Goal: Task Accomplishment & Management: Use online tool/utility

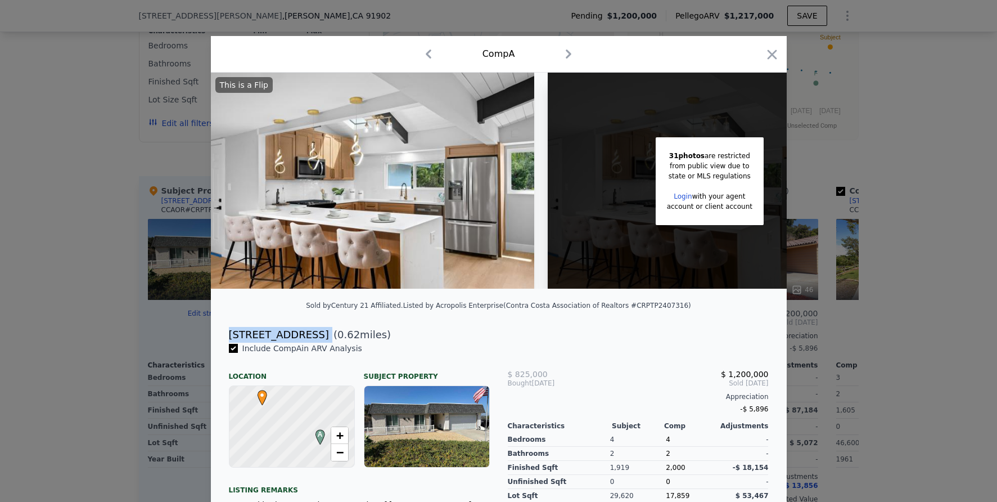
scroll to position [0, 4]
click at [85, 141] on div at bounding box center [498, 251] width 997 height 502
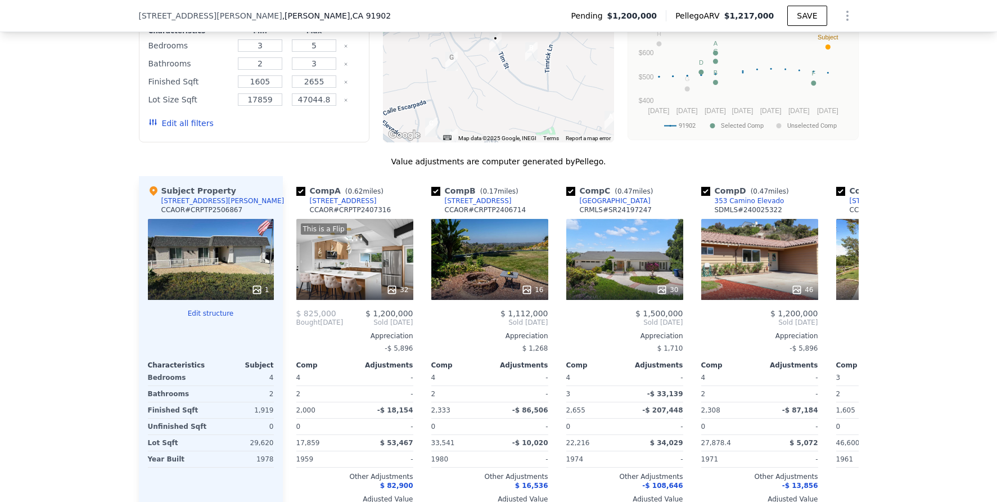
type input "$ 1,182,000"
type input "-$ 172,937"
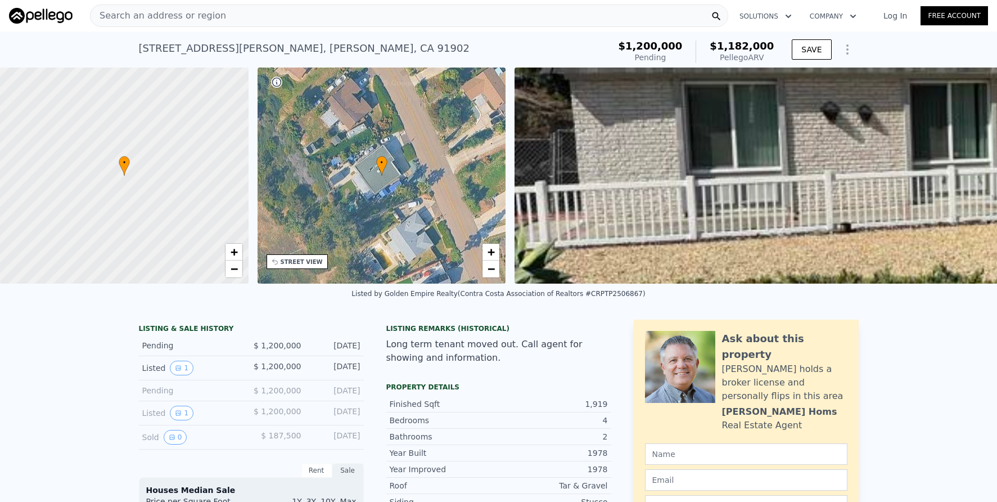
click at [211, 17] on span "Search an address or region" at bounding box center [158, 15] width 135 height 13
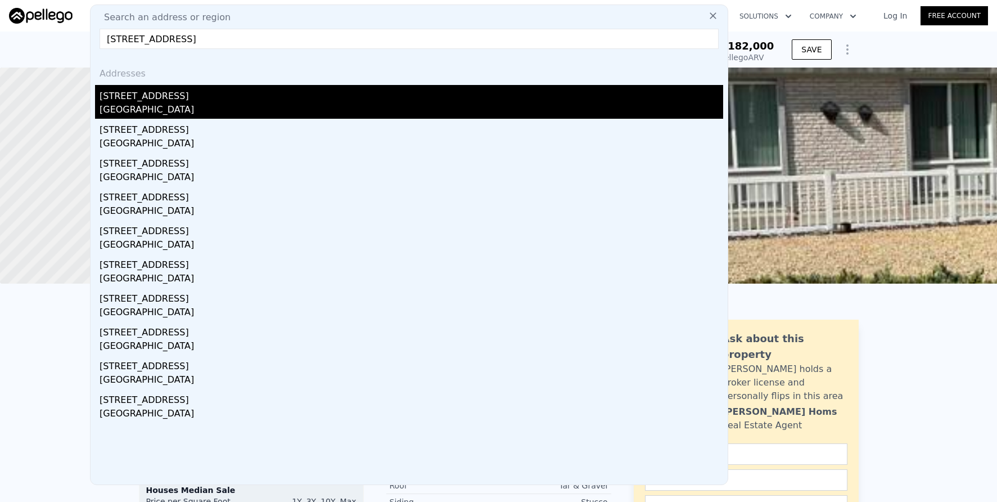
type input "2228 E Nyon Ave, Anaheim, CA 92806"
click at [272, 103] on div "Anaheim, CA 92806" at bounding box center [412, 111] width 624 height 16
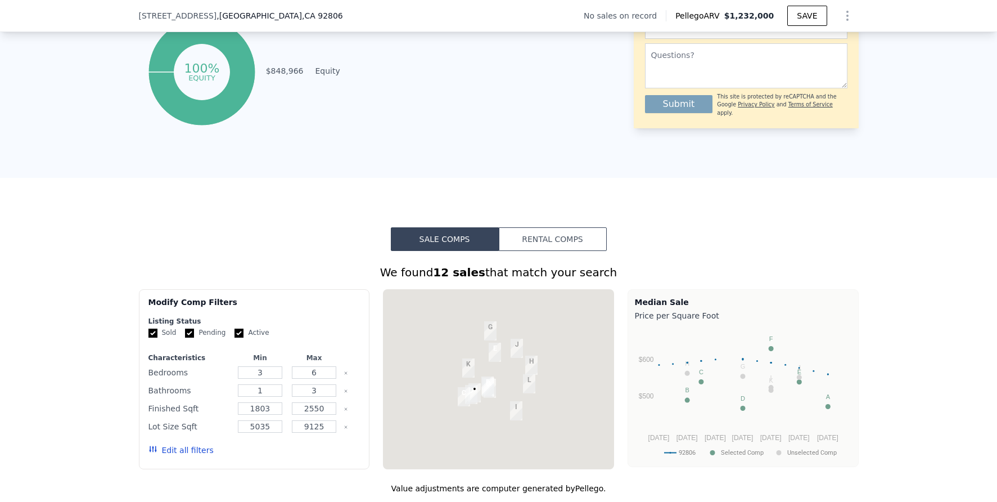
scroll to position [751, 0]
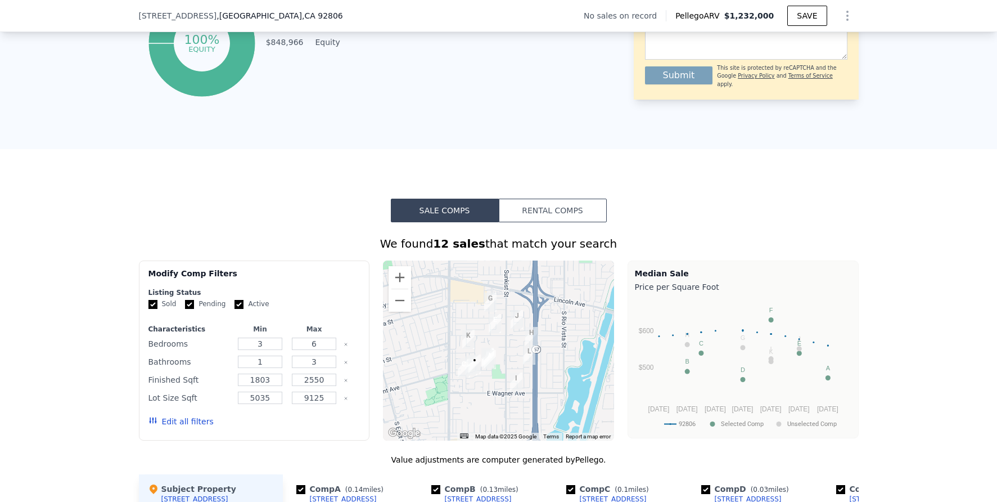
scroll to position [674, 0]
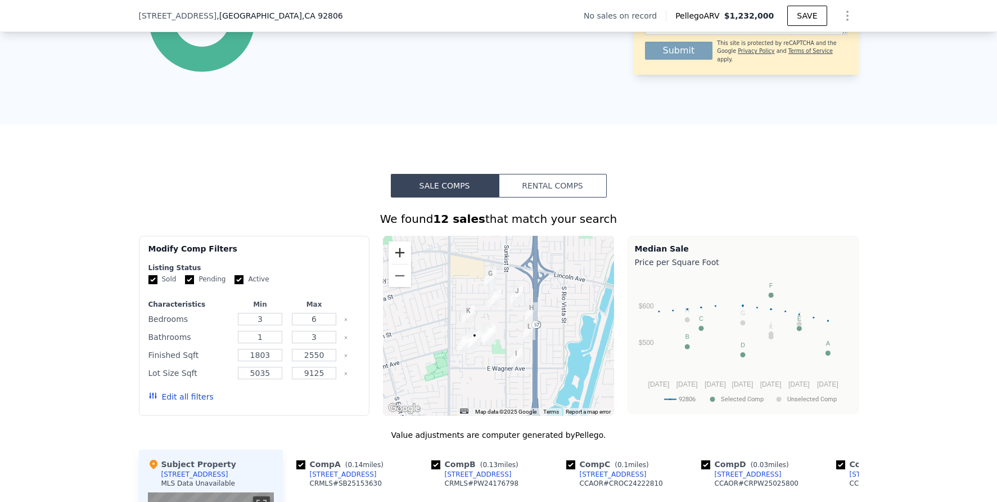
click at [396, 259] on button "Zoom in" at bounding box center [399, 252] width 22 height 22
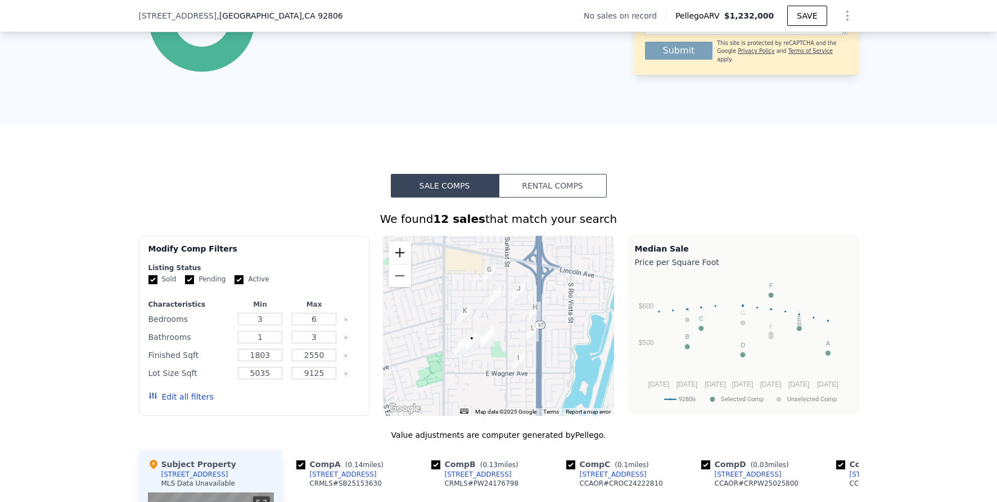
click at [396, 259] on button "Zoom in" at bounding box center [399, 252] width 22 height 22
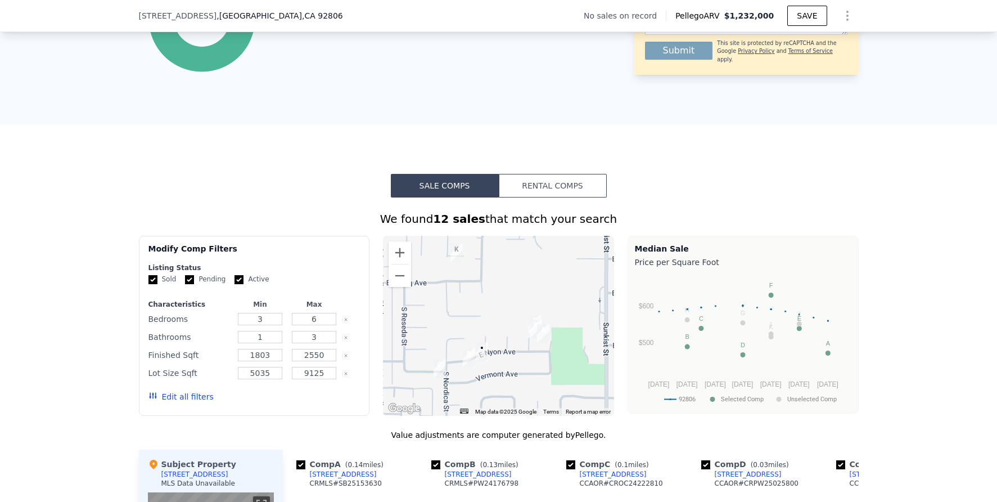
drag, startPoint x: 468, startPoint y: 324, endPoint x: 541, endPoint y: 272, distance: 89.9
click at [541, 272] on div at bounding box center [498, 326] width 231 height 180
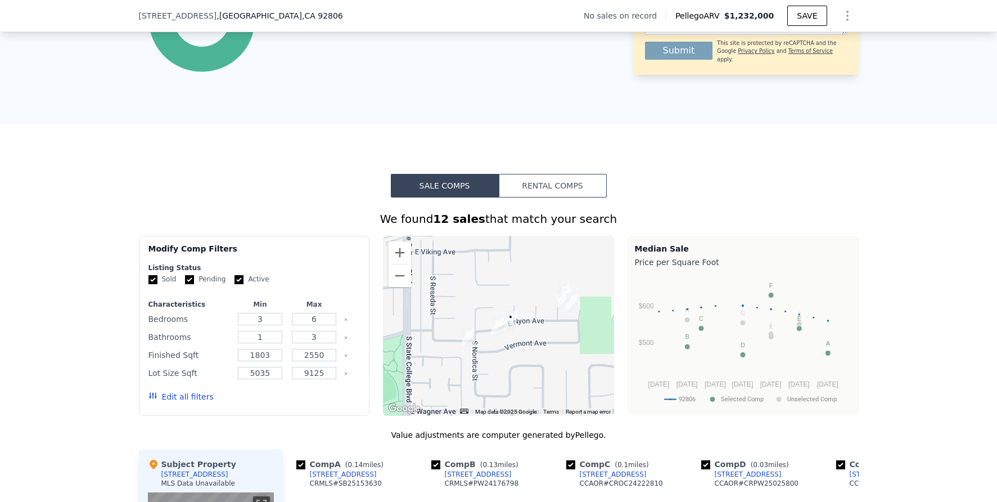
drag, startPoint x: 485, startPoint y: 313, endPoint x: 507, endPoint y: 291, distance: 31.4
click at [507, 291] on div at bounding box center [498, 326] width 231 height 180
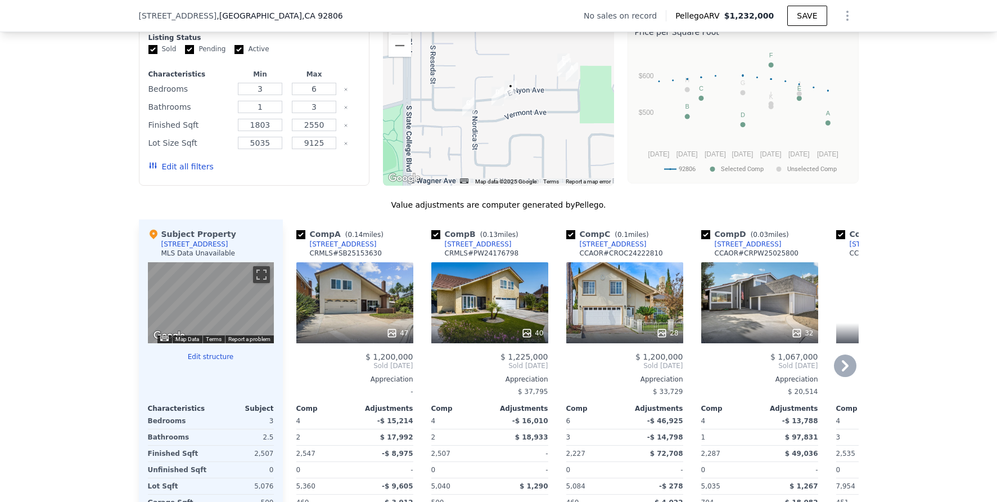
scroll to position [902, 0]
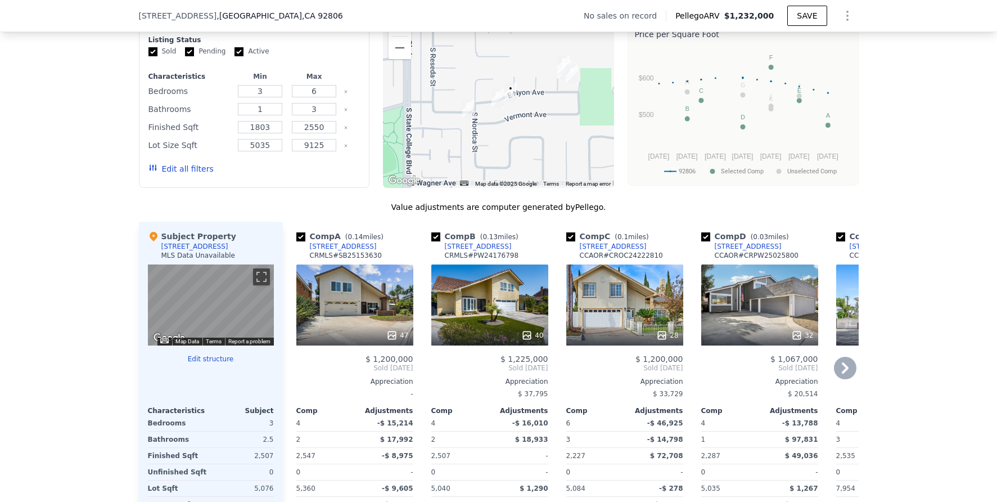
click at [354, 292] on div "47" at bounding box center [354, 304] width 117 height 81
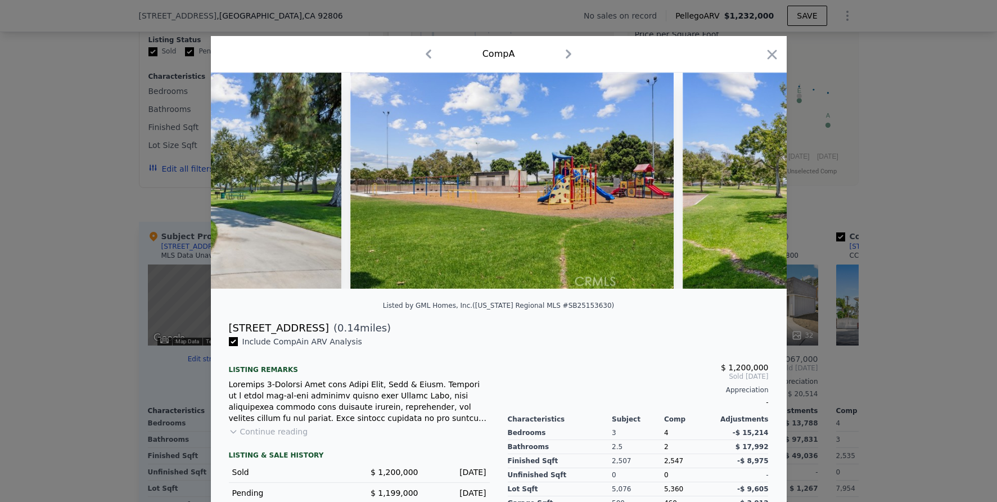
scroll to position [0, 15029]
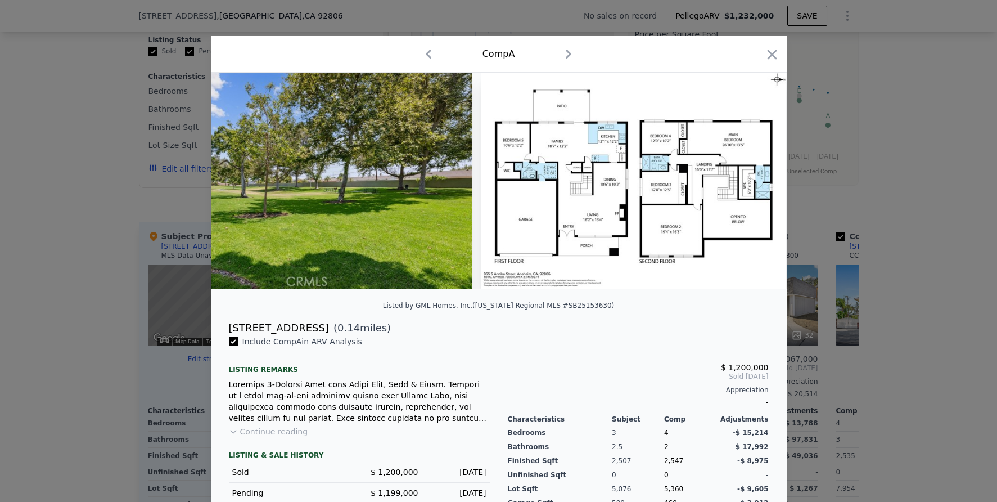
click at [930, 265] on div at bounding box center [498, 251] width 997 height 502
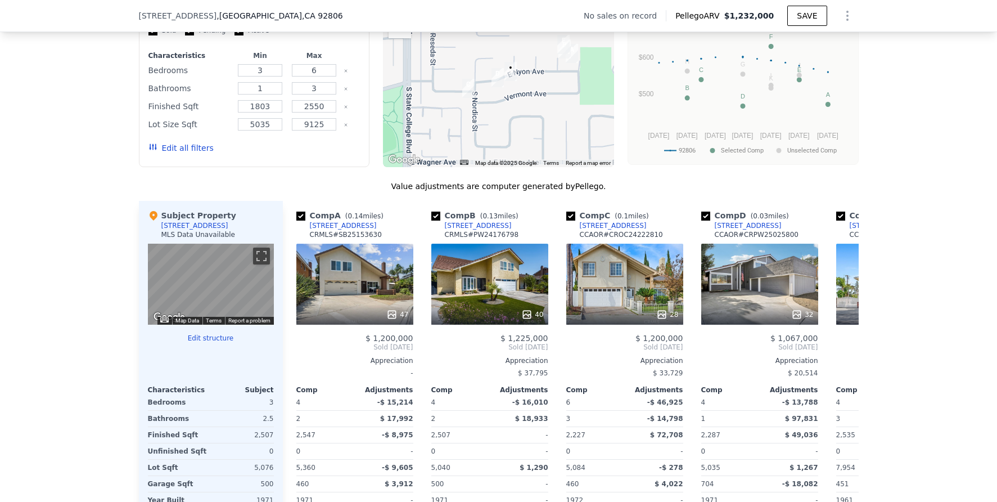
scroll to position [912, 0]
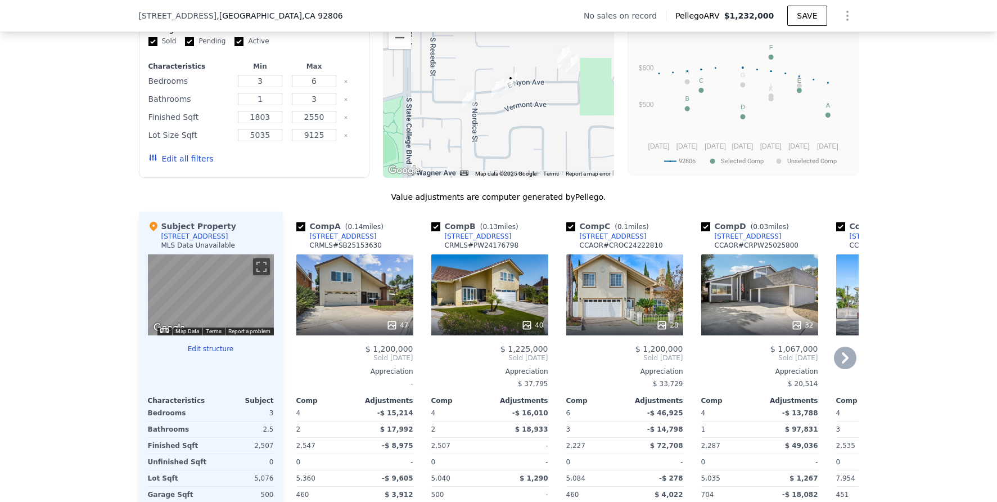
click at [621, 309] on div "28" at bounding box center [624, 294] width 117 height 81
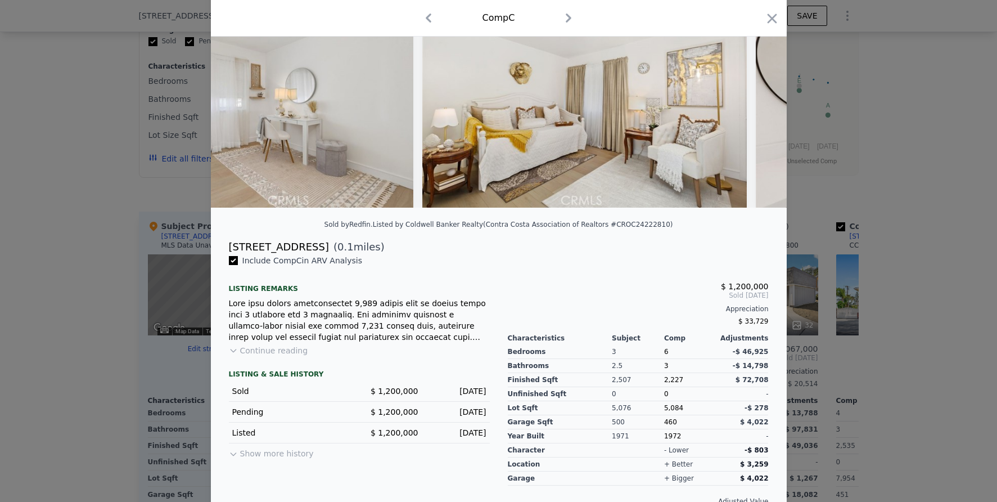
scroll to position [83, 0]
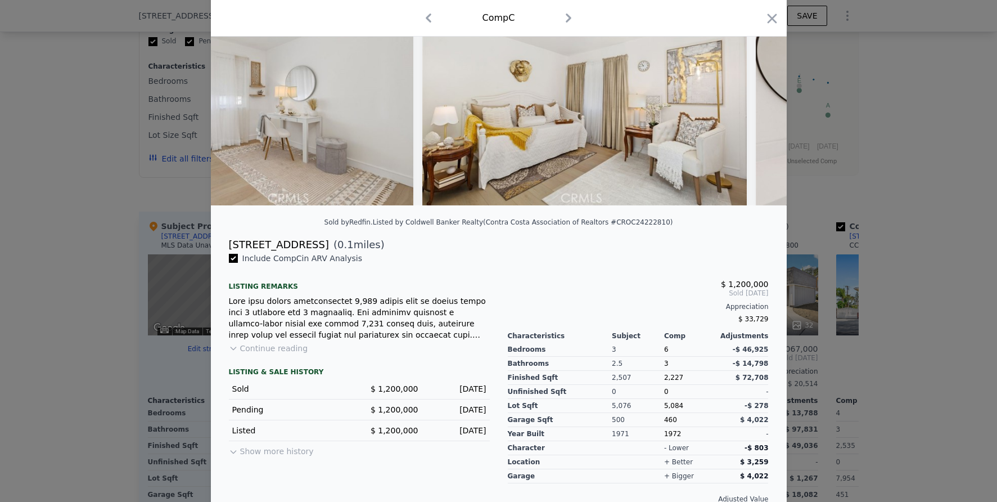
click at [287, 456] on button "Show more history" at bounding box center [271, 449] width 85 height 16
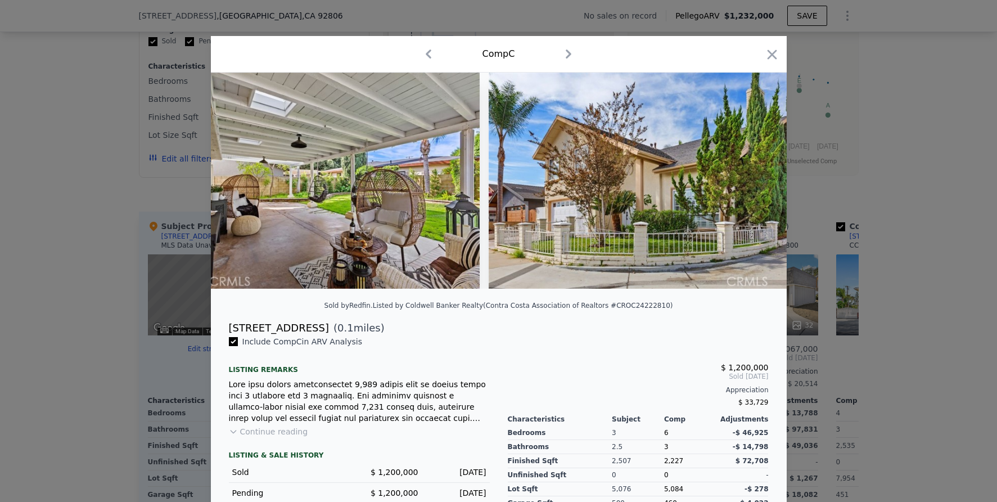
scroll to position [0, 8749]
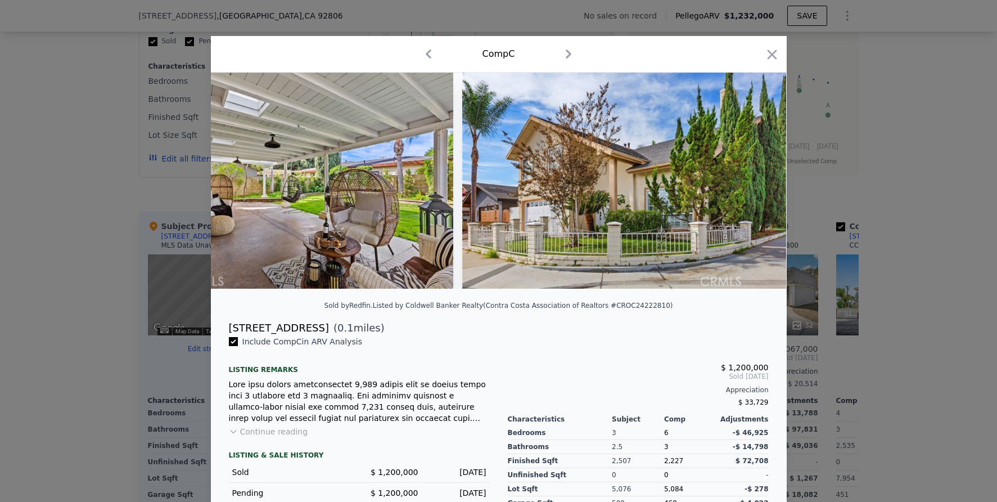
click at [939, 321] on div at bounding box center [498, 251] width 997 height 502
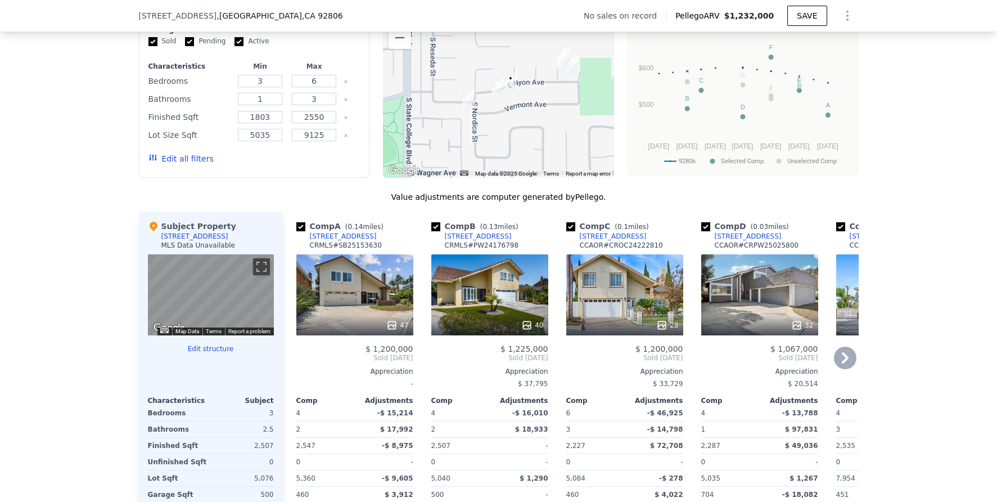
click at [733, 315] on div "32" at bounding box center [759, 294] width 117 height 81
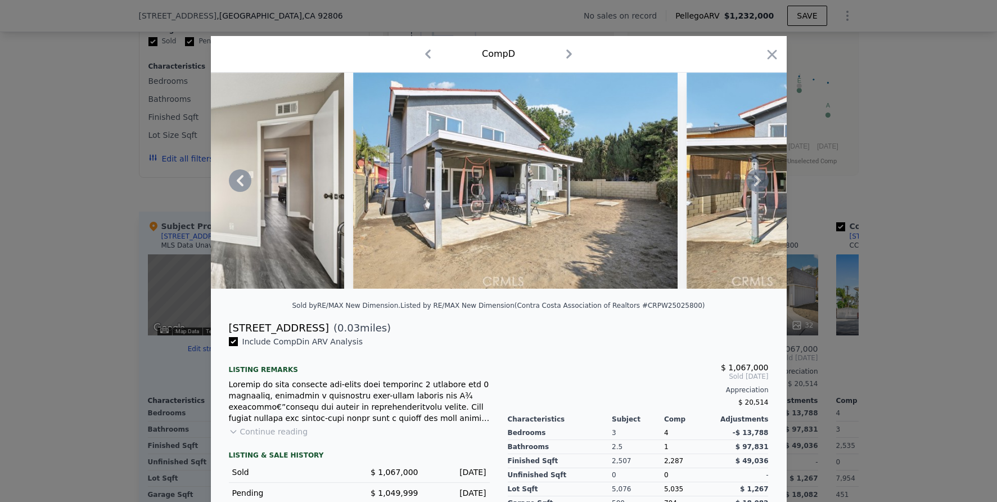
scroll to position [0, 10082]
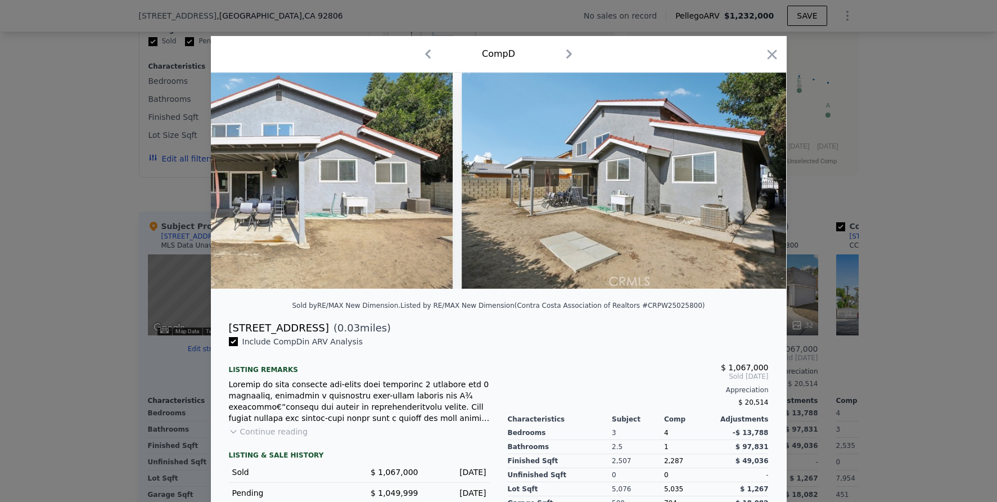
click at [926, 350] on div at bounding box center [498, 251] width 997 height 502
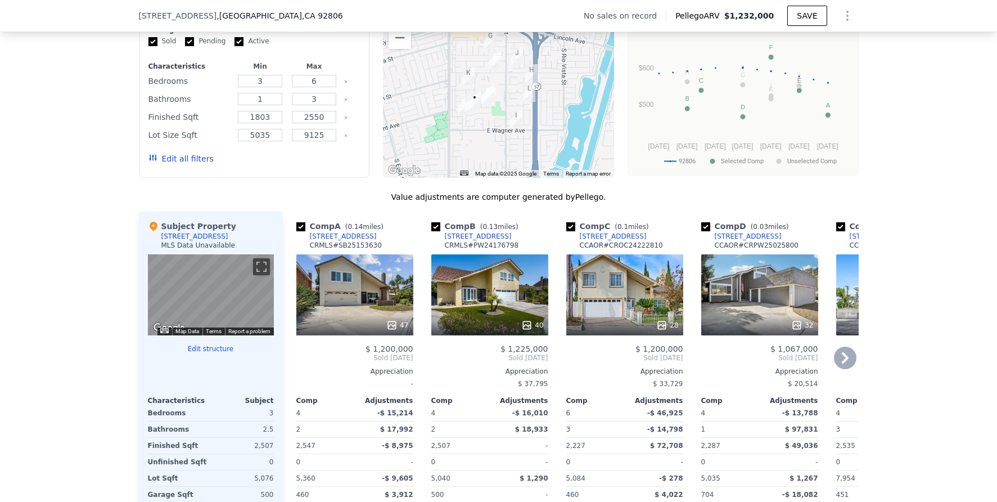
click at [834, 369] on icon at bounding box center [845, 357] width 22 height 22
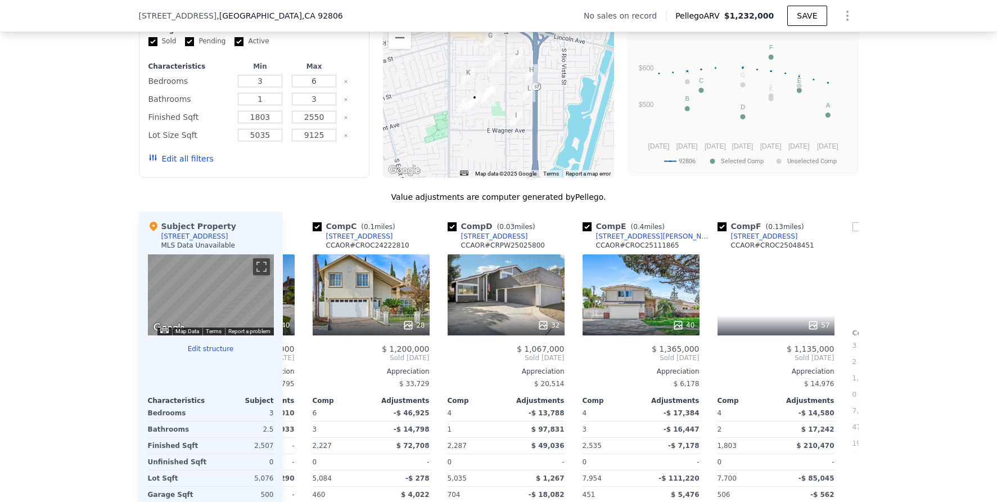
scroll to position [0, 270]
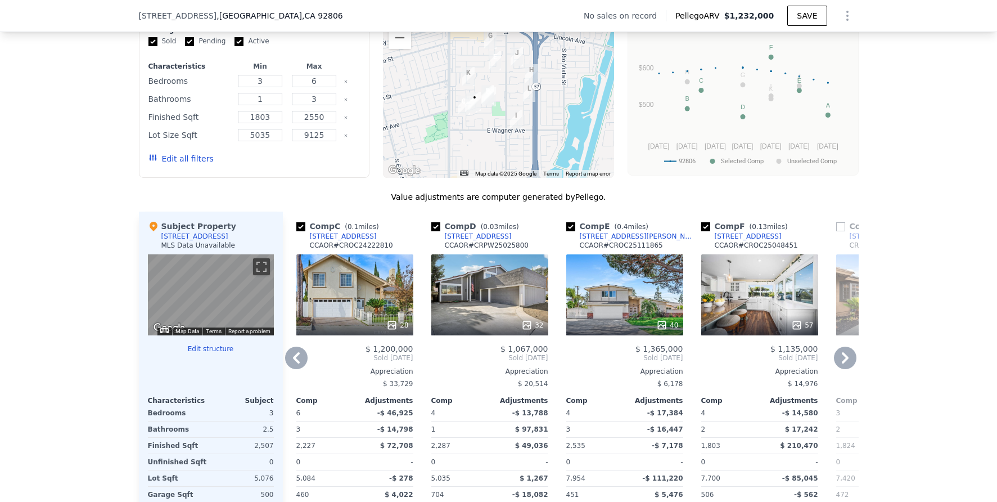
click at [641, 297] on div "40" at bounding box center [624, 294] width 117 height 81
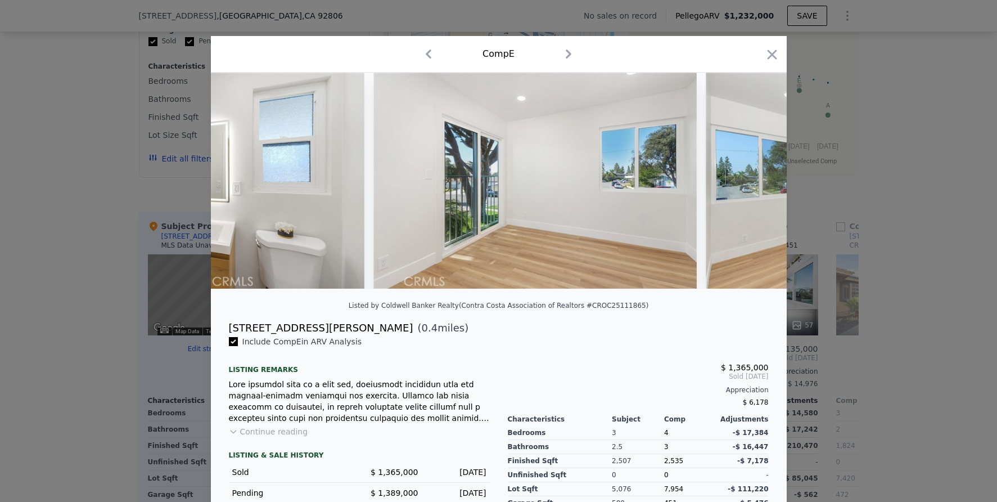
scroll to position [0, 8791]
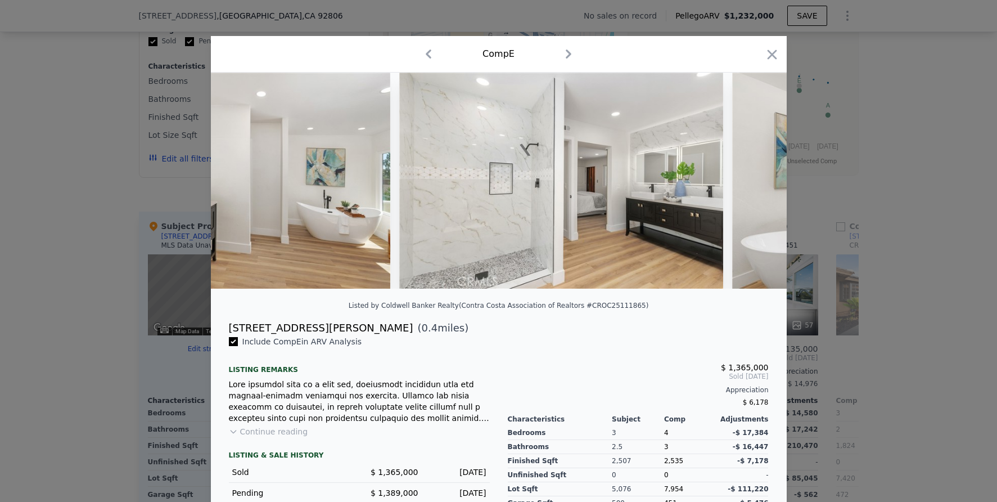
click at [96, 230] on div at bounding box center [498, 251] width 997 height 502
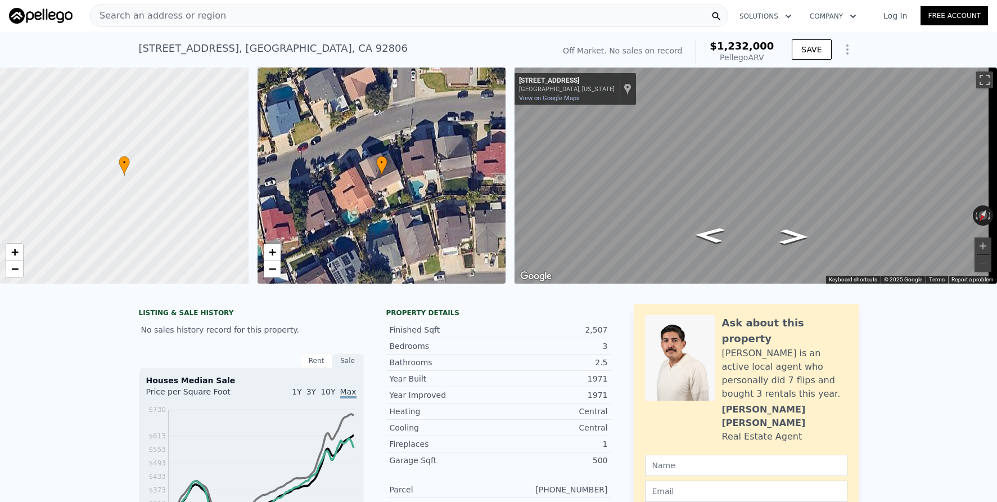
click at [222, 22] on div "Search an address or region" at bounding box center [409, 15] width 638 height 22
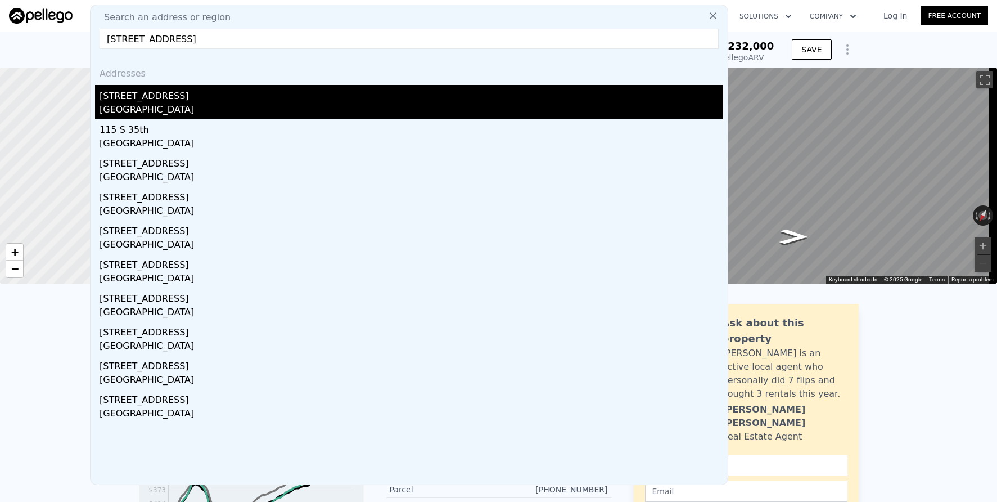
type input "115 S 35th St, San Diego, CA 92113"
click at [250, 96] on div "115 S 35th St" at bounding box center [412, 94] width 624 height 18
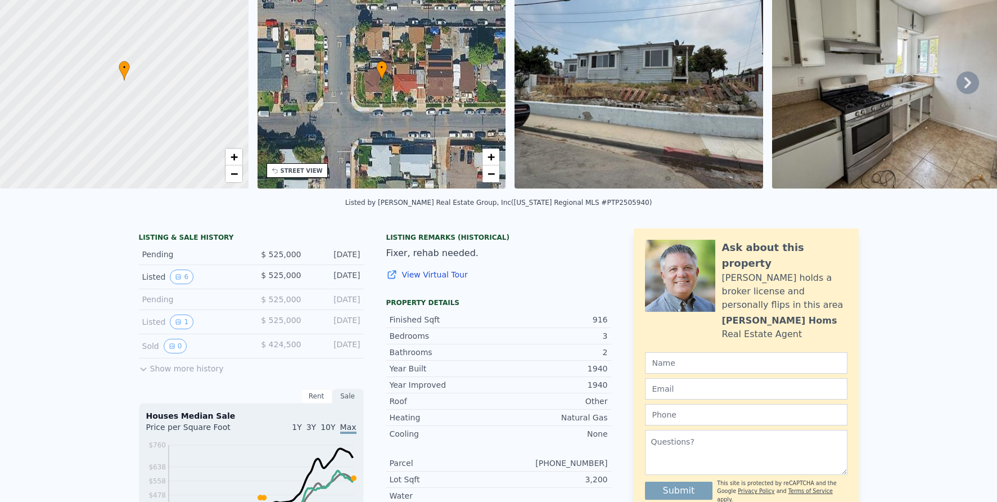
scroll to position [4, 0]
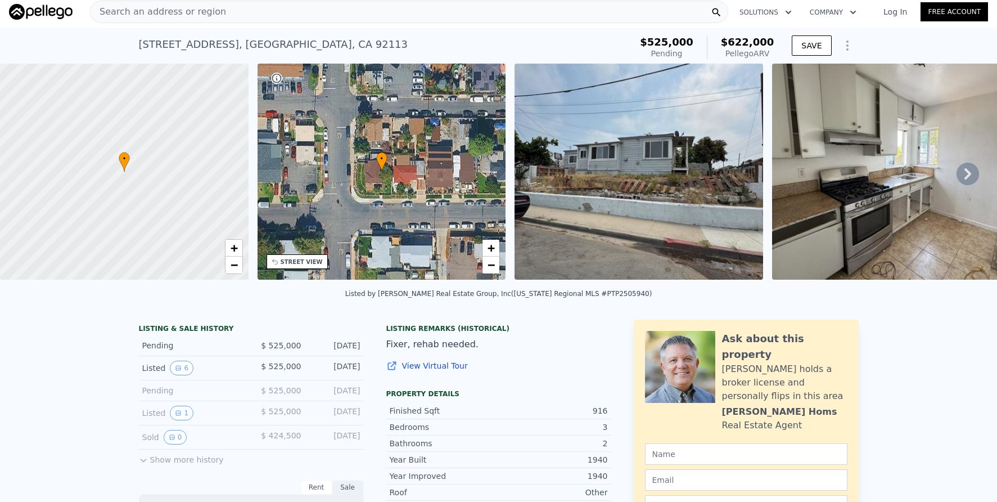
click at [968, 174] on icon at bounding box center [967, 173] width 22 height 22
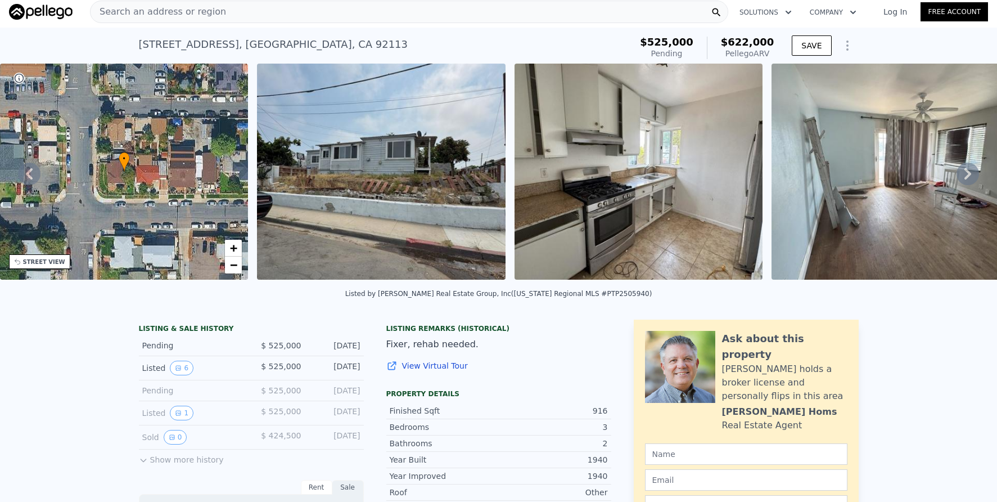
click at [963, 177] on icon at bounding box center [967, 173] width 22 height 22
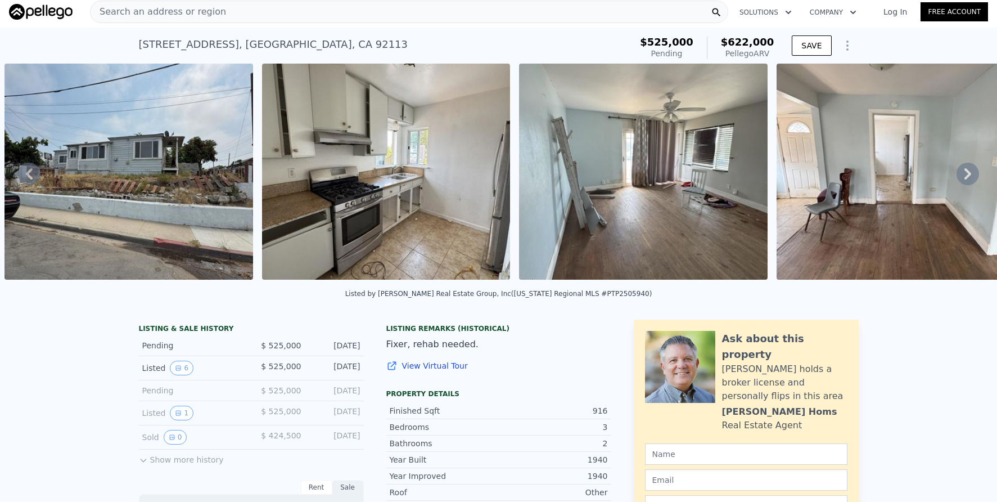
click at [964, 177] on icon at bounding box center [967, 173] width 7 height 11
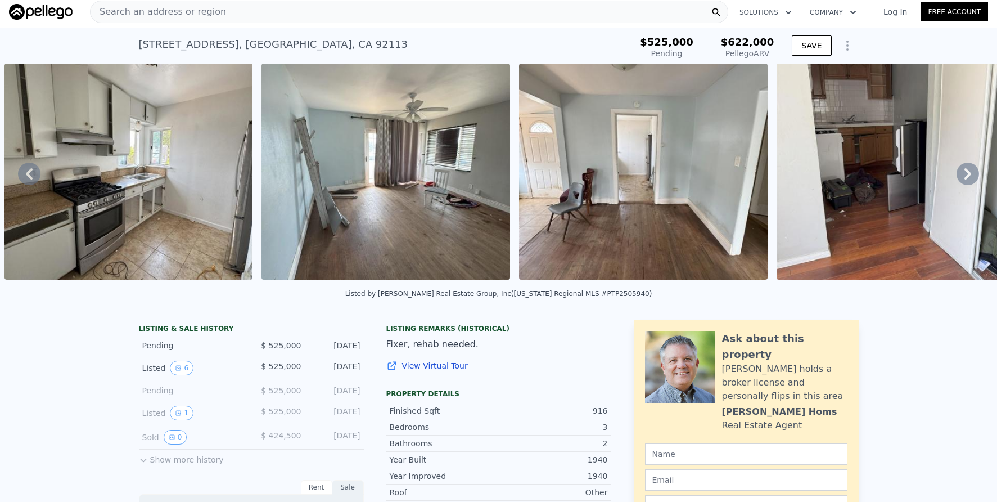
click at [964, 177] on icon at bounding box center [967, 173] width 7 height 11
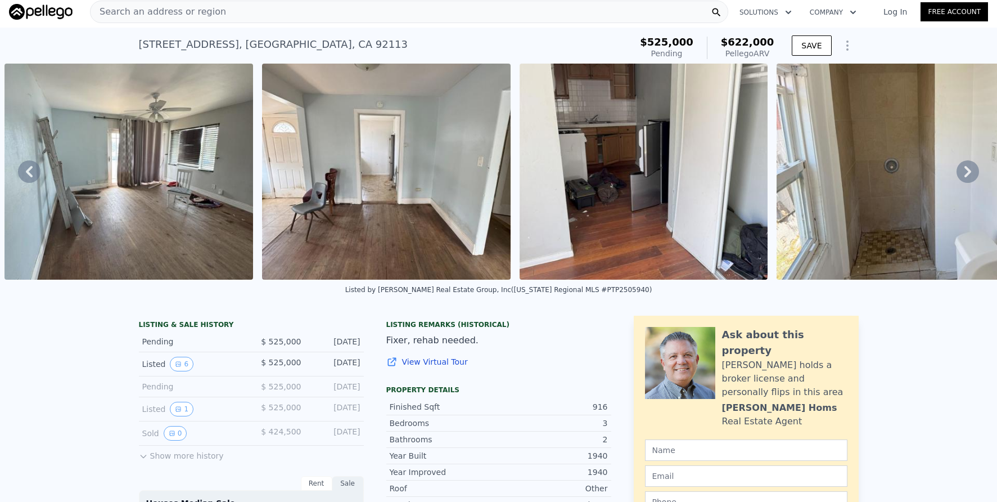
click at [962, 177] on icon at bounding box center [967, 171] width 22 height 22
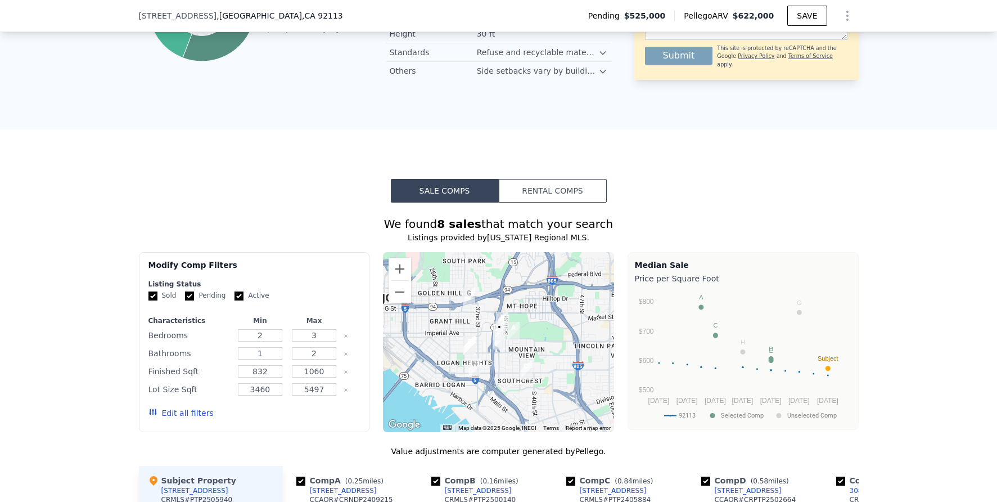
scroll to position [938, 0]
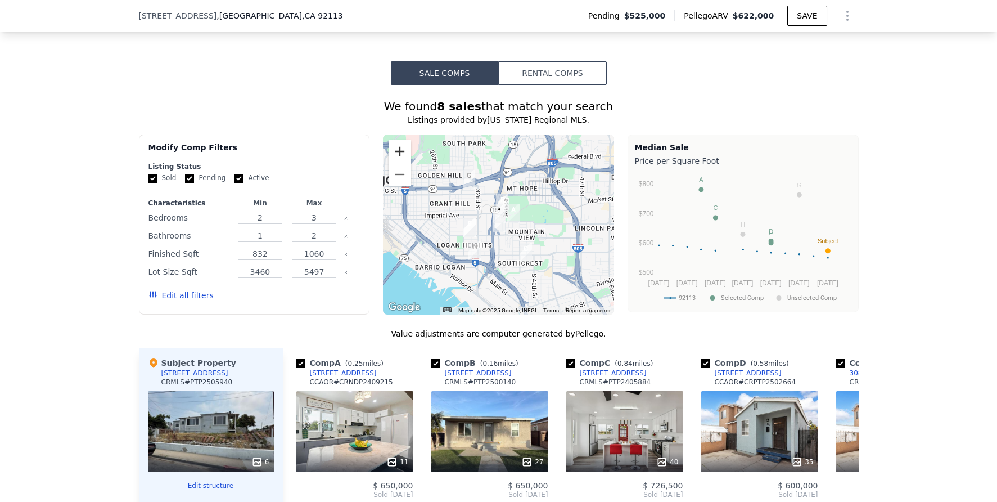
click at [388, 162] on button "Zoom in" at bounding box center [399, 151] width 22 height 22
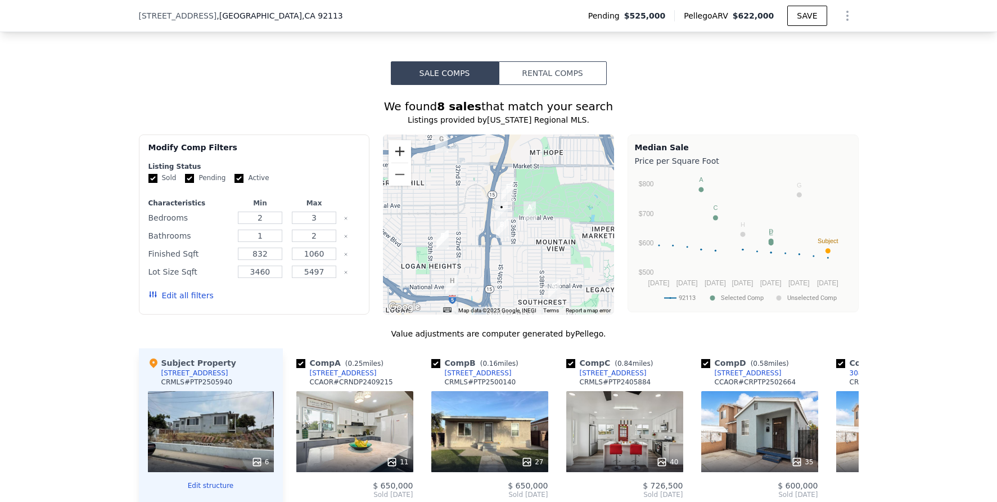
click at [388, 162] on button "Zoom in" at bounding box center [399, 151] width 22 height 22
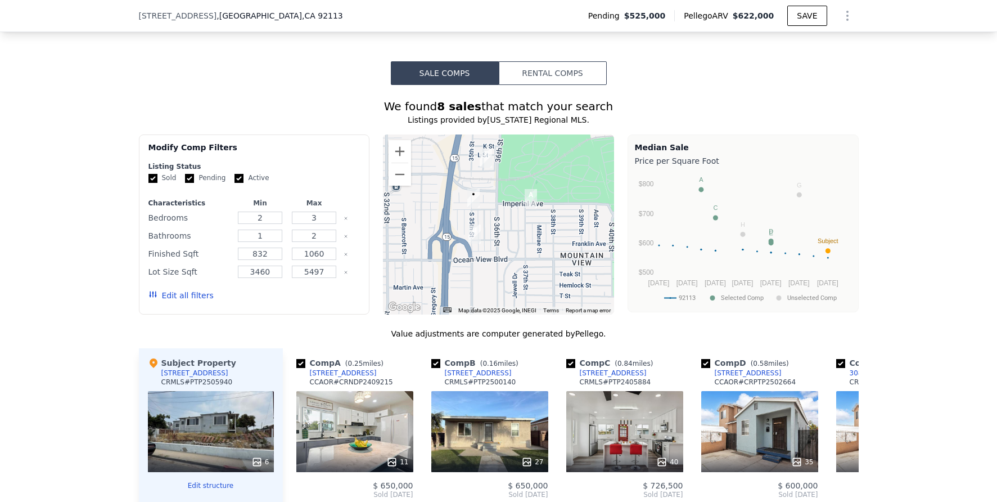
drag, startPoint x: 517, startPoint y: 223, endPoint x: 483, endPoint y: 215, distance: 35.3
click at [483, 215] on div at bounding box center [498, 224] width 231 height 180
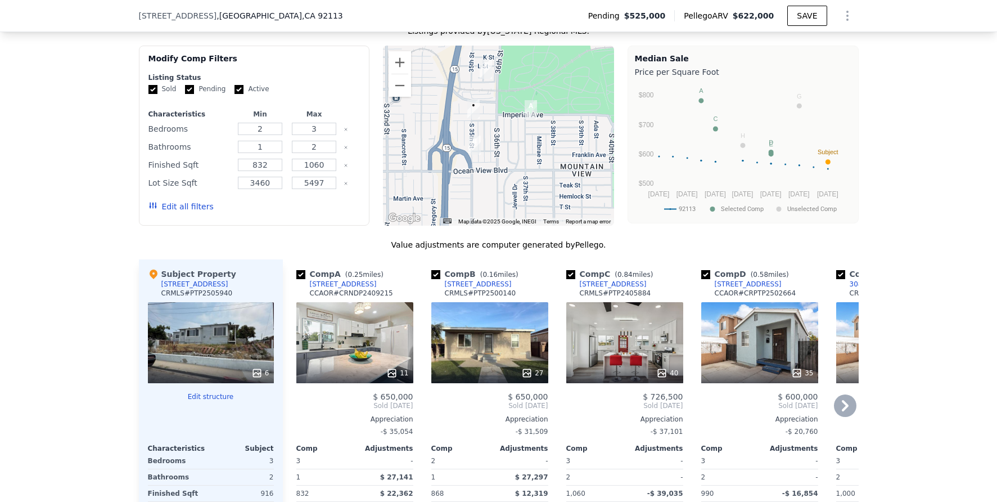
scroll to position [1019, 0]
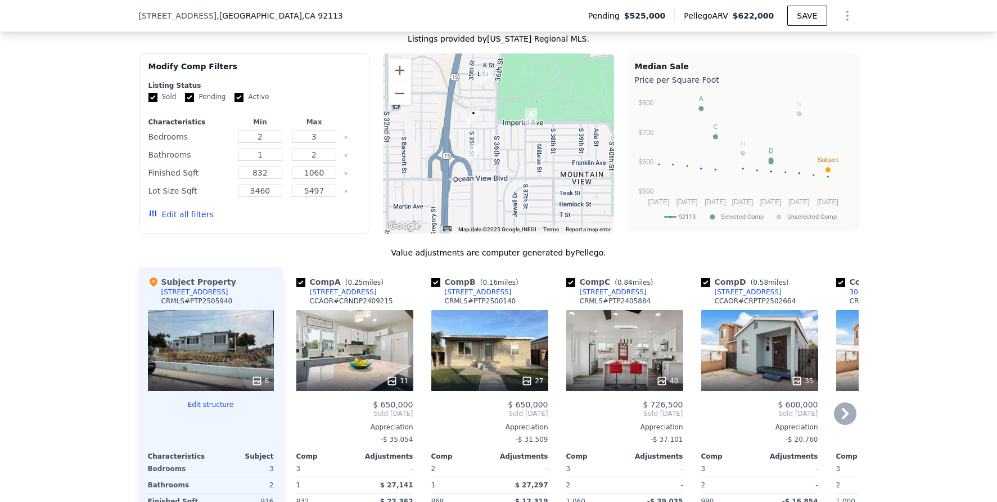
click at [847, 424] on icon at bounding box center [845, 413] width 22 height 22
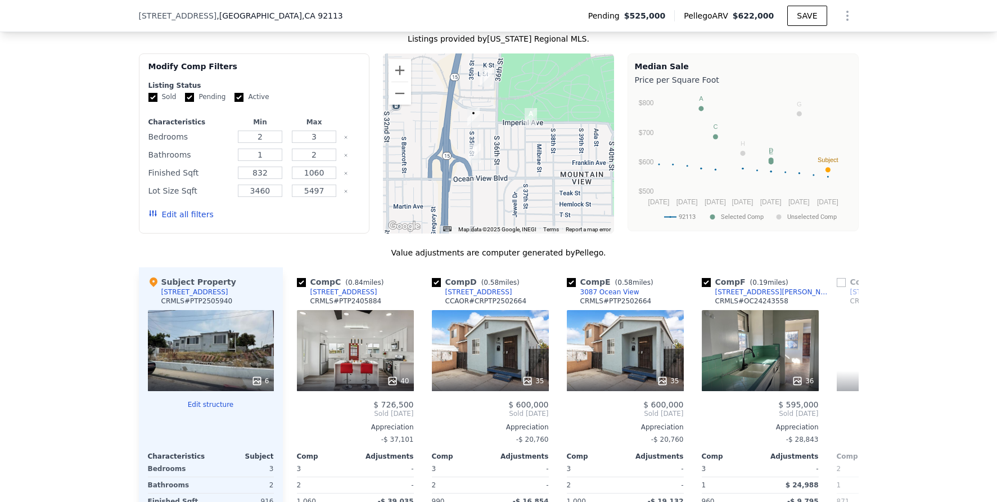
scroll to position [0, 270]
click at [285, 424] on icon at bounding box center [296, 413] width 22 height 22
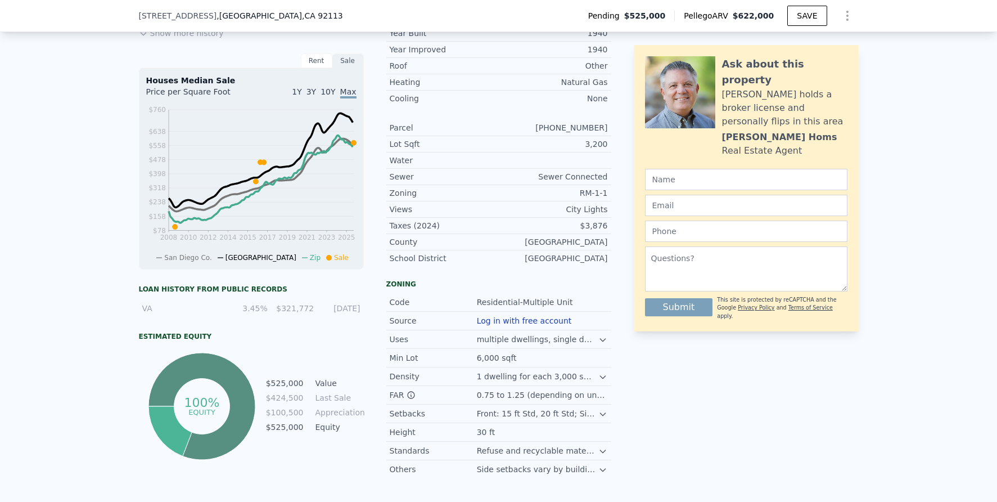
scroll to position [0, 0]
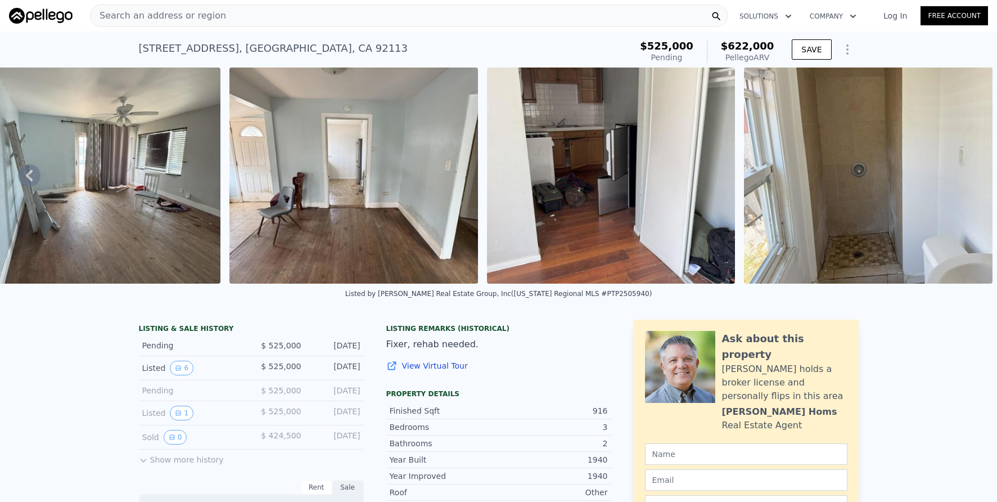
click at [278, 16] on div "Search an address or region" at bounding box center [409, 15] width 638 height 22
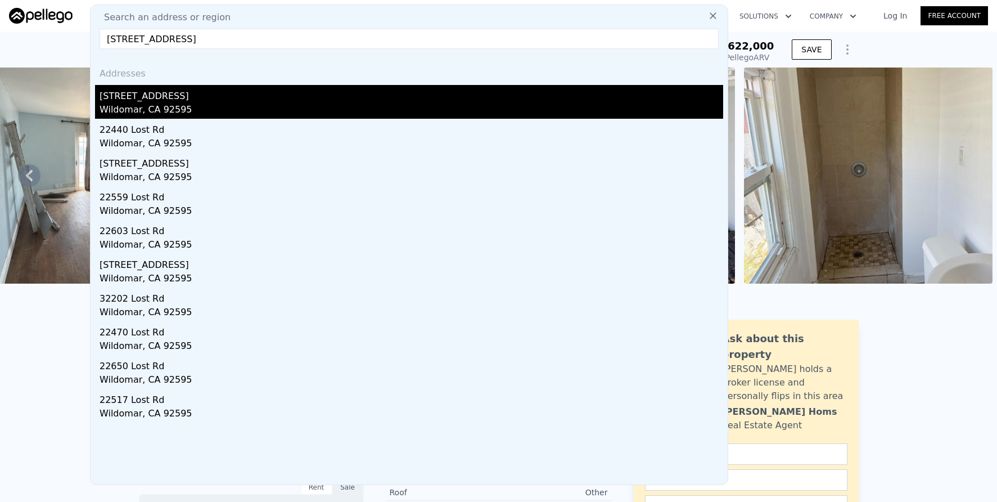
type input "32375 Lost Road, Wildomar, CA 92595"
click at [293, 101] on div "[STREET_ADDRESS]" at bounding box center [412, 94] width 624 height 18
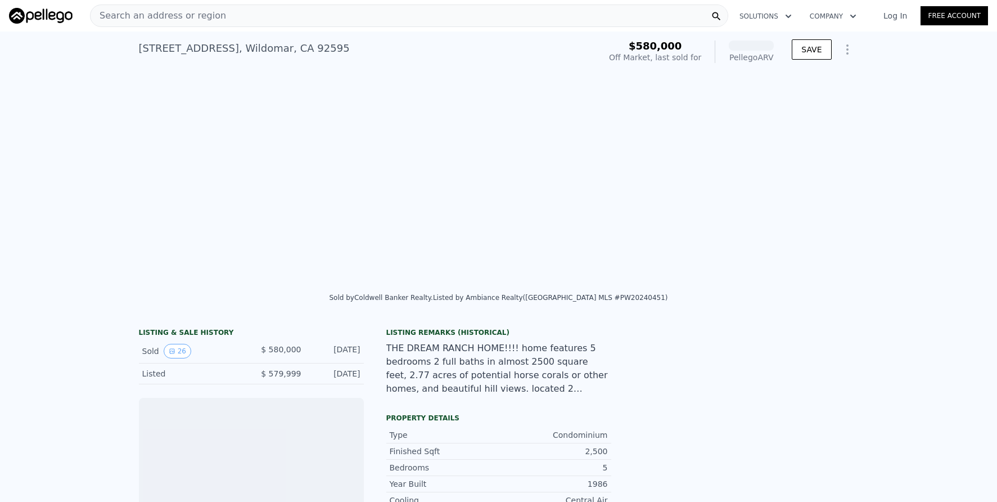
scroll to position [0, 1029]
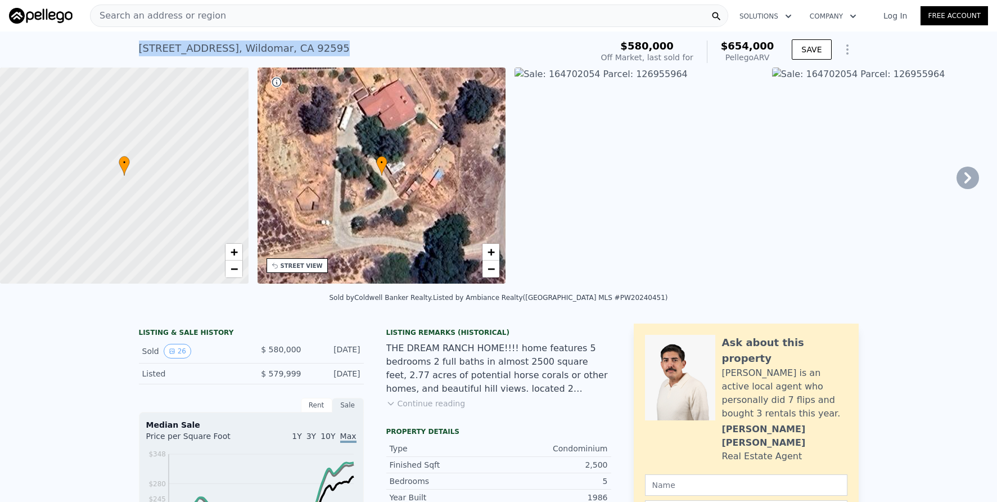
drag, startPoint x: 136, startPoint y: 47, endPoint x: 313, endPoint y: 47, distance: 176.5
click at [313, 47] on div "32375 Lost Road , Wildomar , CA 92595" at bounding box center [244, 48] width 211 height 16
copy div "32375 Lost Road , Wildomar , CA 92595"
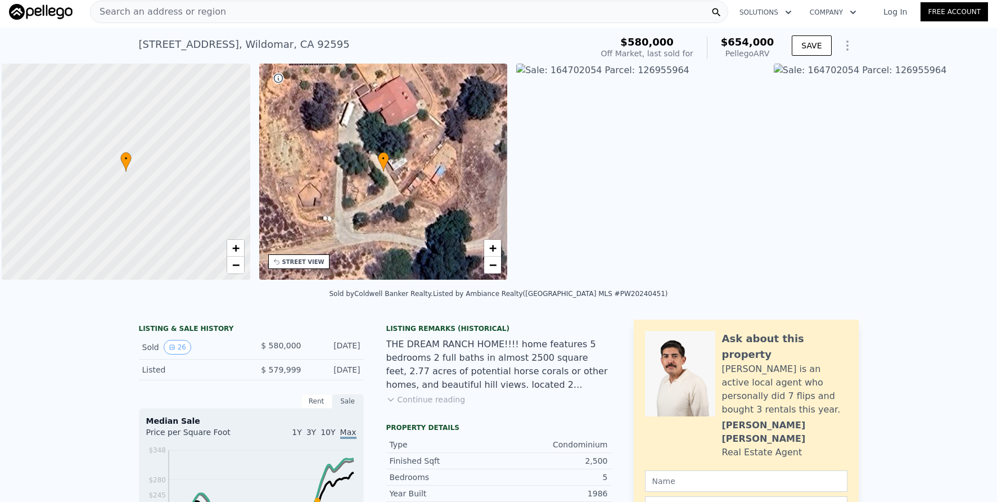
scroll to position [0, 4]
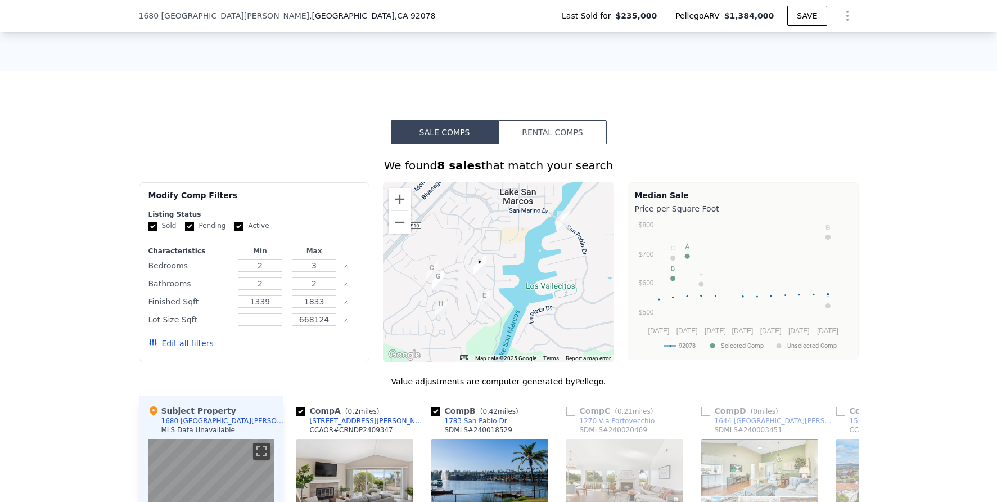
scroll to position [814, 0]
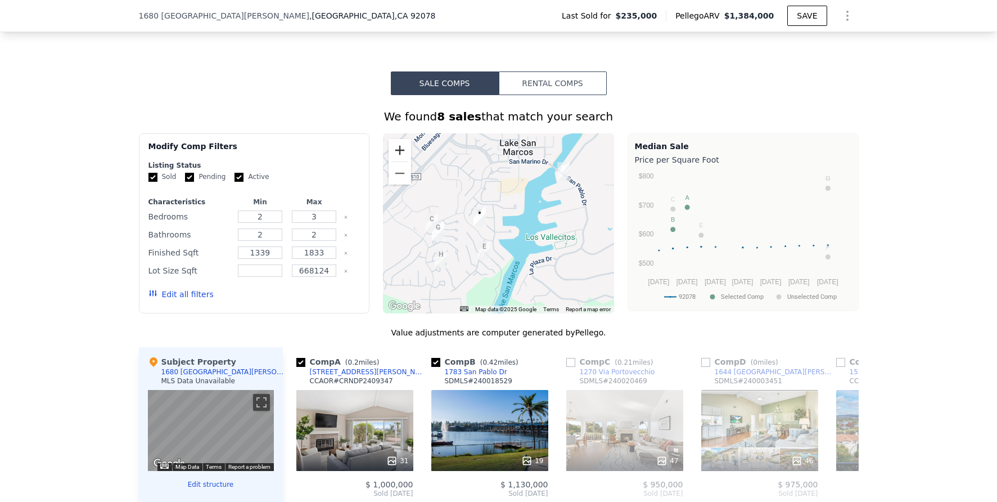
click at [395, 157] on button "Zoom in" at bounding box center [399, 150] width 22 height 22
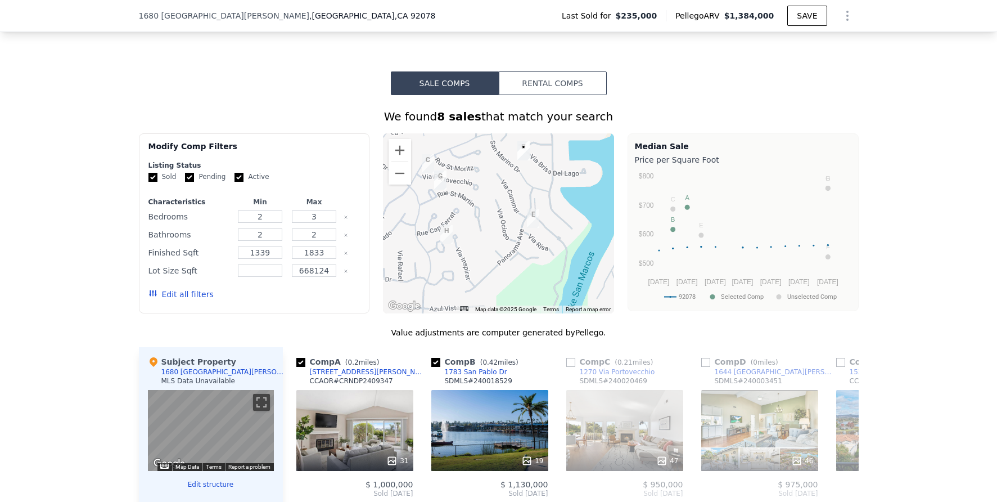
drag, startPoint x: 430, startPoint y: 260, endPoint x: 493, endPoint y: 191, distance: 93.1
click at [493, 191] on div at bounding box center [498, 223] width 231 height 180
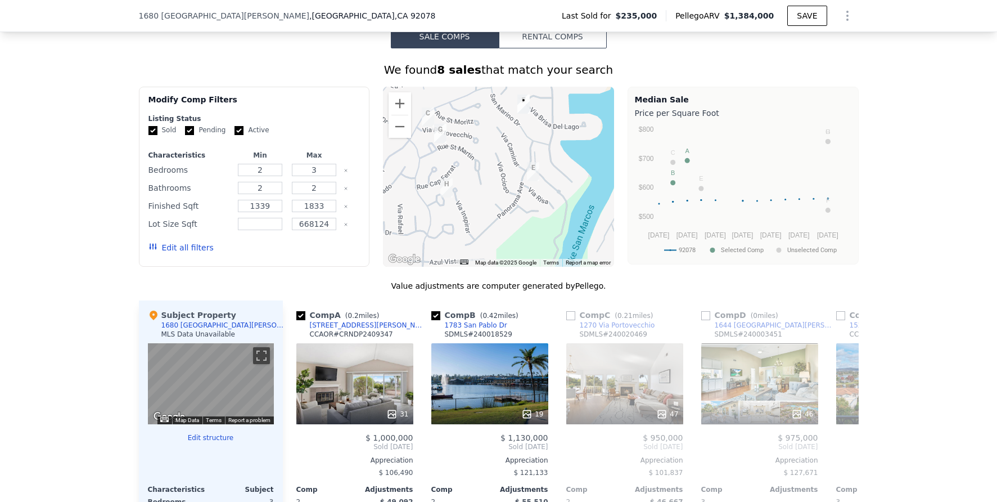
scroll to position [898, 0]
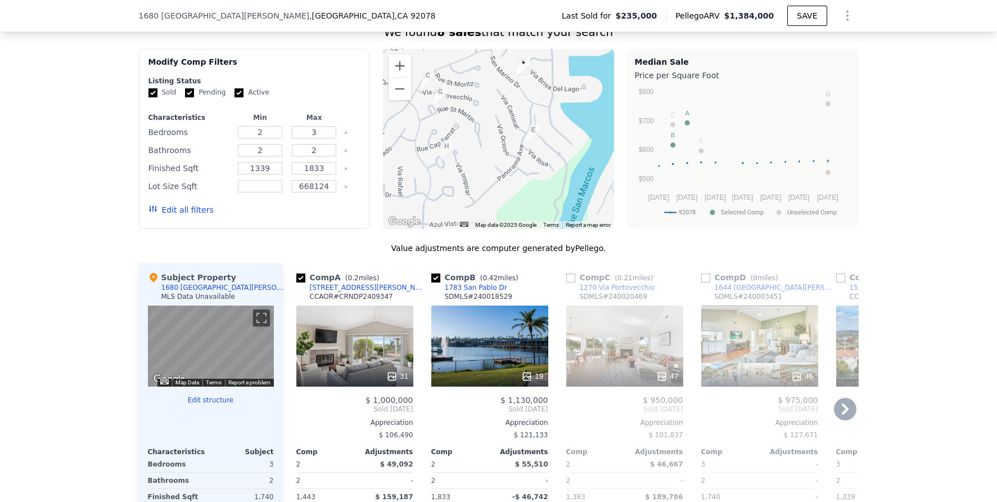
click at [843, 420] on icon at bounding box center [845, 408] width 22 height 22
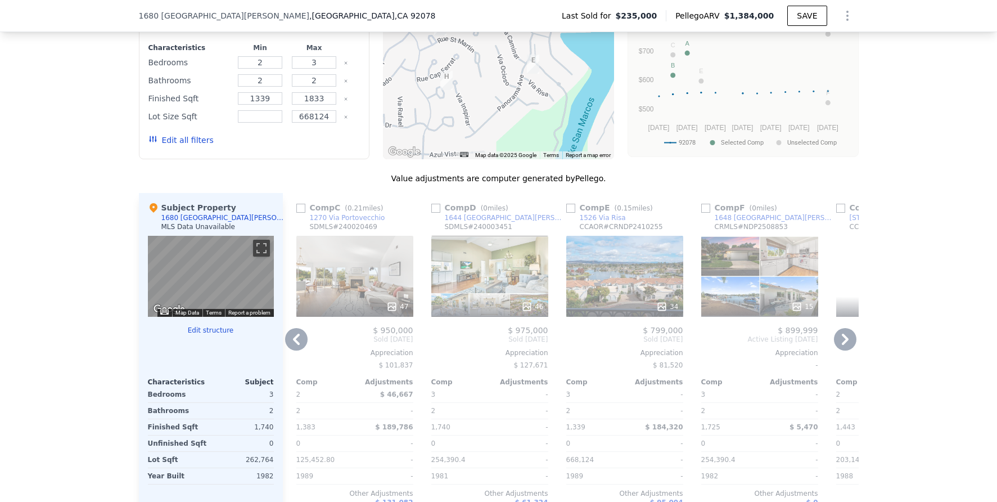
scroll to position [977, 0]
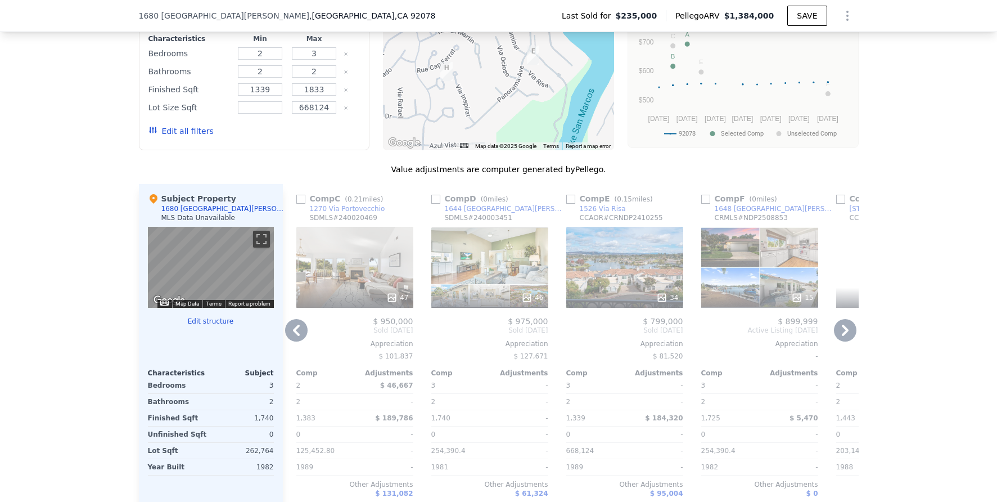
click at [297, 335] on icon at bounding box center [296, 330] width 22 height 22
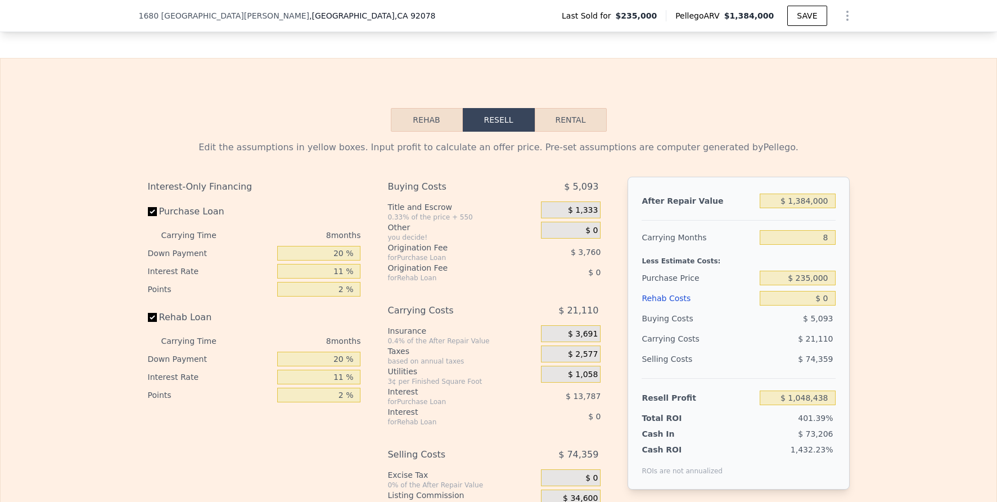
scroll to position [1650, 0]
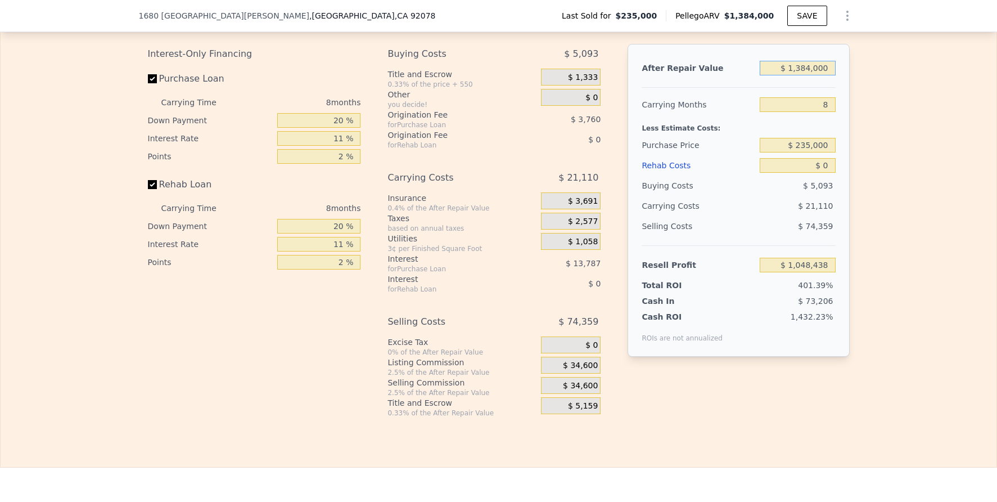
click at [815, 75] on input "$ 1,384,000" at bounding box center [797, 68] width 75 height 15
click at [816, 75] on input "$ 1,384,000" at bounding box center [797, 68] width 75 height 15
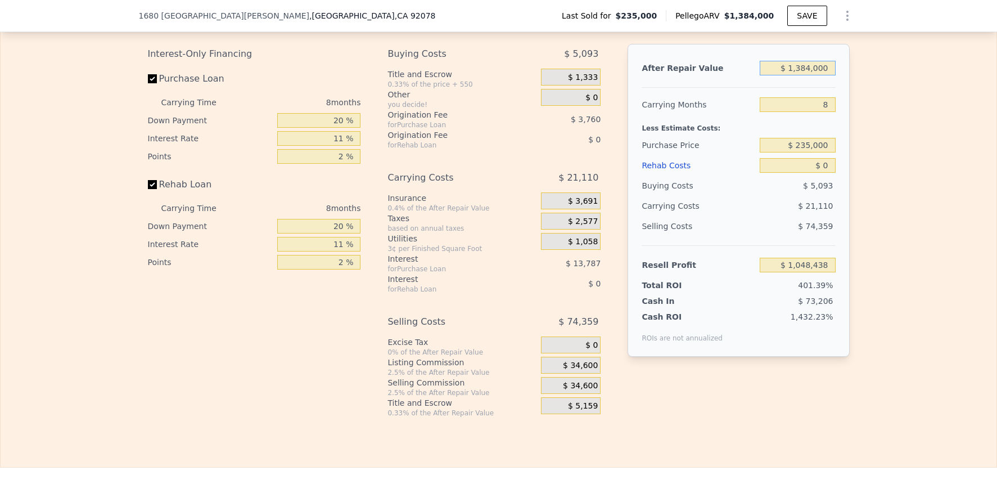
click at [816, 75] on input "$ 1,384,000" at bounding box center [797, 68] width 75 height 15
type input "$ 1"
type input "-$ 258,061"
type input "$ 1,030"
type input "-$ 257,090"
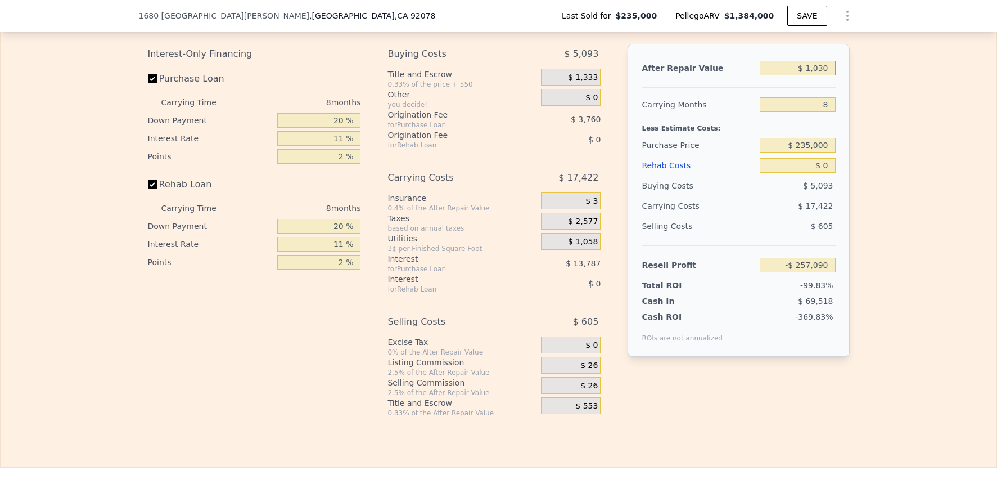
type input "$ 10,300"
type input "-$ 248,339"
type input "$ 103,000"
type input "-$ 160,830"
type input "$ 1,030,000"
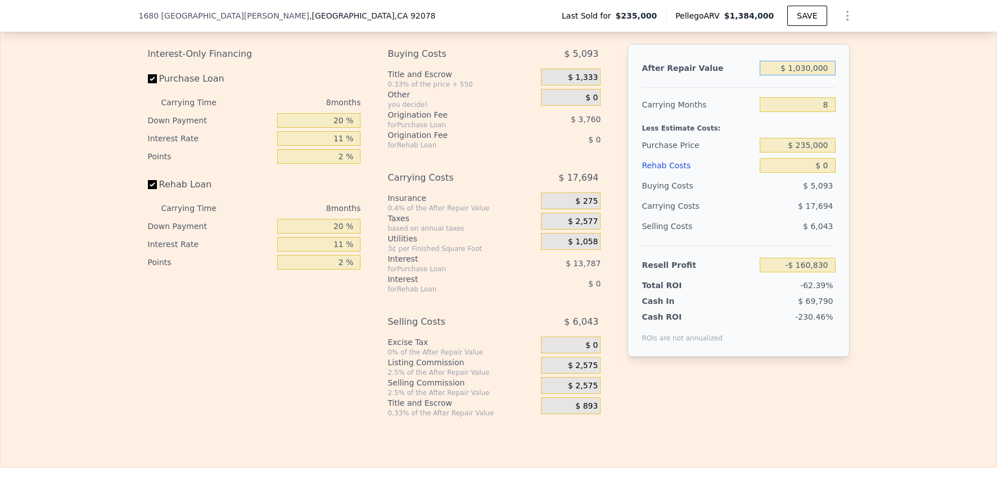
type input "$ 714,261"
type input "$ 1,030,000"
click at [941, 173] on div "Edit the assumptions in yellow boxes. Input profit to calculate an offer price.…" at bounding box center [499, 208] width 996 height 418
click at [582, 371] on span "$ 25,750" at bounding box center [580, 365] width 35 height 10
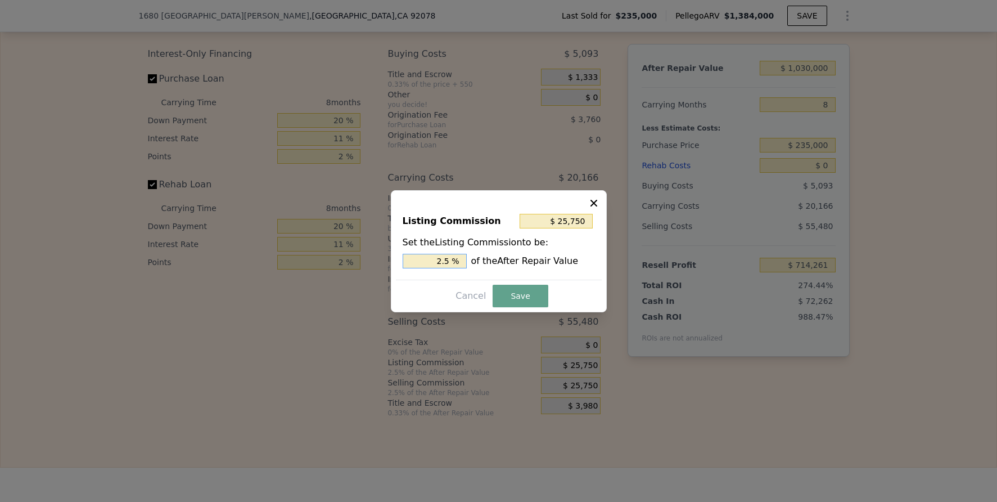
click at [443, 262] on input "2.5 %" at bounding box center [435, 261] width 64 height 15
type input "$ 10,300"
type input "1 %"
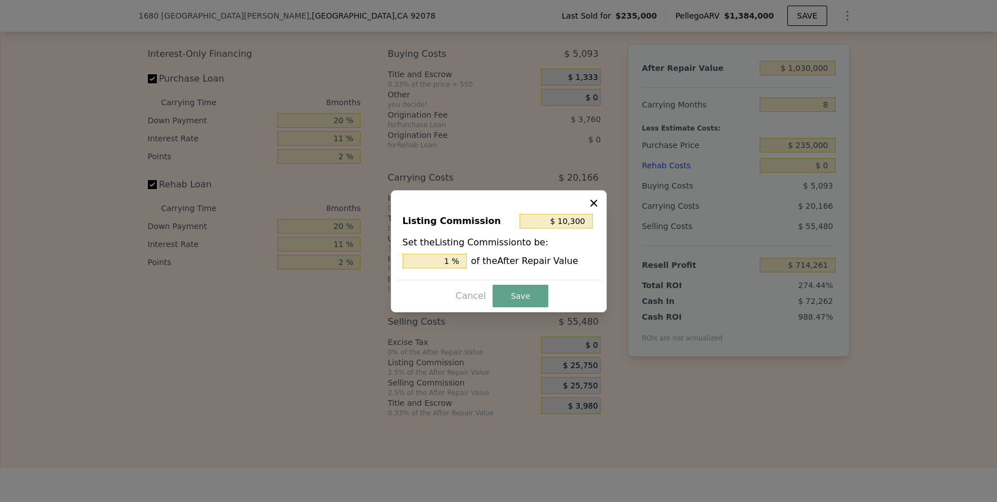
click at [487, 273] on div "Listing Commission $ 10,300 Set the Listing Commission to be: 1 % of the After …" at bounding box center [499, 241] width 206 height 75
click at [511, 303] on button "Save" at bounding box center [520, 295] width 55 height 22
type input "$ 729,711"
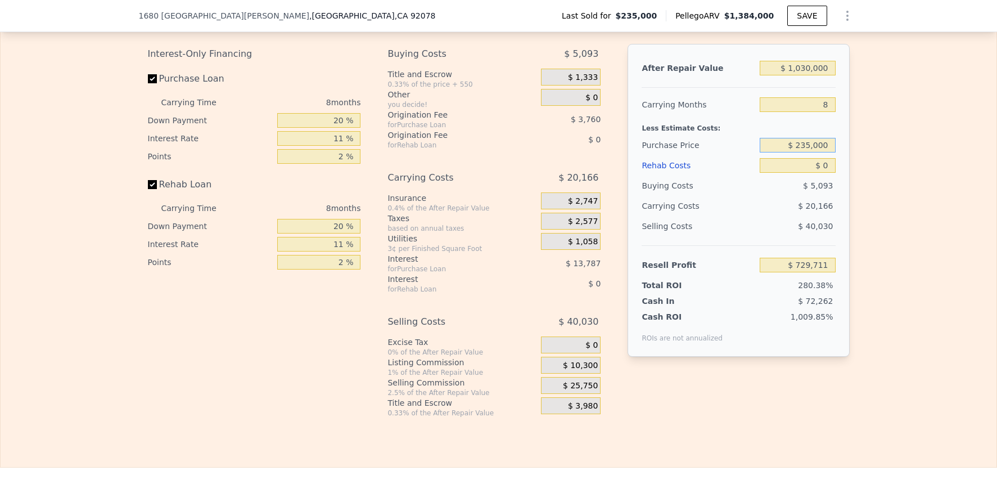
click at [822, 152] on input "$ 235,000" at bounding box center [797, 145] width 75 height 15
type input "$ 820,000"
click at [895, 170] on div "Edit the assumptions in yellow boxes. Input profit to calculate an offer price.…" at bounding box center [499, 208] width 996 height 418
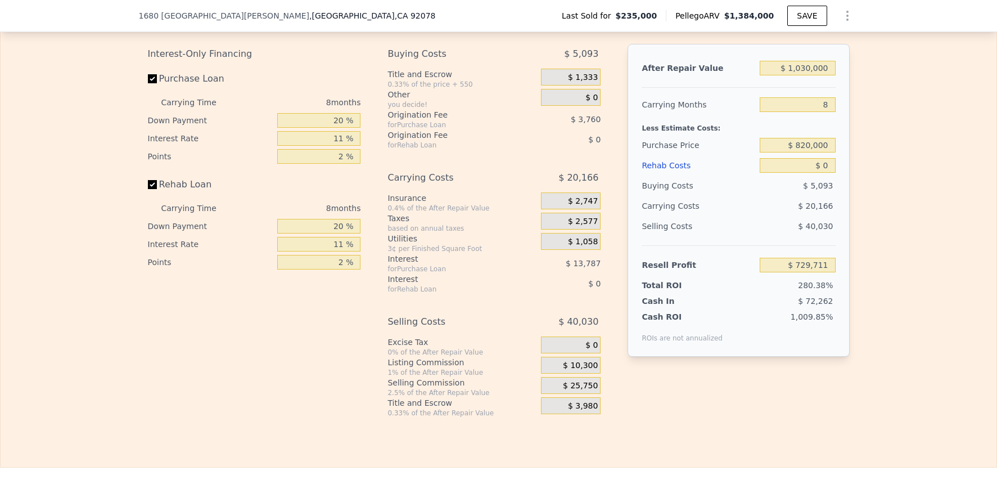
type input "$ 99,083"
click at [827, 173] on input "$ 0" at bounding box center [797, 165] width 75 height 15
type input "$ 8"
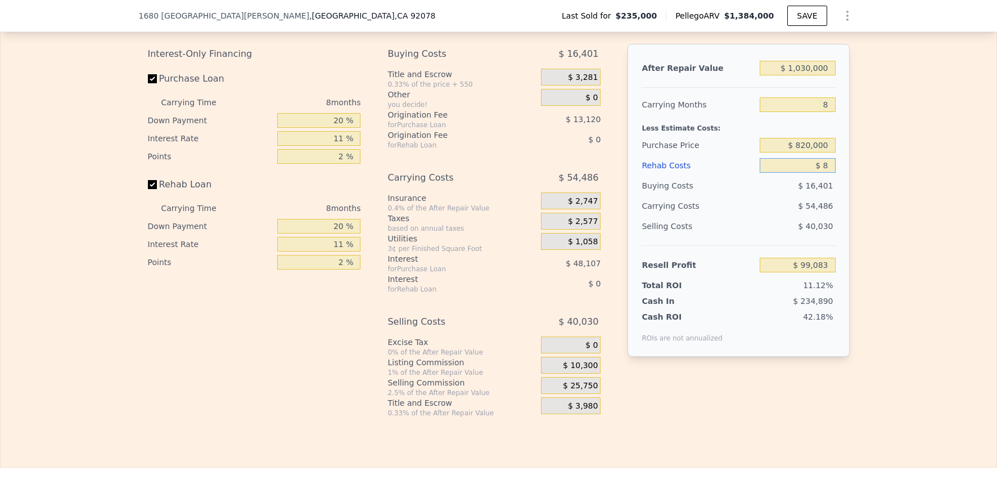
type input "$ 99,075"
type input "$ 85"
type input "$ 98,989"
type input "$ 850"
type input "$ 98,171"
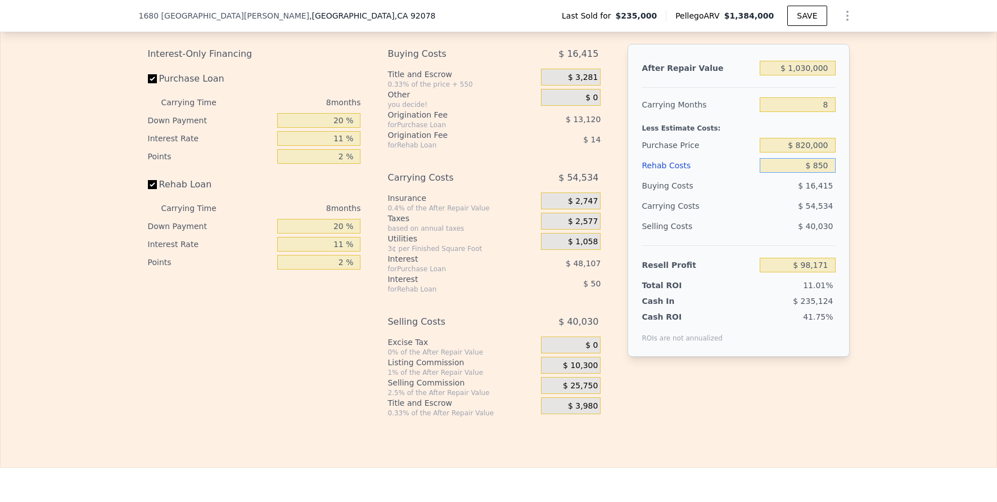
type input "$ 8,500"
type input "$ 89,951"
type input "$ 85,000"
type input "$ 7,739"
type input "$ 85,000"
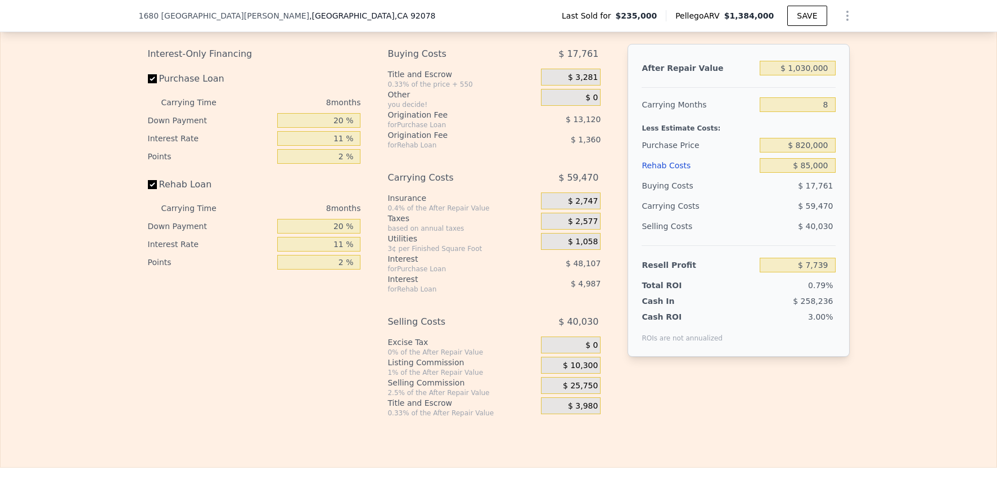
click at [895, 250] on div "Edit the assumptions in yellow boxes. Input profit to calculate an offer price.…" at bounding box center [499, 208] width 996 height 418
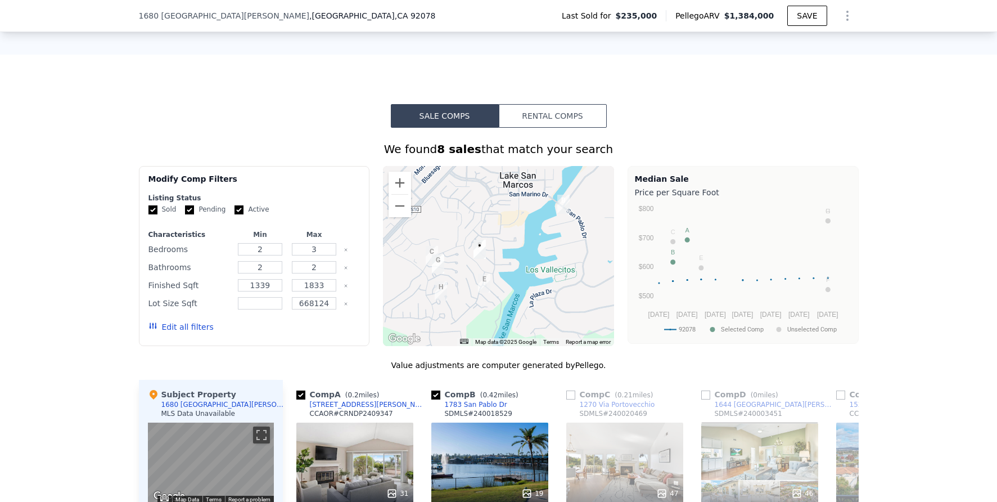
scroll to position [892, 0]
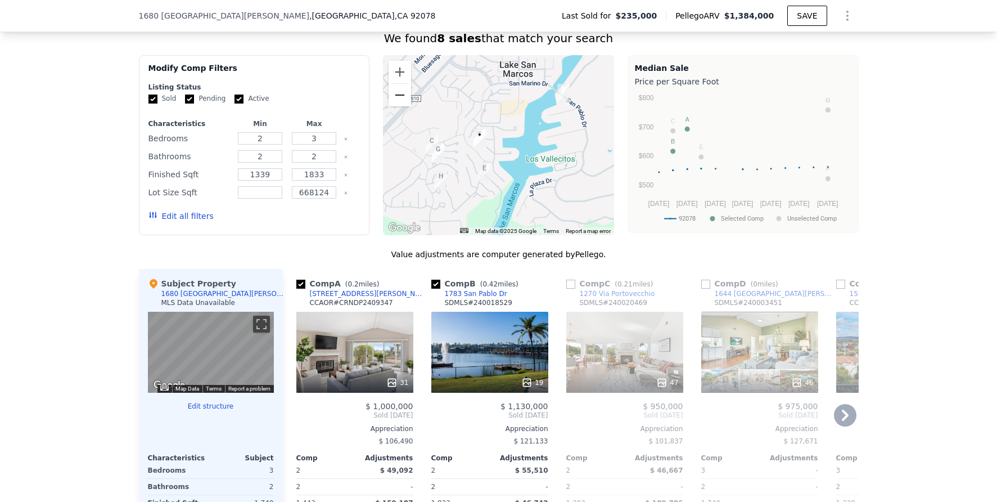
click at [401, 106] on button "Zoom out" at bounding box center [399, 95] width 22 height 22
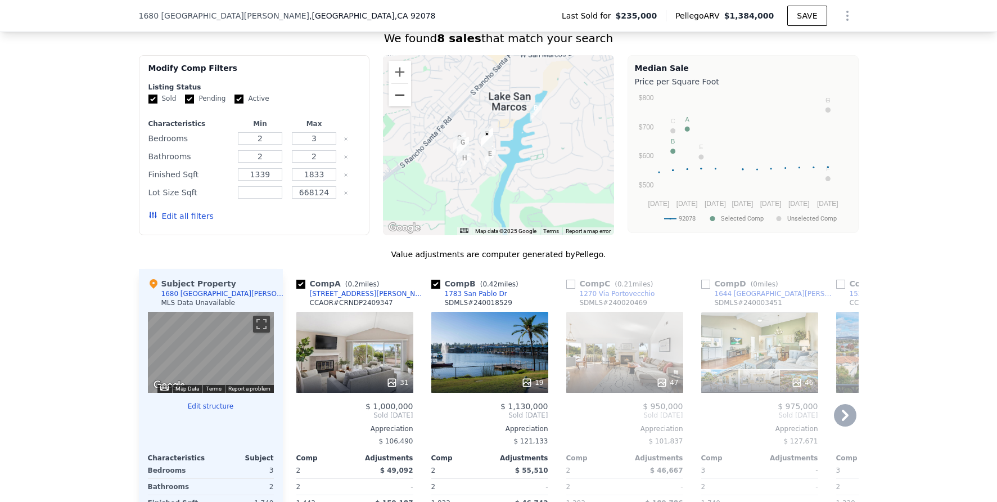
click at [401, 106] on button "Zoom out" at bounding box center [399, 95] width 22 height 22
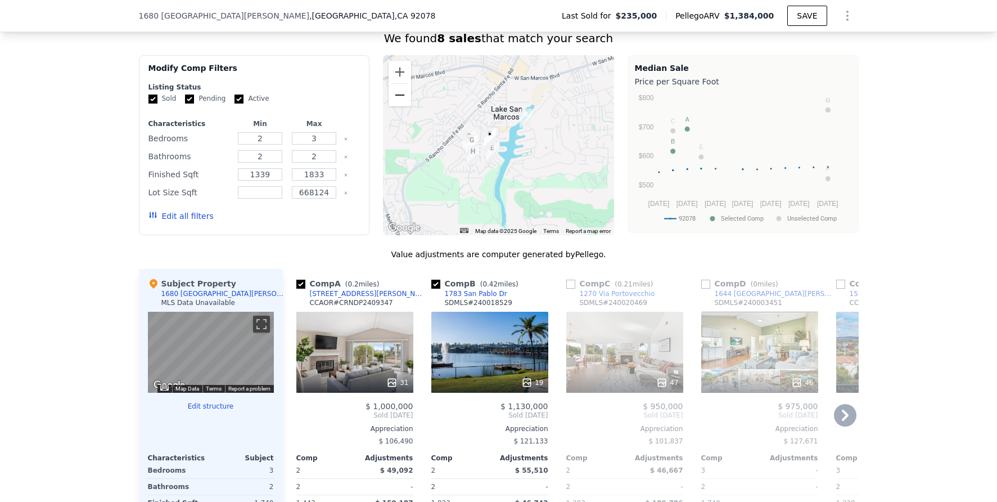
click at [401, 106] on button "Zoom out" at bounding box center [399, 95] width 22 height 22
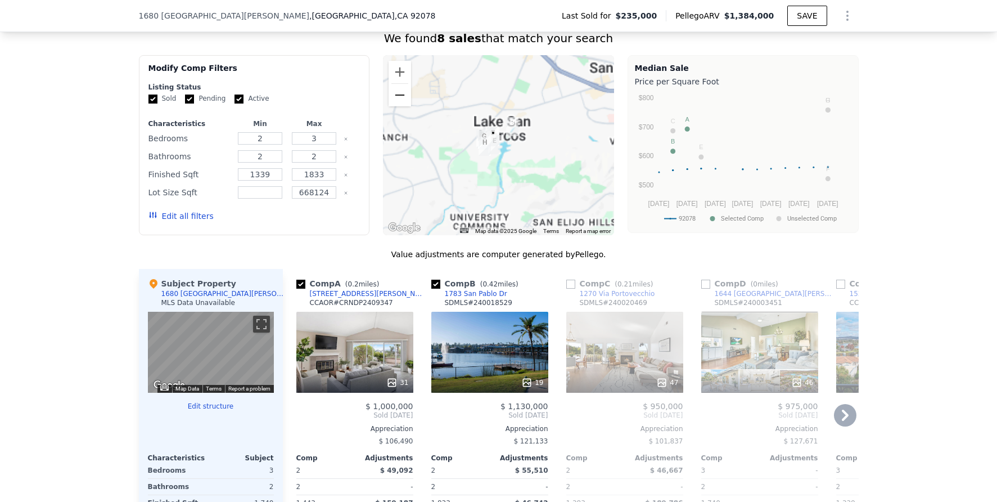
click at [401, 106] on button "Zoom out" at bounding box center [399, 95] width 22 height 22
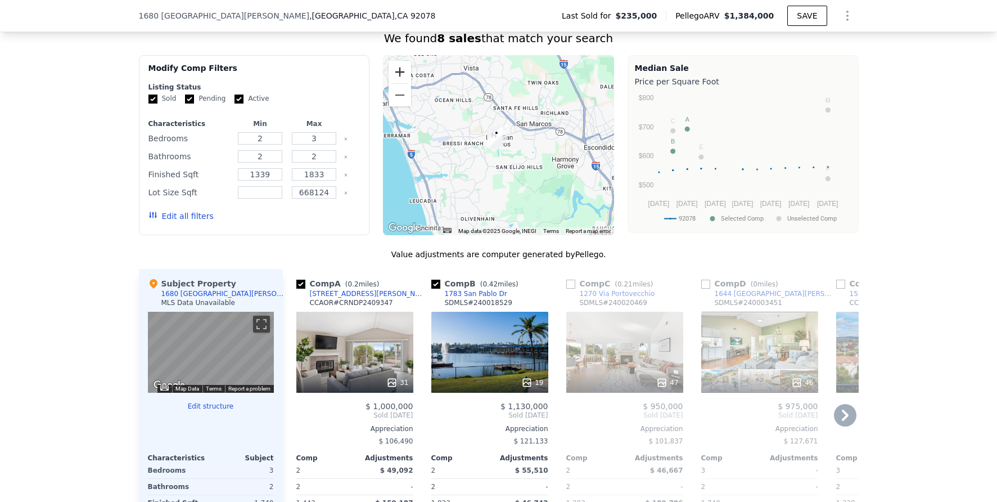
click at [396, 78] on button "Zoom in" at bounding box center [399, 72] width 22 height 22
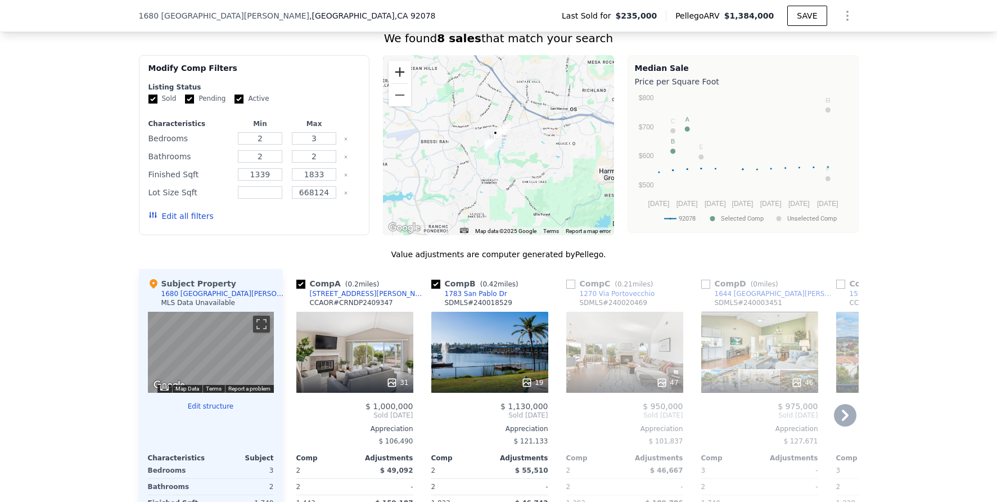
click at [396, 78] on button "Zoom in" at bounding box center [399, 72] width 22 height 22
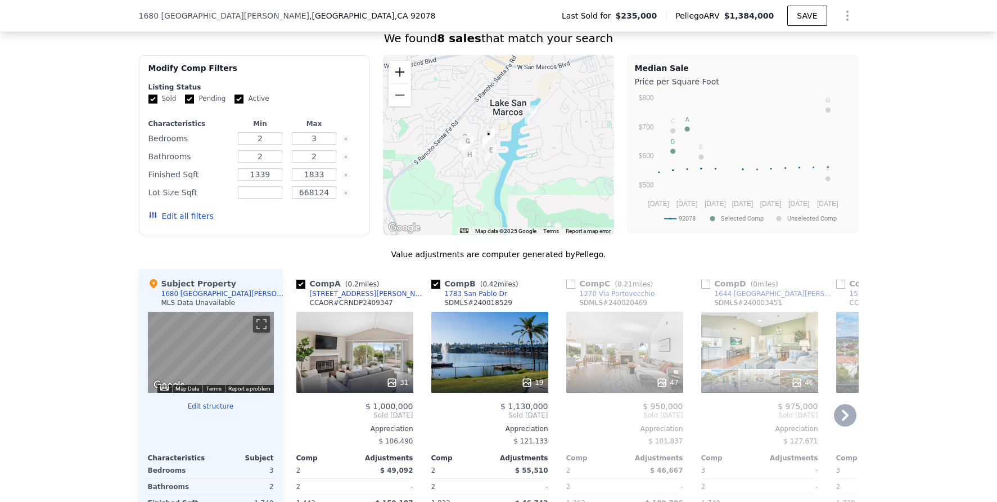
click at [396, 78] on button "Zoom in" at bounding box center [399, 72] width 22 height 22
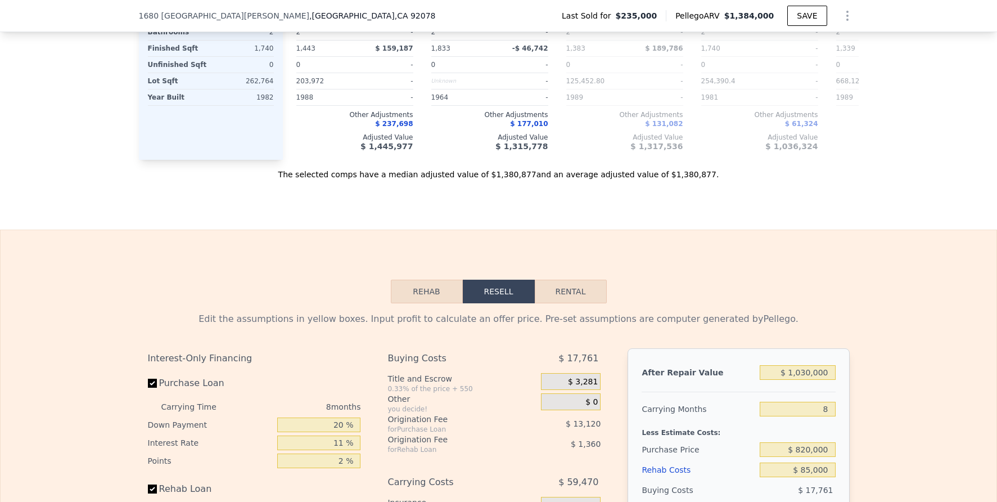
scroll to position [1357, 0]
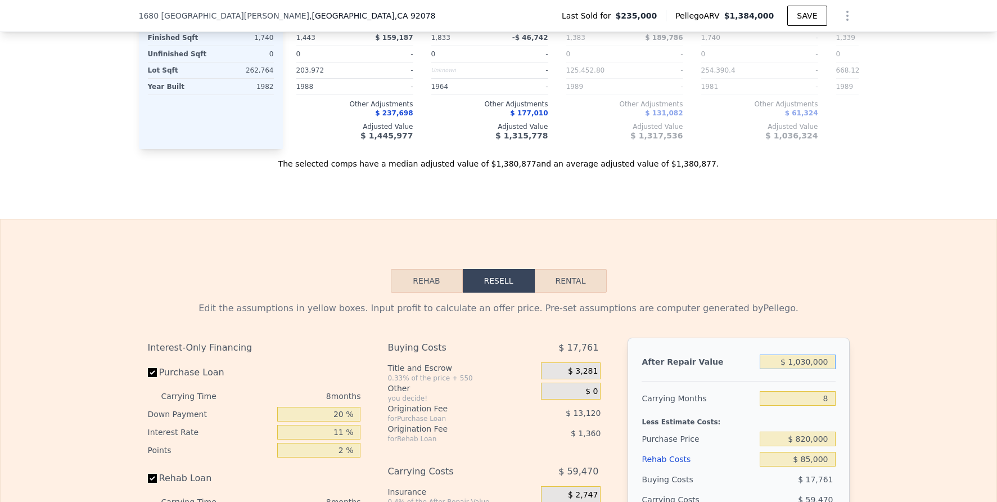
click at [801, 369] on input "$ 1,030,000" at bounding box center [797, 361] width 75 height 15
type input "$ 138,400"
type input "$ 0"
type input "-$ 127,412"
type input "$ 1,384,009"
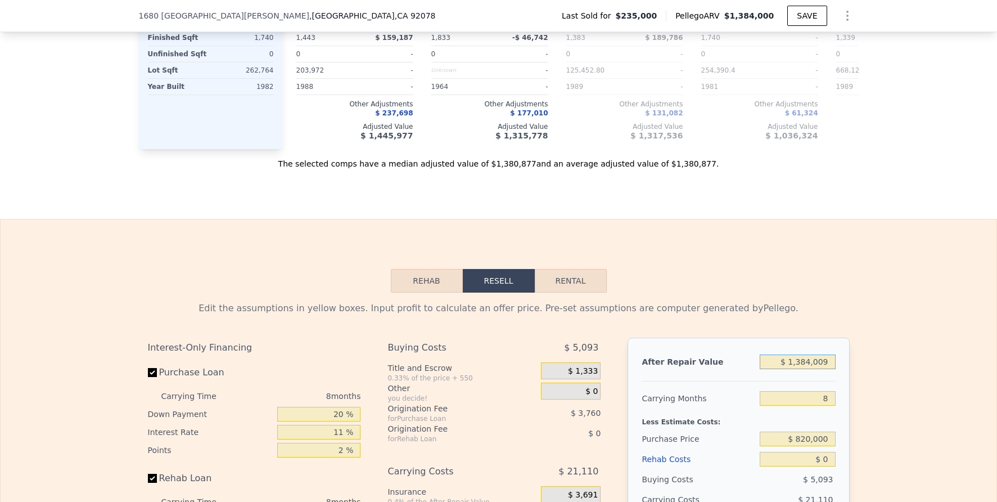
type input "$ 1,048,447"
type input "$ 138,400"
type input "-$ 127,412"
type input "$ 13,840"
type input "-$ 244,997"
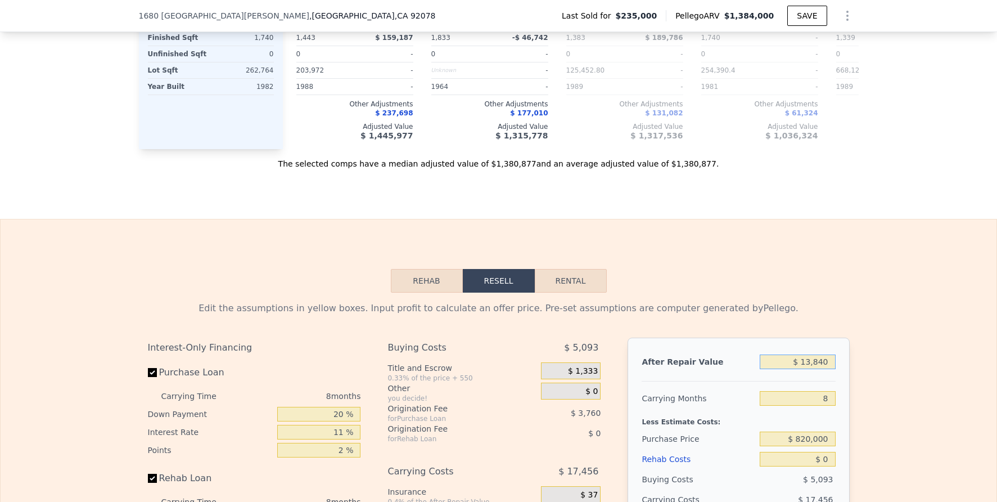
type input "$ 1,384"
type input "-$ 256,757"
type input "$ 13"
type input "-$ 258,049"
type input "$ 1"
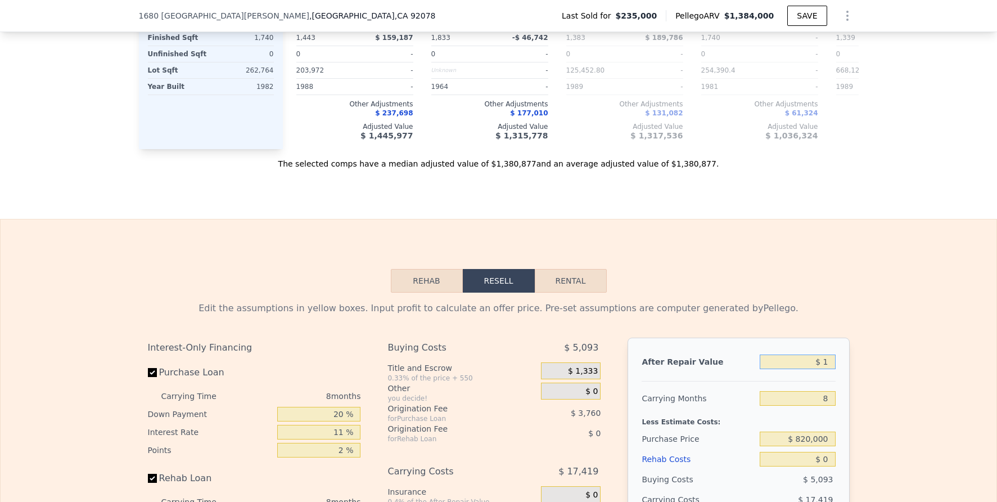
type input "-$ 258,061"
type input "$ 10"
type input "-$ 258,052"
type input "$ 109"
type input "-$ 257,959"
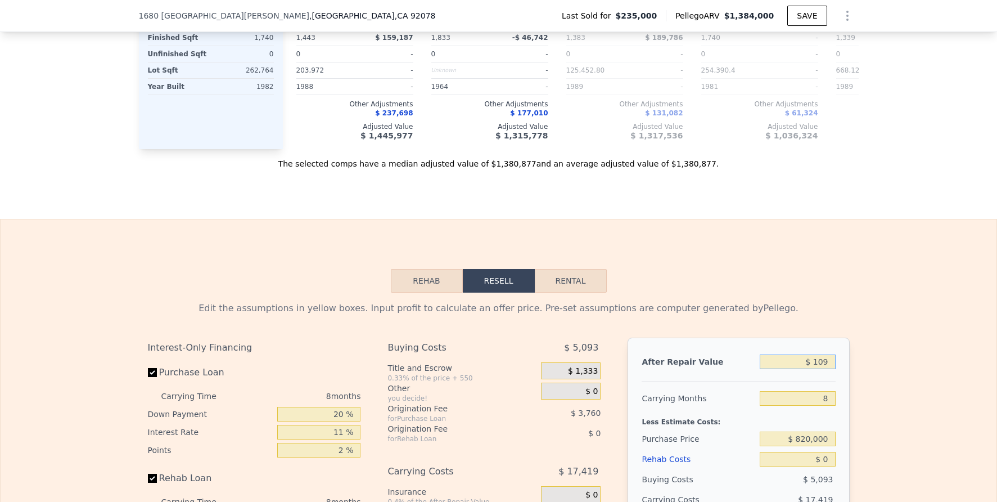
type input "$ 1,090"
type input "-$ 257,033"
type input "$ 10,900"
type input "-$ 247,773"
type input "$ 109,000"
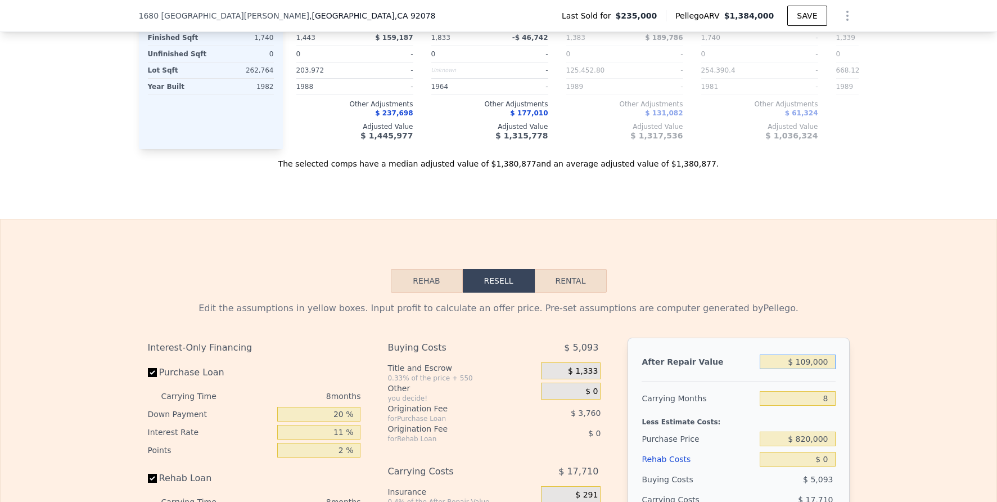
type input "-$ 155,166"
type input "$ 1,090,000"
type input "$ 770,901"
type input "$ 1,090,000"
click at [919, 328] on div "Edit the assumptions in yellow boxes. Input profit to calculate an offer price.…" at bounding box center [499, 501] width 996 height 418
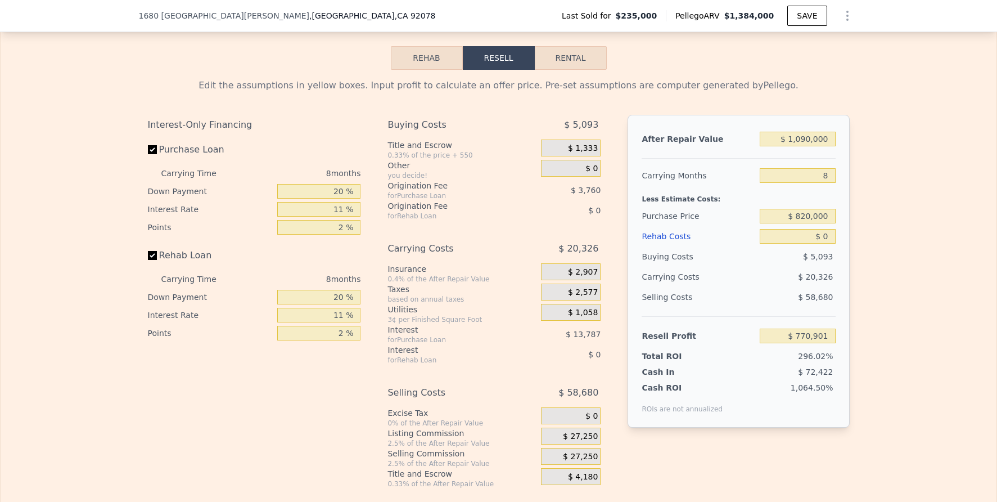
scroll to position [1591, 0]
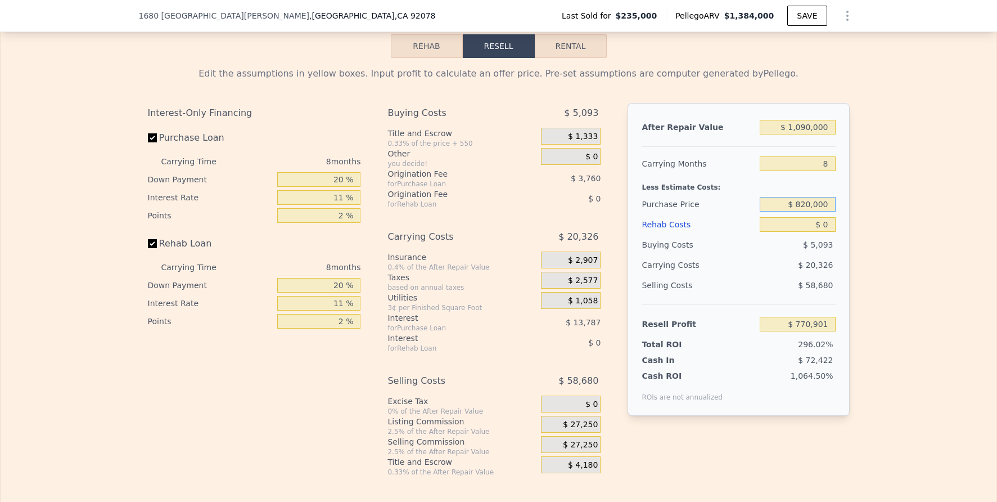
click at [823, 211] on input "$ 820,000" at bounding box center [797, 204] width 75 height 15
click at [823, 232] on input "$ 0" at bounding box center [797, 224] width 75 height 15
type input "$ 140,273"
click at [823, 232] on input "$ 0" at bounding box center [797, 224] width 75 height 15
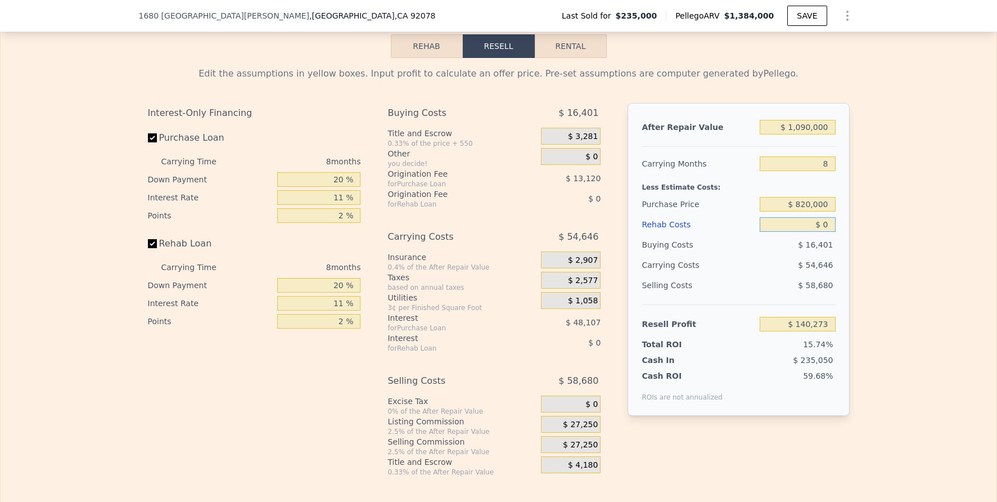
type input "$ 9"
type input "$ 140,264"
type input "$ 90"
type input "$ 140,174"
type input "$ 900"
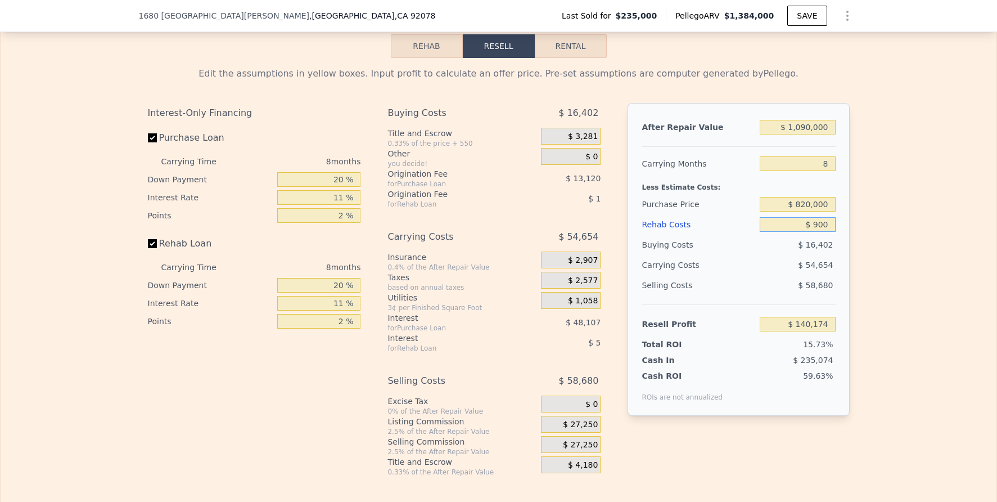
type input "$ 139,303"
type input "$ 9,000"
type input "$ 130,601"
type input "$ 90,000"
type input "$ 43,553"
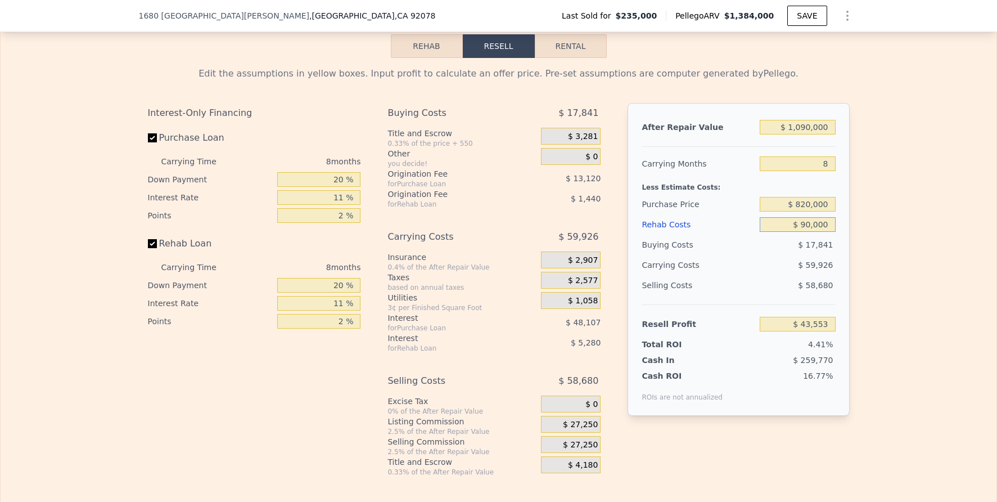
type input "$ 90,000"
click at [934, 288] on div "Edit the assumptions in yellow boxes. Input profit to calculate an offer price.…" at bounding box center [499, 267] width 996 height 418
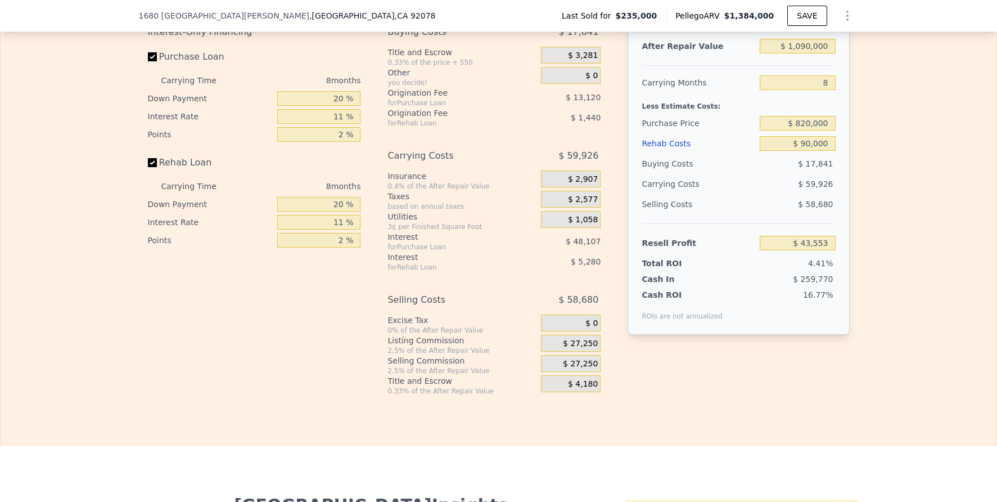
scroll to position [1801, 0]
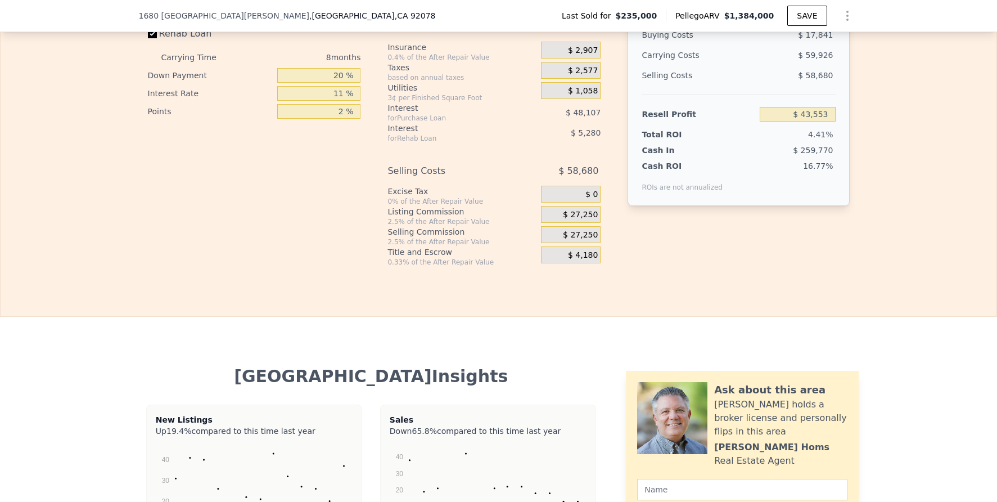
click at [579, 220] on span "$ 27,250" at bounding box center [580, 215] width 35 height 10
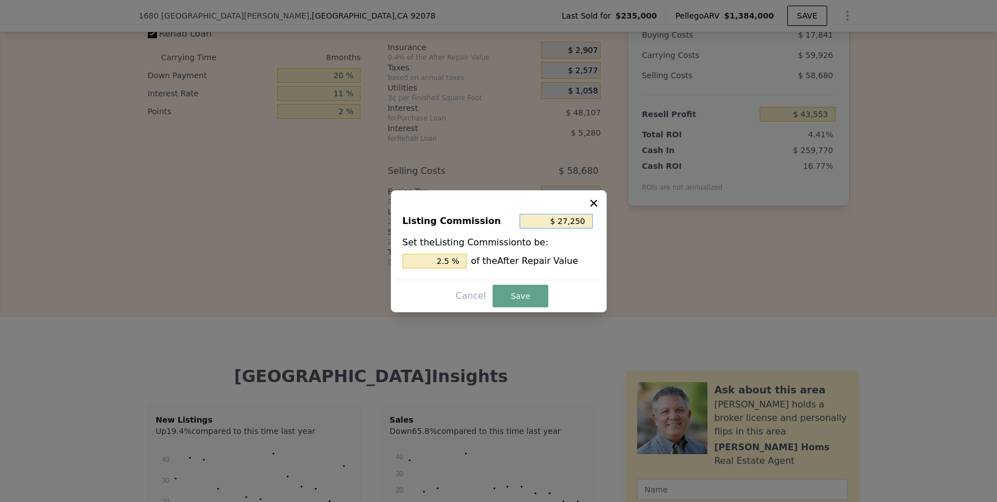
click at [582, 223] on input "$ 27,250" at bounding box center [555, 221] width 73 height 15
click at [438, 257] on input "2.5 %" at bounding box center [435, 261] width 64 height 15
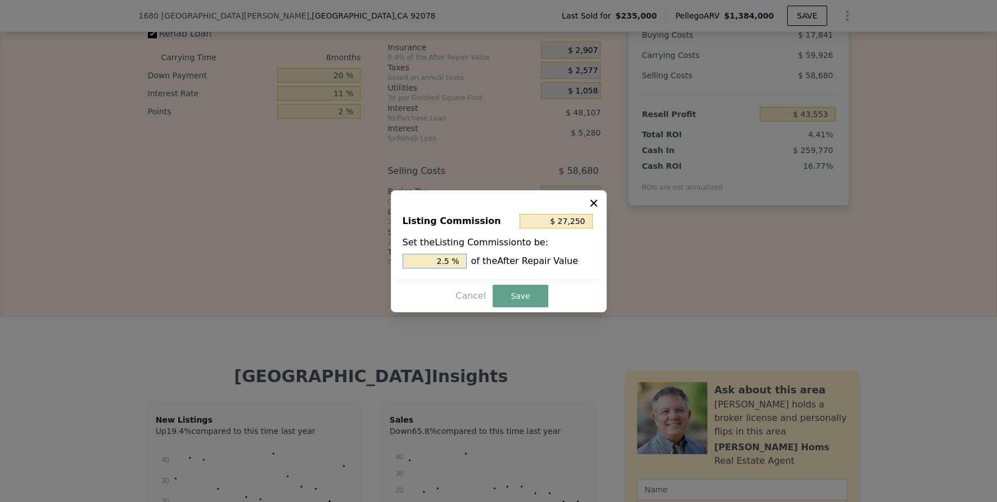
click at [438, 257] on input "2.5 %" at bounding box center [435, 261] width 64 height 15
type input "$ 10,900"
type input "1 %"
click at [540, 298] on button "Save" at bounding box center [520, 295] width 55 height 22
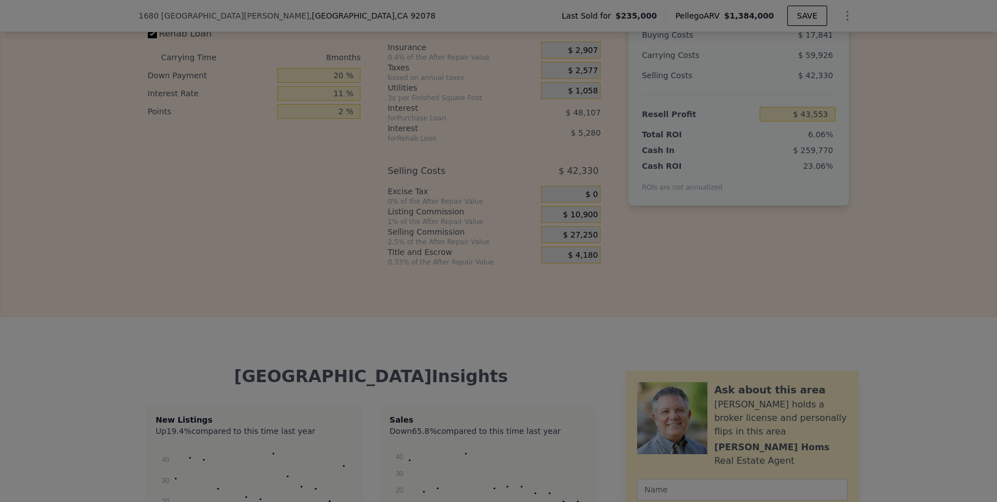
type input "$ 59,903"
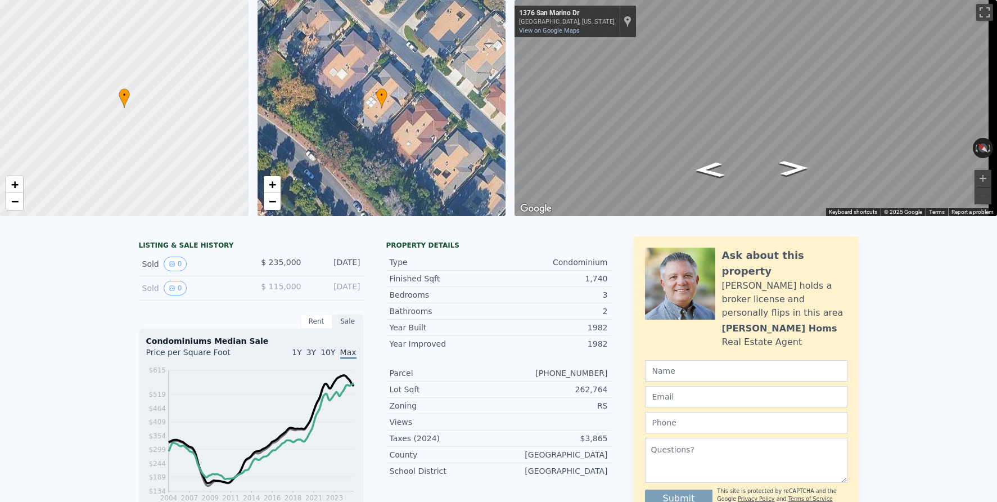
scroll to position [4, 0]
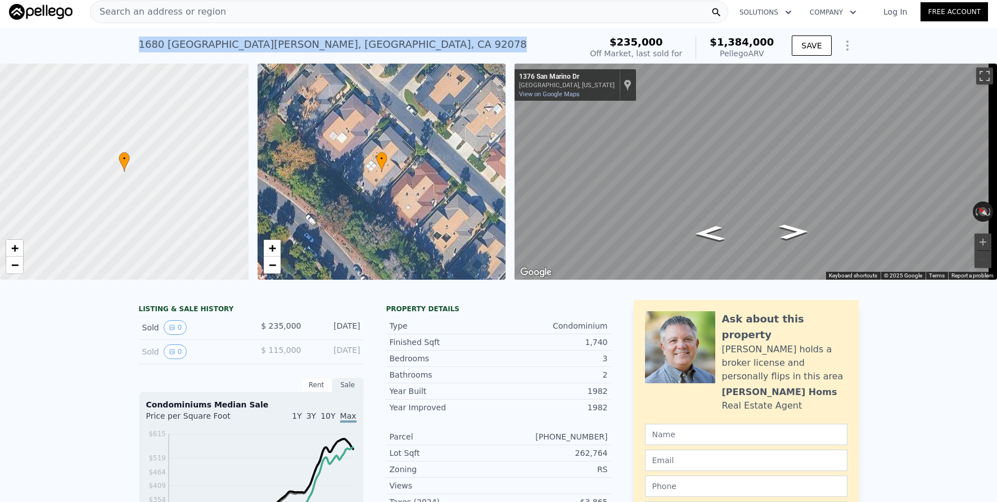
drag, startPoint x: 136, startPoint y: 42, endPoint x: 377, endPoint y: 48, distance: 241.3
click at [377, 48] on div "[STREET_ADDRESS]" at bounding box center [333, 45] width 388 height 16
copy div "[STREET_ADDRESS]"
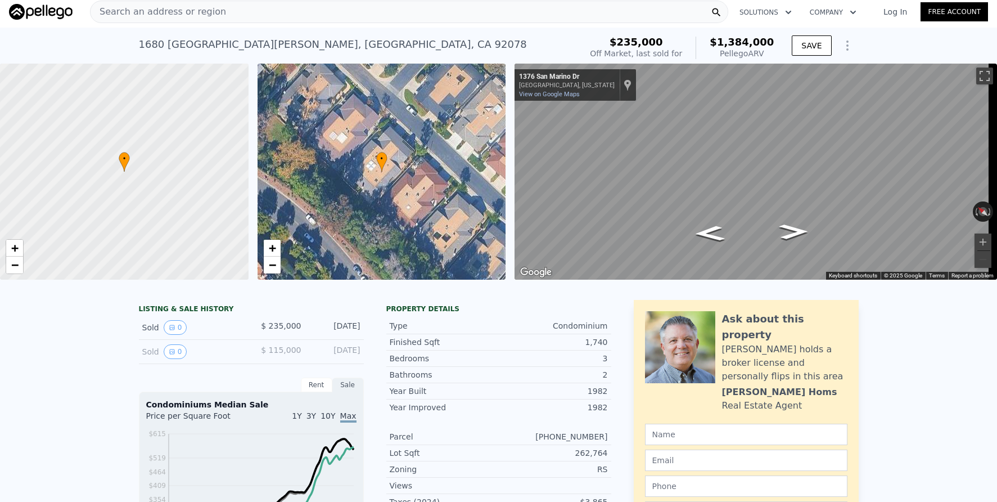
click at [238, 20] on div "Search an address or region" at bounding box center [409, 12] width 638 height 22
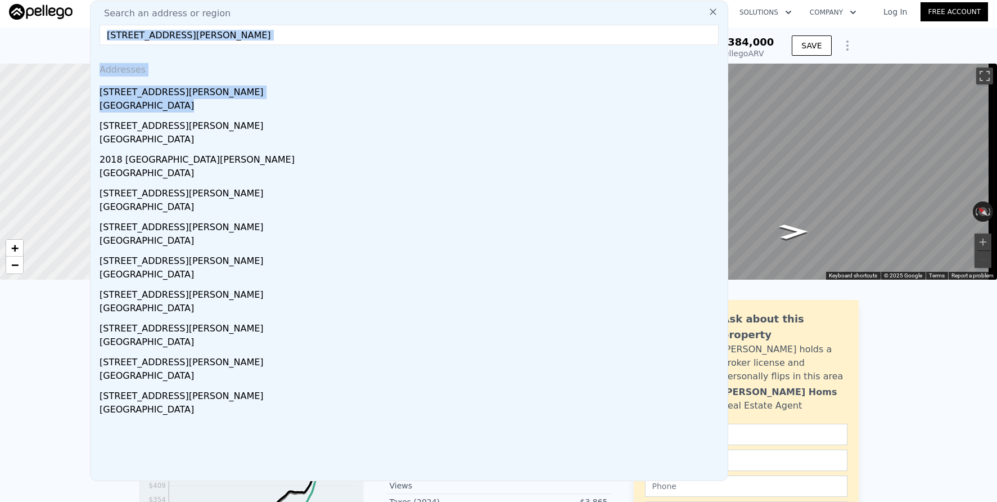
scroll to position [0, 0]
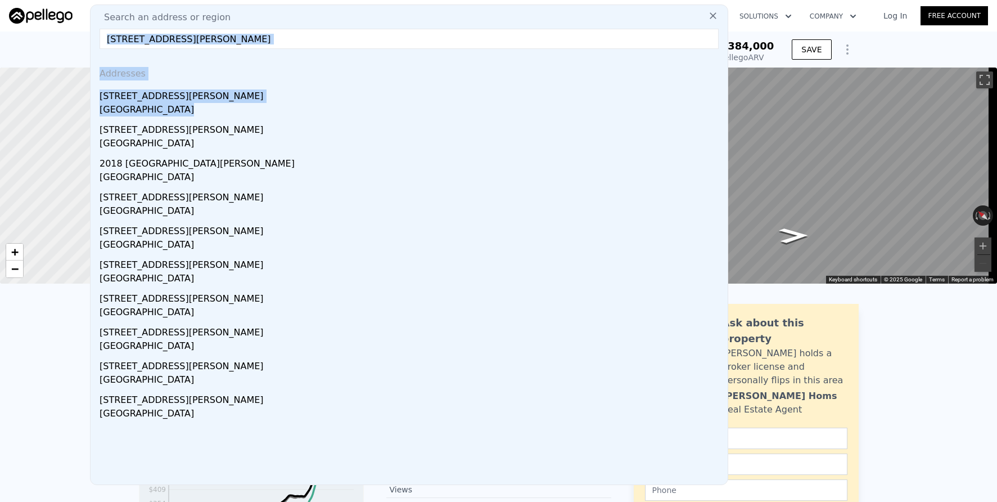
drag, startPoint x: 297, startPoint y: 106, endPoint x: 343, endPoint y: 39, distance: 81.3
click at [343, 39] on div "Search an address or region [STREET_ADDRESS][PERSON_NAME] Addresses [STREET_ADD…" at bounding box center [409, 244] width 638 height 480
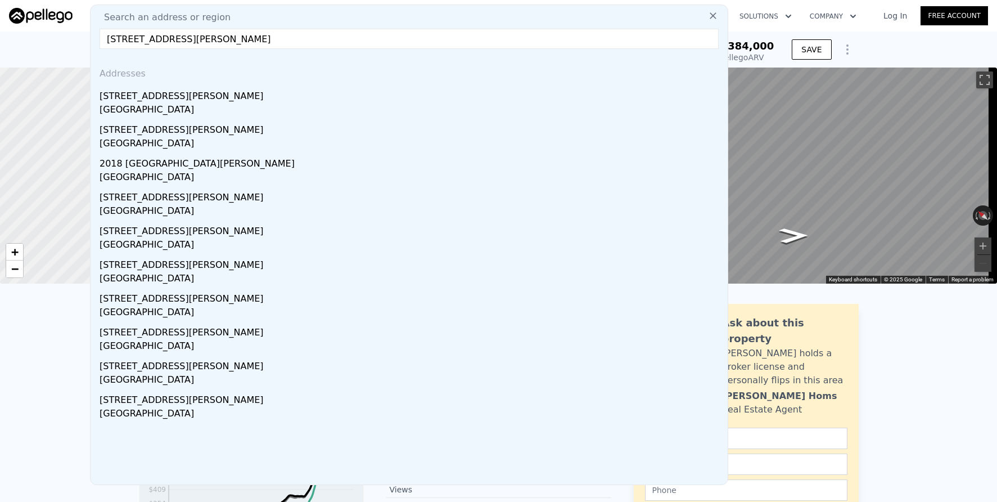
click at [343, 39] on input "[STREET_ADDRESS][PERSON_NAME]" at bounding box center [409, 39] width 619 height 20
click at [139, 38] on input "[STREET_ADDRESS][PERSON_NAME]" at bounding box center [409, 39] width 619 height 20
click at [301, 33] on input "[STREET_ADDRESS][PERSON_NAME]" at bounding box center [409, 39] width 619 height 20
click at [299, 39] on input "[STREET_ADDRESS][PERSON_NAME]" at bounding box center [409, 39] width 619 height 20
drag, startPoint x: 292, startPoint y: 38, endPoint x: 135, endPoint y: 42, distance: 157.5
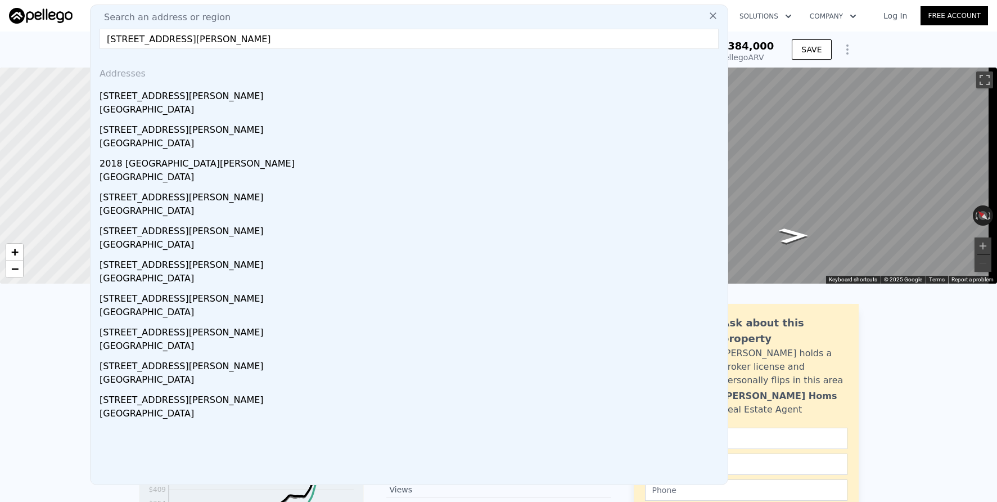
click at [135, 42] on input "[STREET_ADDRESS][PERSON_NAME]" at bounding box center [409, 39] width 619 height 20
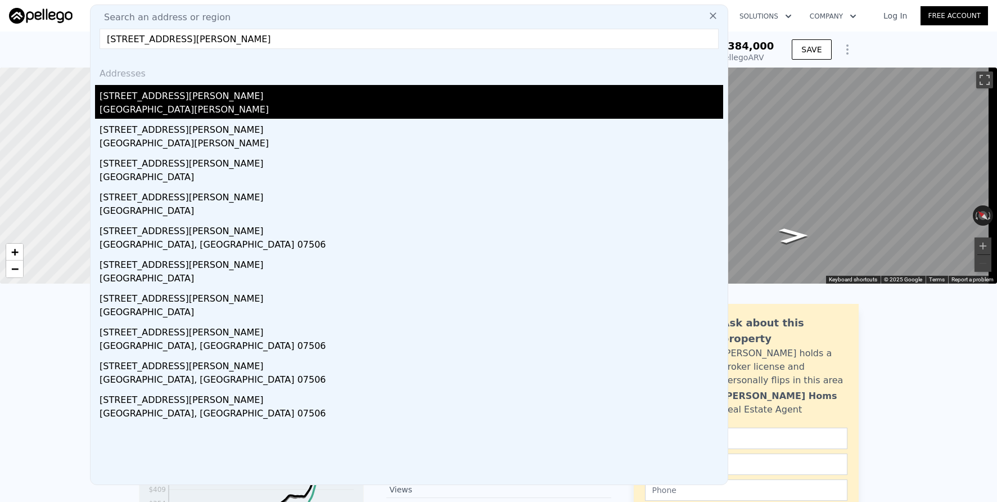
type input "[STREET_ADDRESS][PERSON_NAME]"
click at [487, 115] on div "[GEOGRAPHIC_DATA][PERSON_NAME]" at bounding box center [412, 111] width 624 height 16
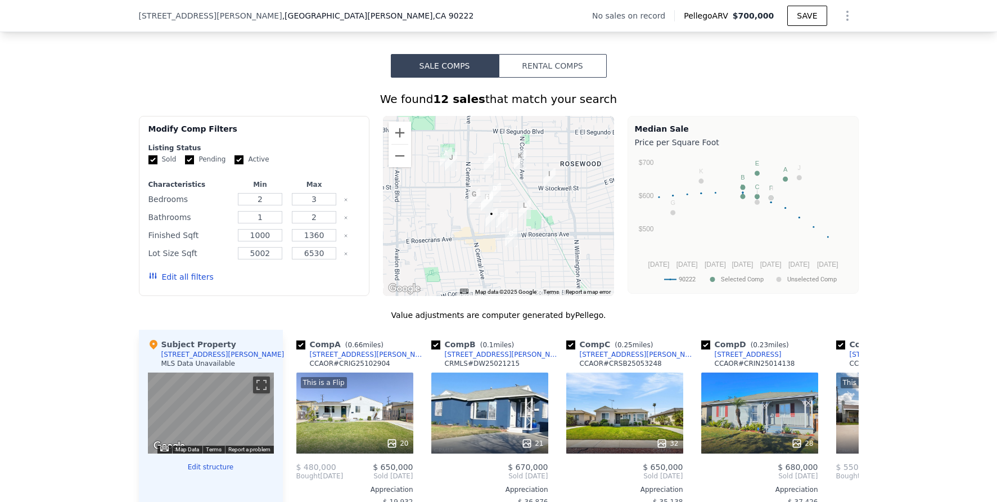
scroll to position [800, 0]
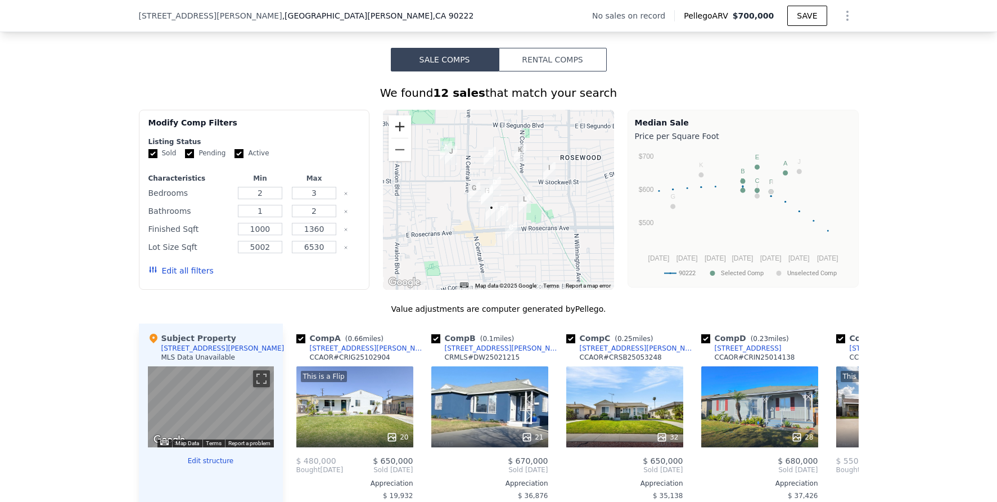
click at [400, 133] on button "Zoom in" at bounding box center [399, 126] width 22 height 22
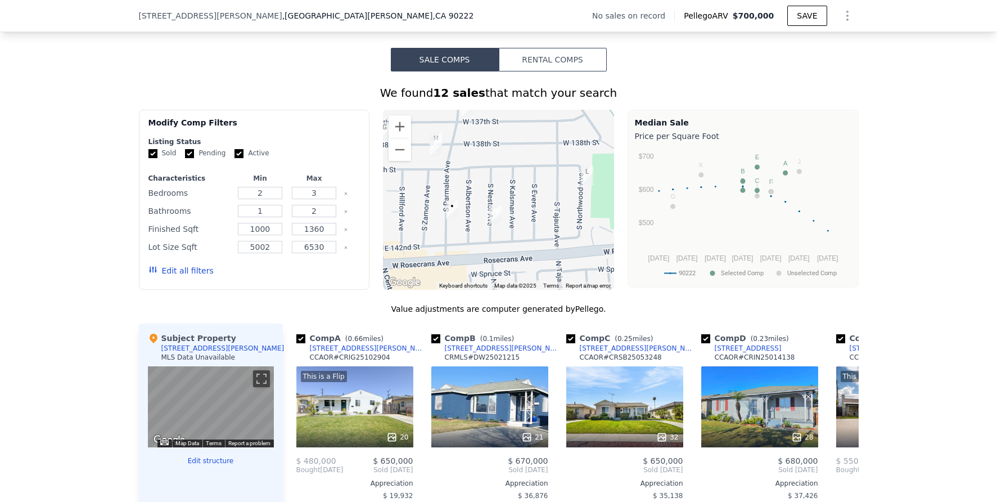
drag, startPoint x: 473, startPoint y: 248, endPoint x: 452, endPoint y: 184, distance: 66.9
click at [452, 184] on div at bounding box center [498, 200] width 231 height 180
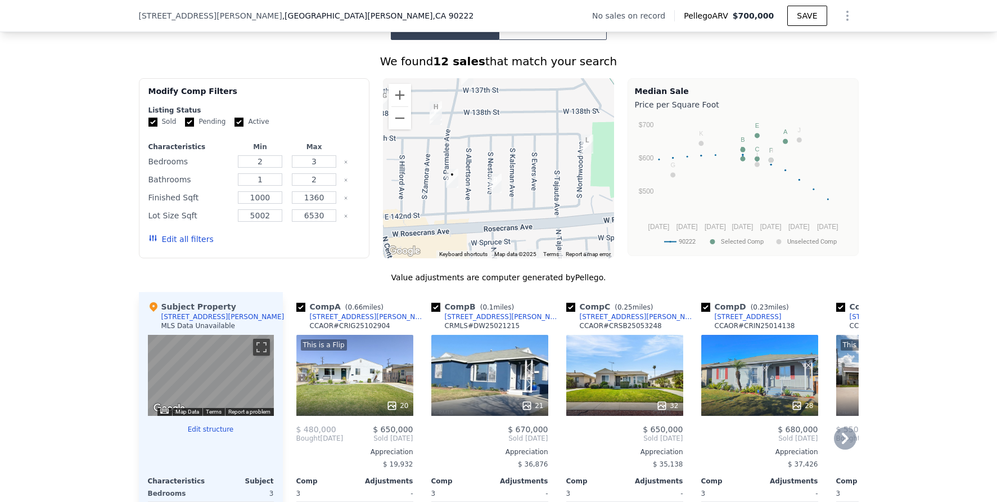
scroll to position [887, 0]
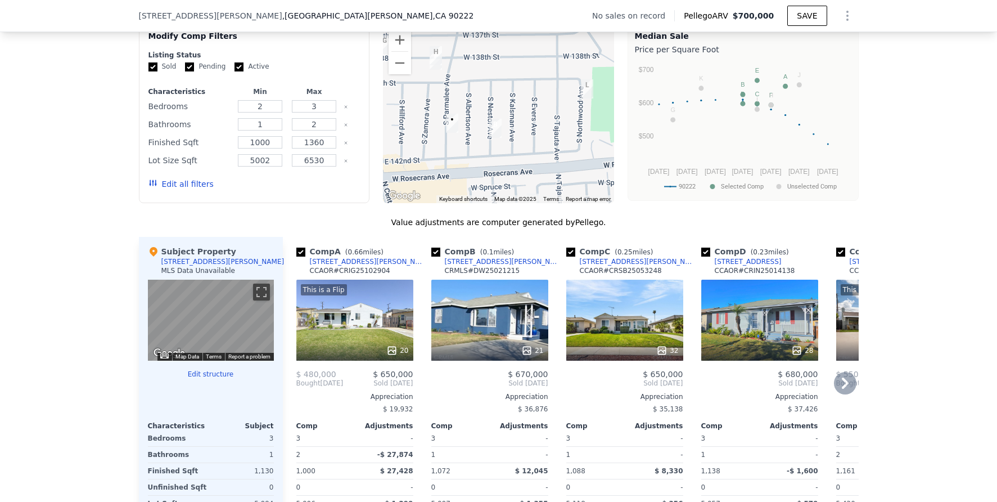
click at [464, 332] on div "21" at bounding box center [489, 319] width 117 height 81
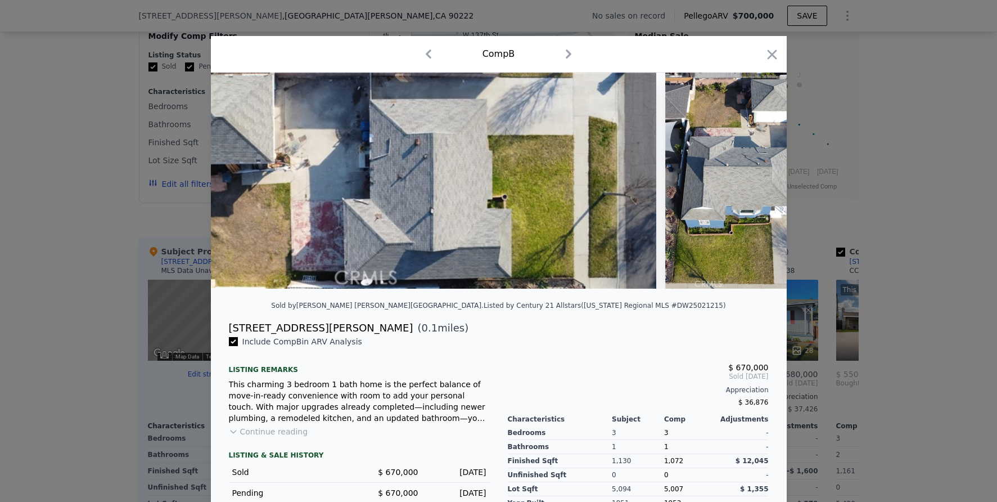
scroll to position [0, 6234]
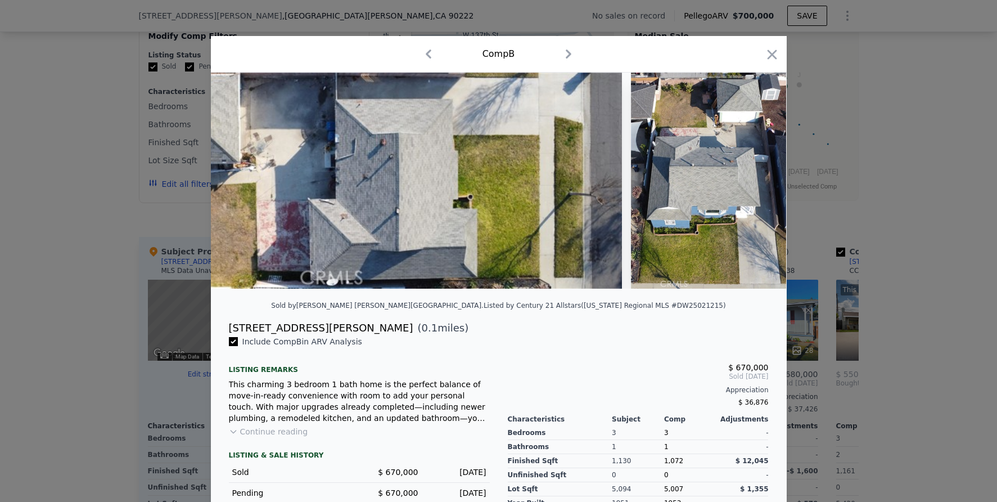
click at [957, 260] on div at bounding box center [498, 251] width 997 height 502
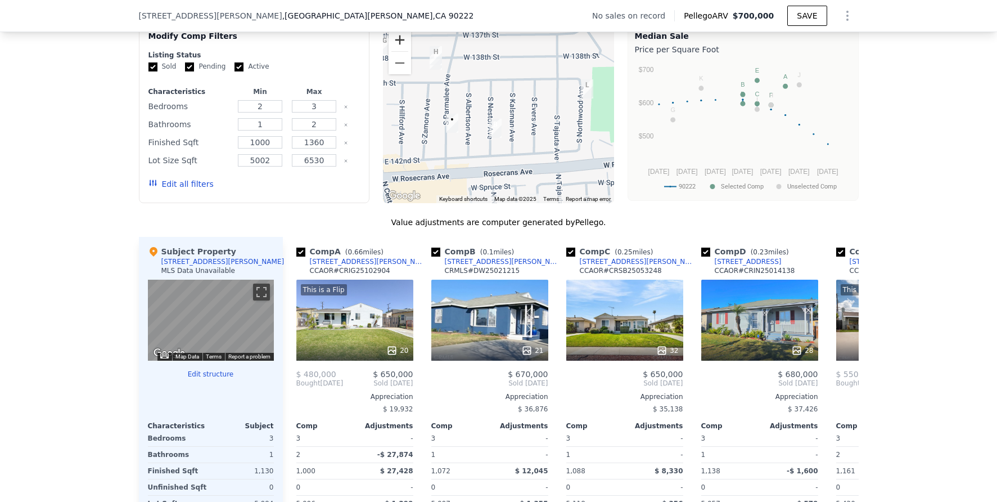
click at [395, 45] on button "Zoom in" at bounding box center [399, 40] width 22 height 22
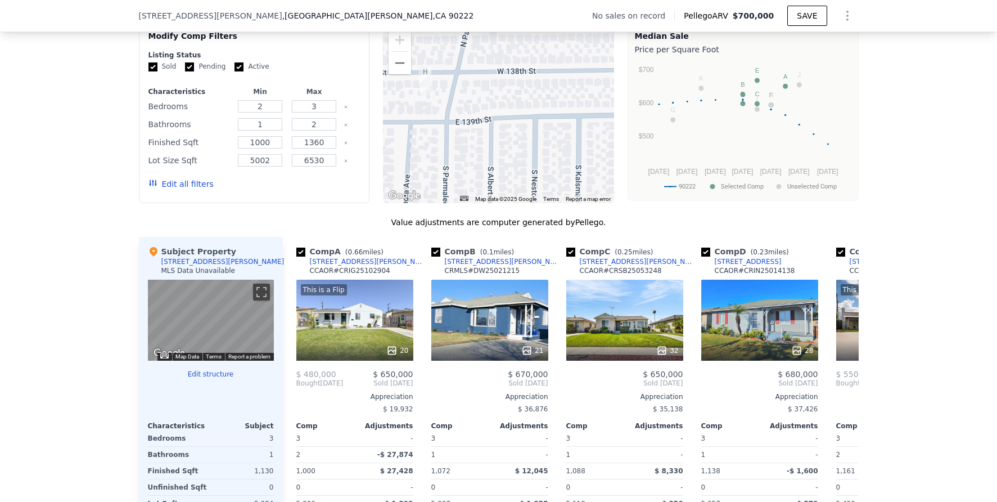
drag, startPoint x: 446, startPoint y: 68, endPoint x: 499, endPoint y: 138, distance: 87.9
click at [499, 138] on div at bounding box center [498, 113] width 231 height 180
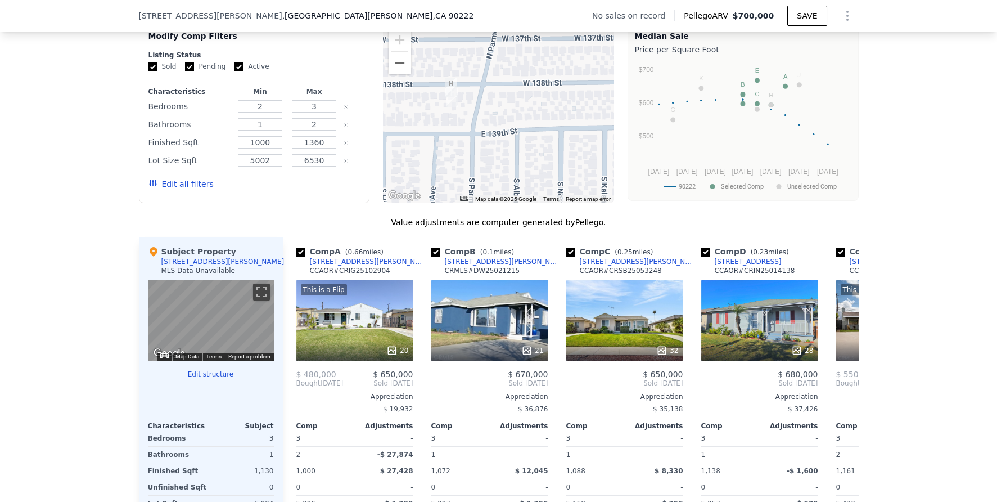
drag, startPoint x: 443, startPoint y: 112, endPoint x: 469, endPoint y: 124, distance: 28.4
click at [469, 125] on div at bounding box center [498, 113] width 231 height 180
click at [838, 391] on icon at bounding box center [845, 383] width 22 height 22
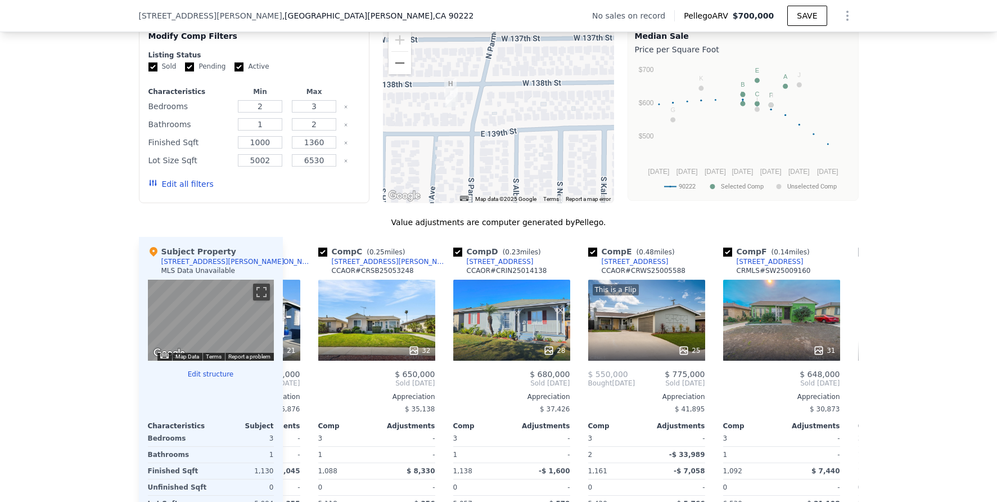
scroll to position [0, 270]
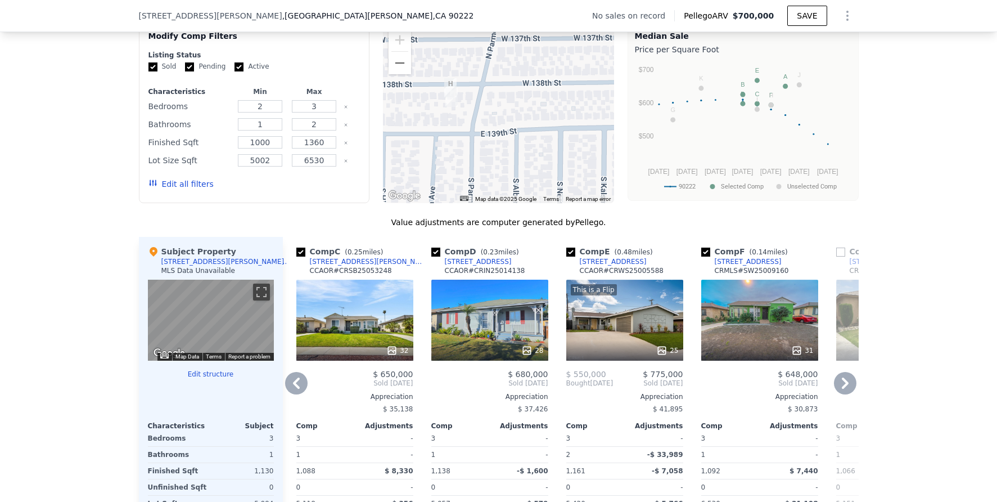
click at [622, 311] on div "This is a Flip 25" at bounding box center [624, 319] width 117 height 81
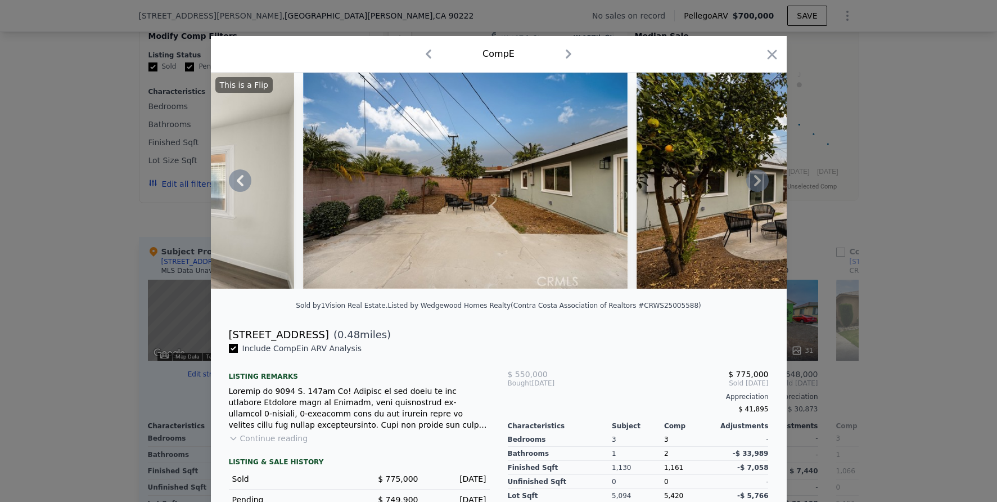
scroll to position [0, 7742]
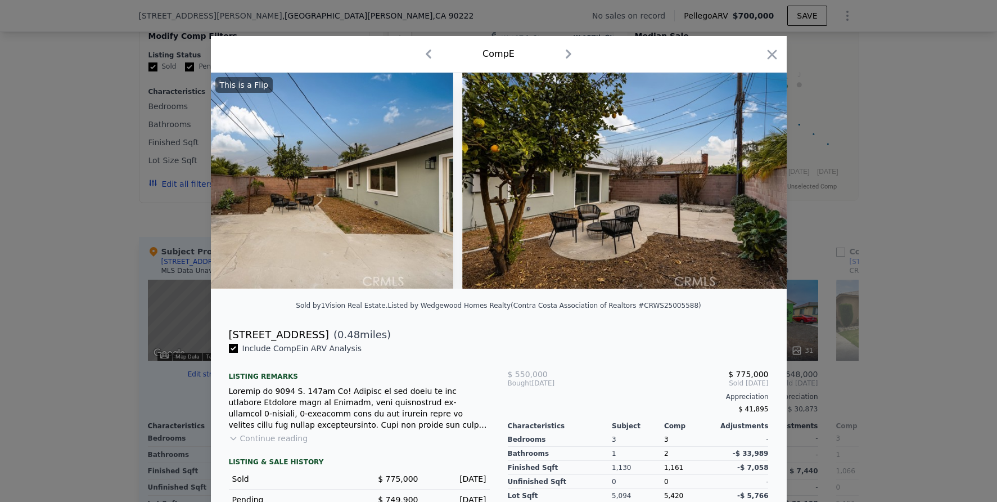
click at [890, 318] on div at bounding box center [498, 251] width 997 height 502
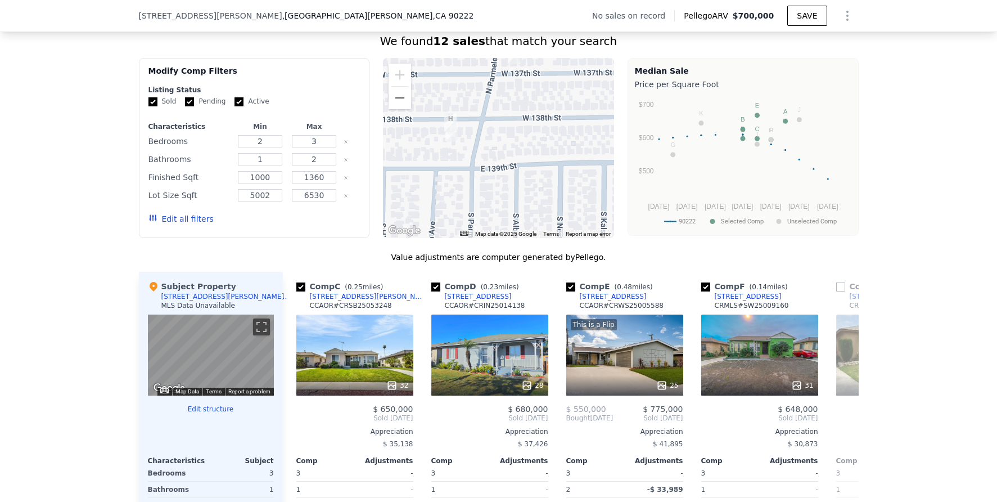
scroll to position [801, 0]
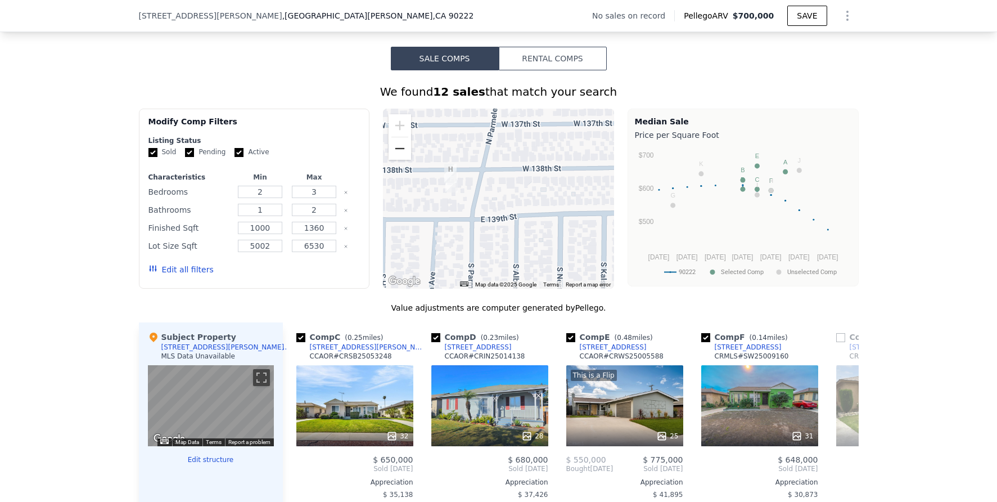
click at [395, 151] on button "Zoom out" at bounding box center [399, 148] width 22 height 22
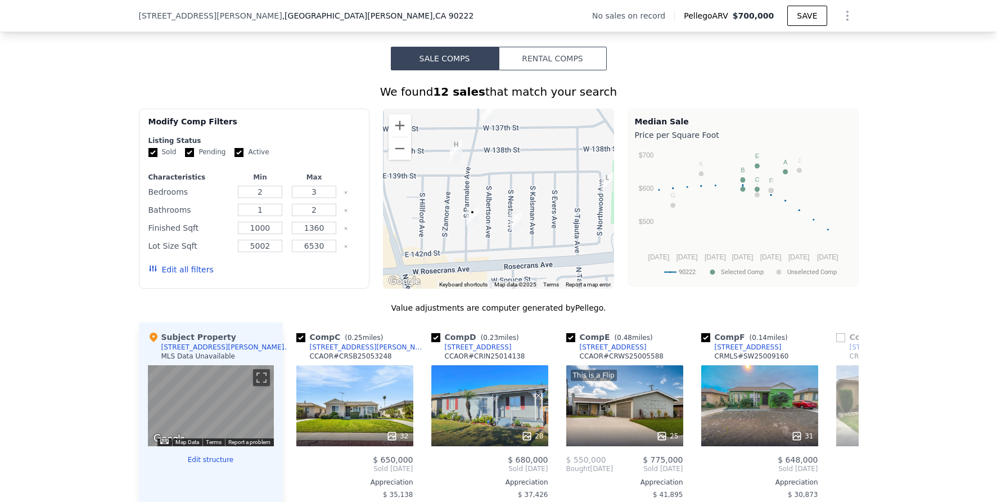
drag, startPoint x: 528, startPoint y: 243, endPoint x: 504, endPoint y: 205, distance: 45.5
click at [504, 205] on div at bounding box center [498, 199] width 231 height 180
click at [394, 158] on button "Zoom out" at bounding box center [399, 148] width 22 height 22
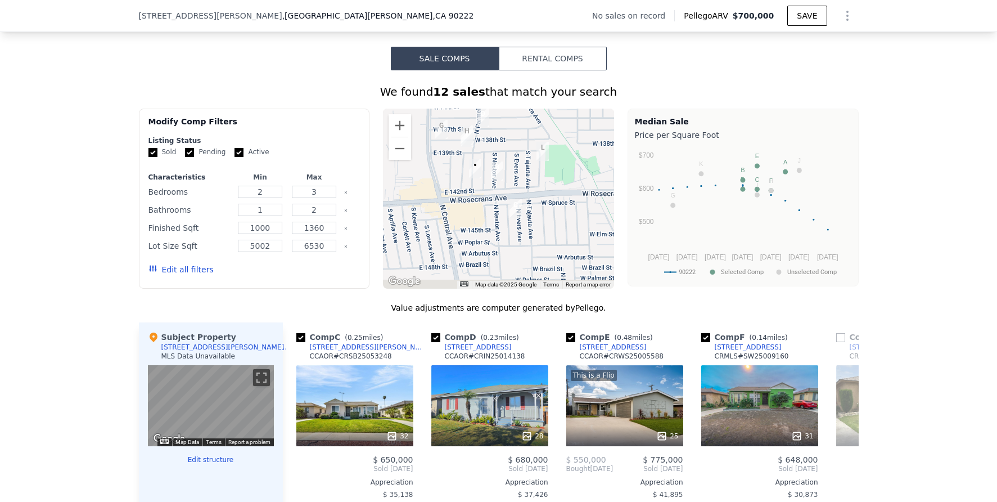
drag, startPoint x: 546, startPoint y: 161, endPoint x: 539, endPoint y: 132, distance: 30.8
click at [535, 128] on div at bounding box center [498, 199] width 231 height 180
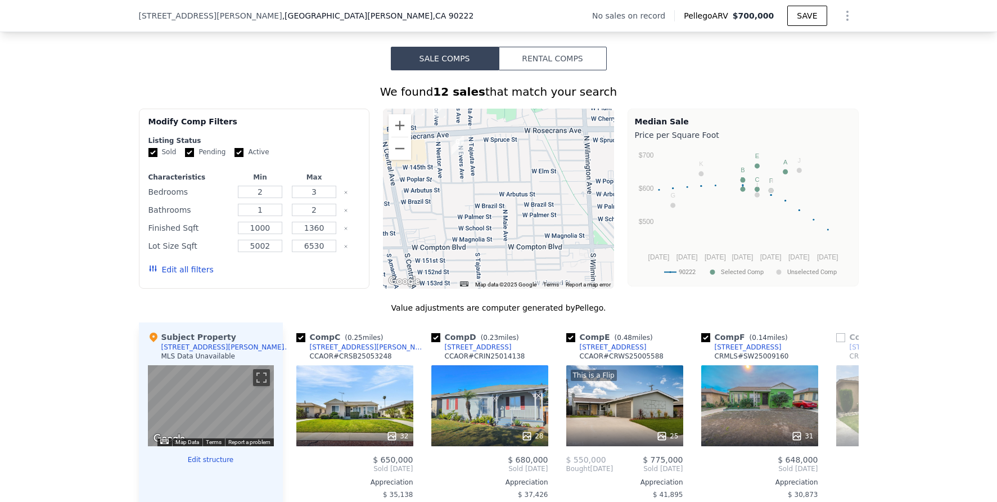
drag, startPoint x: 559, startPoint y: 231, endPoint x: 489, endPoint y: 160, distance: 99.4
click at [489, 160] on div at bounding box center [498, 199] width 231 height 180
click at [396, 156] on button "Zoom out" at bounding box center [399, 148] width 22 height 22
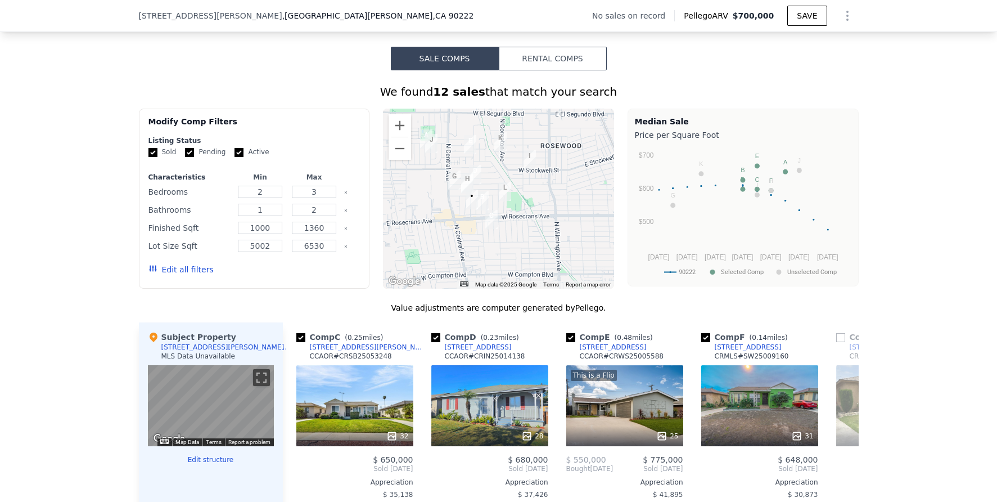
drag, startPoint x: 524, startPoint y: 193, endPoint x: 540, endPoint y: 246, distance: 54.8
click at [540, 246] on div at bounding box center [498, 199] width 231 height 180
click at [390, 130] on button "Zoom in" at bounding box center [399, 125] width 22 height 22
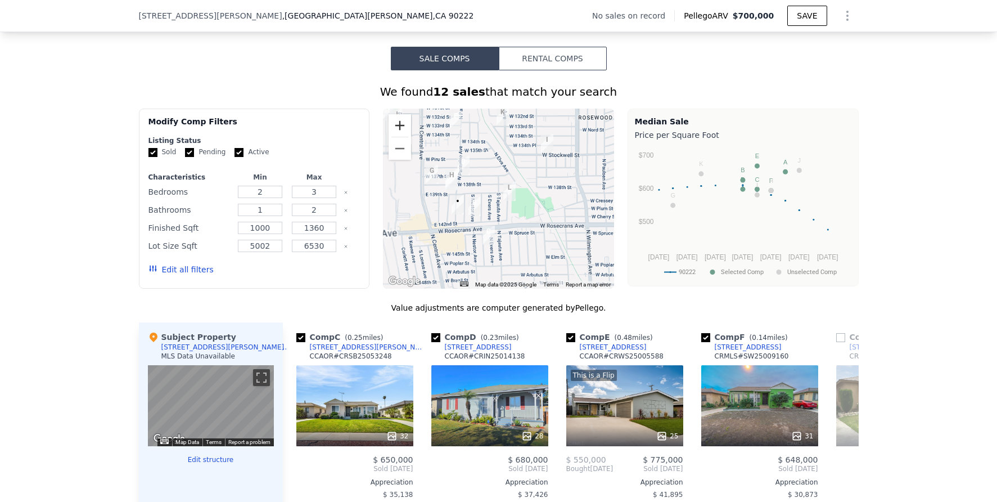
click at [390, 130] on button "Zoom in" at bounding box center [399, 125] width 22 height 22
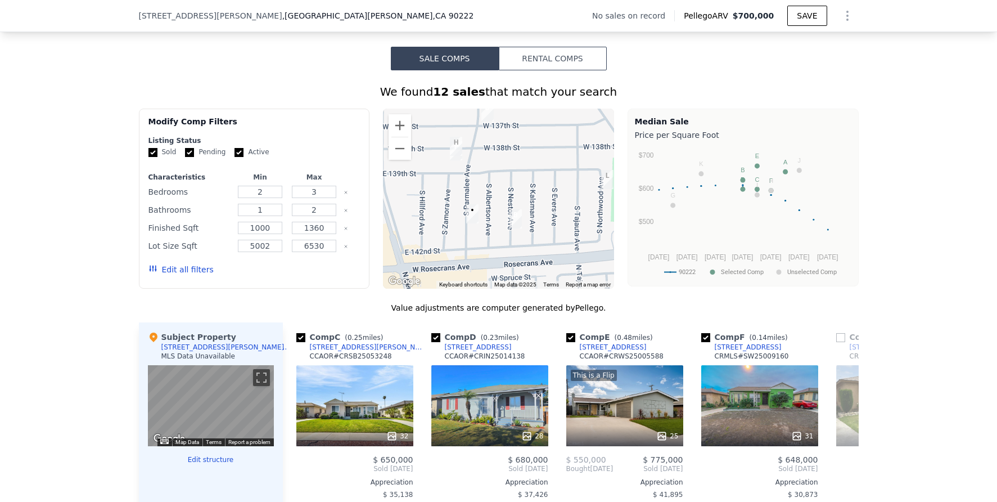
drag, startPoint x: 450, startPoint y: 206, endPoint x: 531, endPoint y: 191, distance: 81.9
click at [531, 191] on div at bounding box center [498, 199] width 231 height 180
click at [842, 474] on icon at bounding box center [845, 468] width 7 height 11
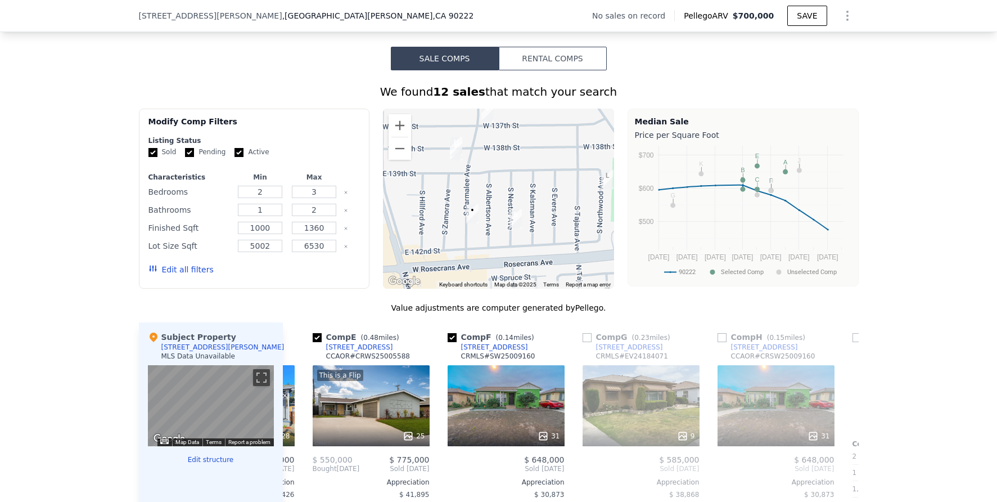
scroll to position [0, 540]
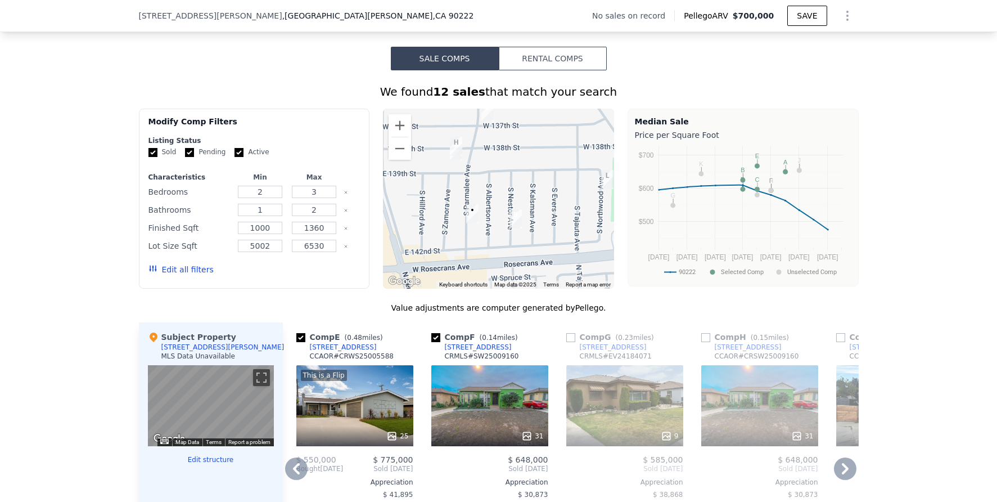
click at [843, 470] on icon at bounding box center [845, 468] width 22 height 22
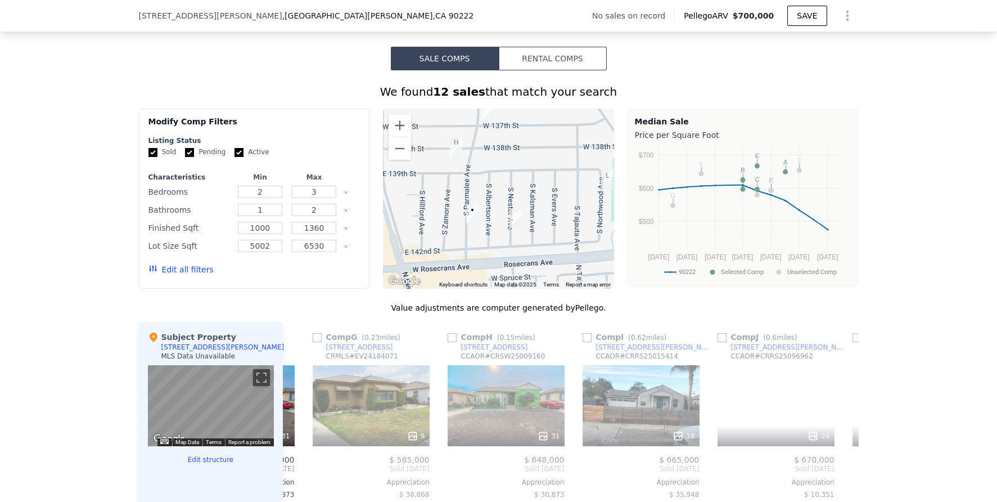
scroll to position [0, 810]
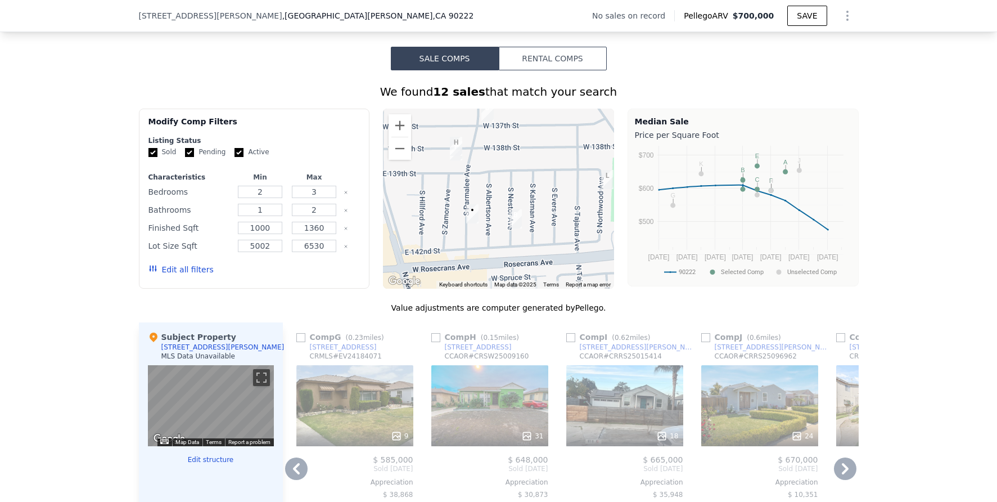
click at [843, 478] on icon at bounding box center [845, 468] width 22 height 22
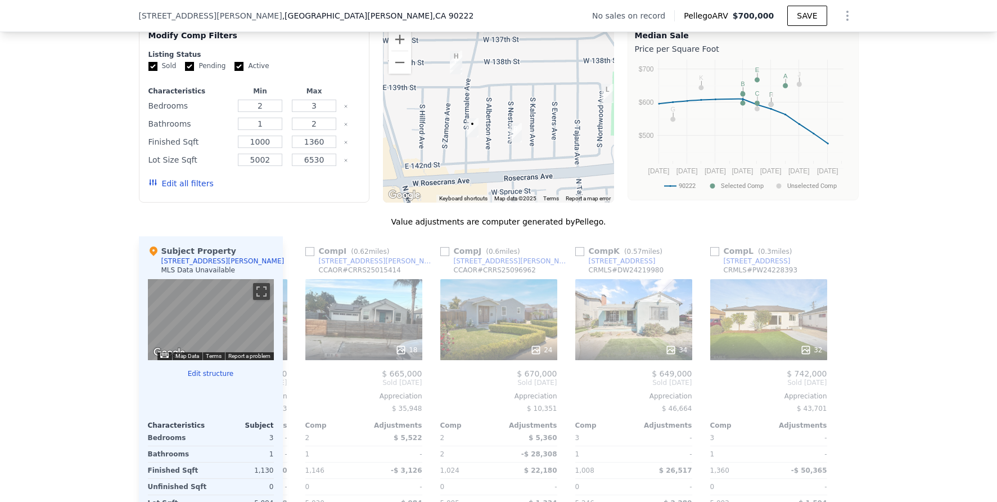
scroll to position [906, 0]
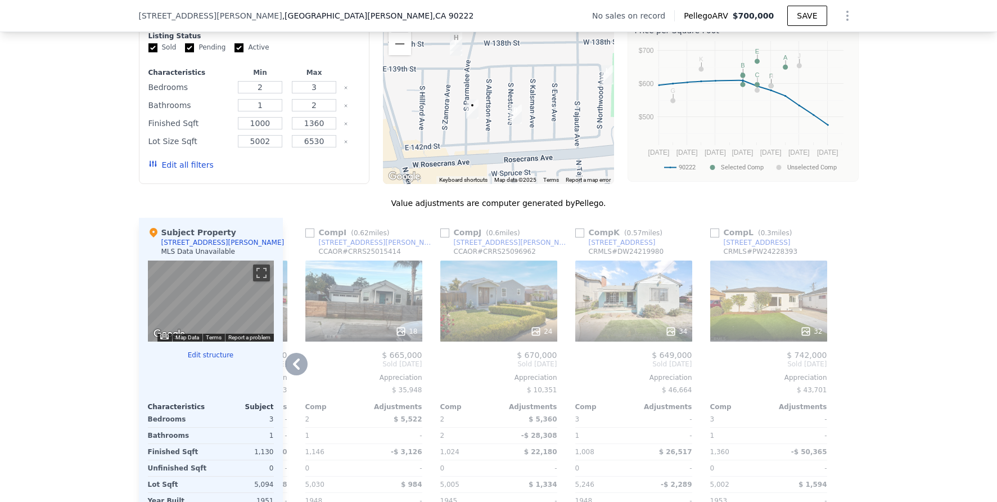
click at [781, 302] on div "32" at bounding box center [768, 300] width 117 height 81
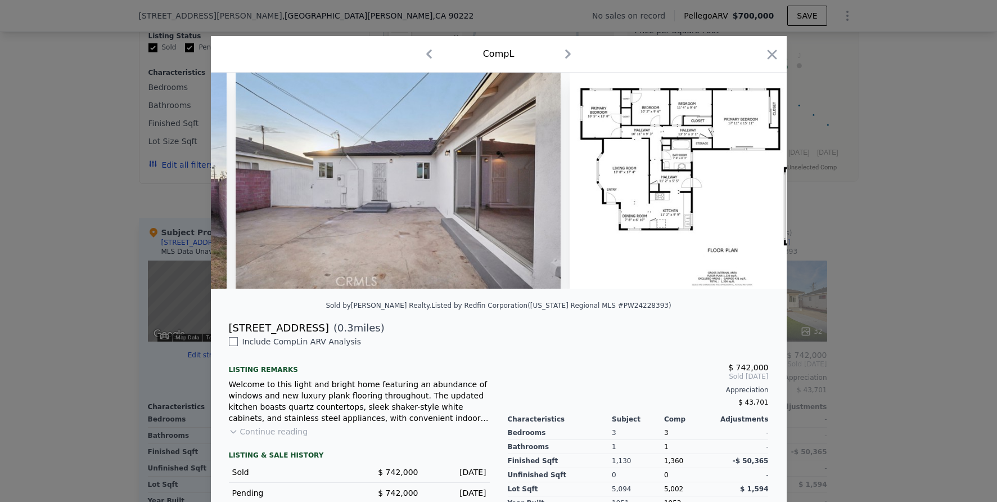
scroll to position [0, 10050]
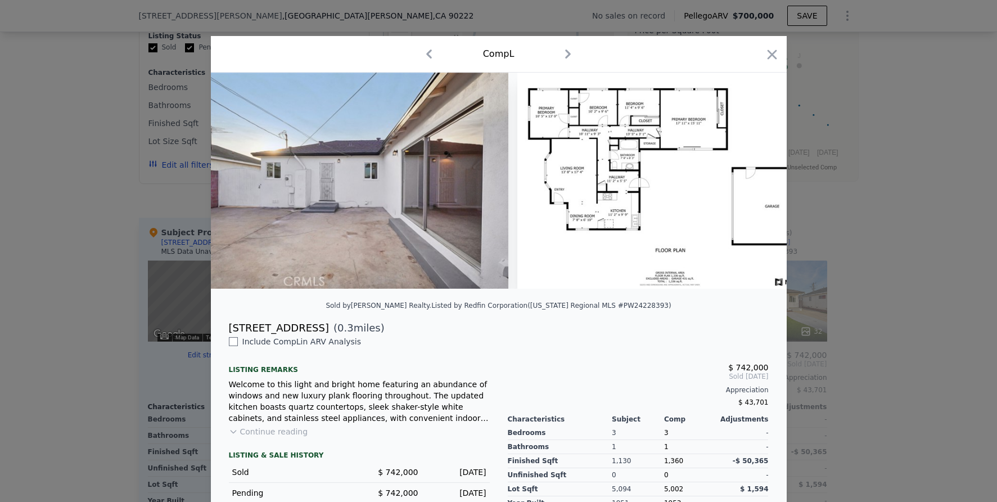
drag, startPoint x: 840, startPoint y: 264, endPoint x: 831, endPoint y: 285, distance: 23.2
click at [840, 263] on div at bounding box center [498, 251] width 997 height 502
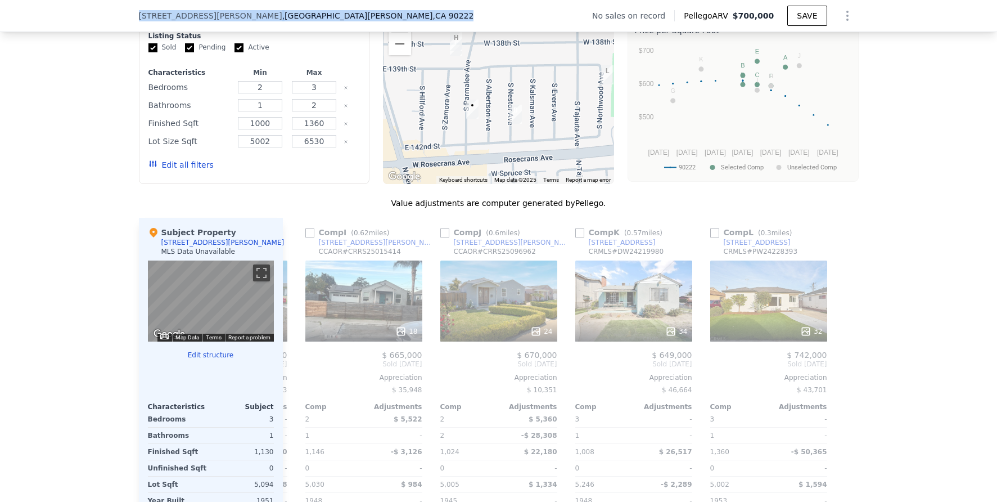
drag, startPoint x: 135, startPoint y: 14, endPoint x: 321, endPoint y: 15, distance: 186.1
click at [370, 13] on div "[STREET_ADDRESS][PERSON_NAME][PERSON_NAME] No sales on record Pellego ARV $700,…" at bounding box center [499, 15] width 720 height 31
copy div "[STREET_ADDRESS][PERSON_NAME][PERSON_NAME]"
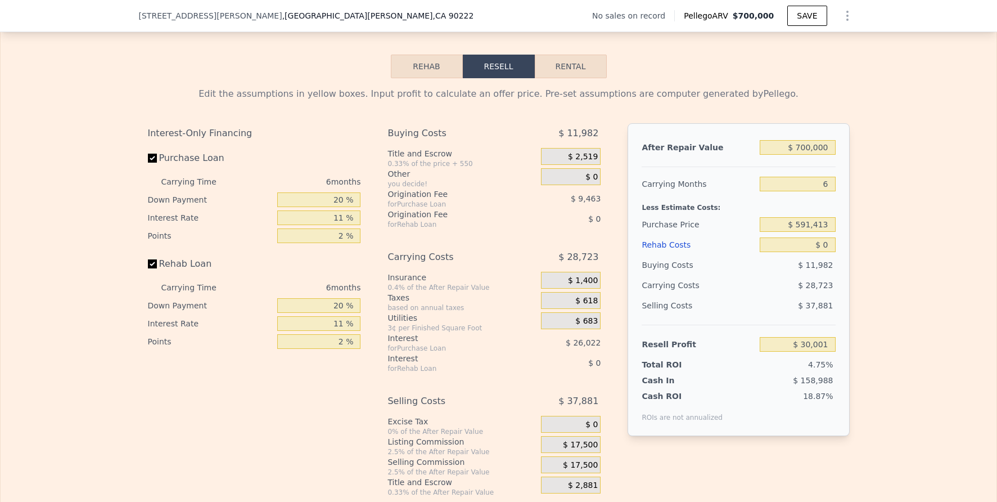
scroll to position [1539, 0]
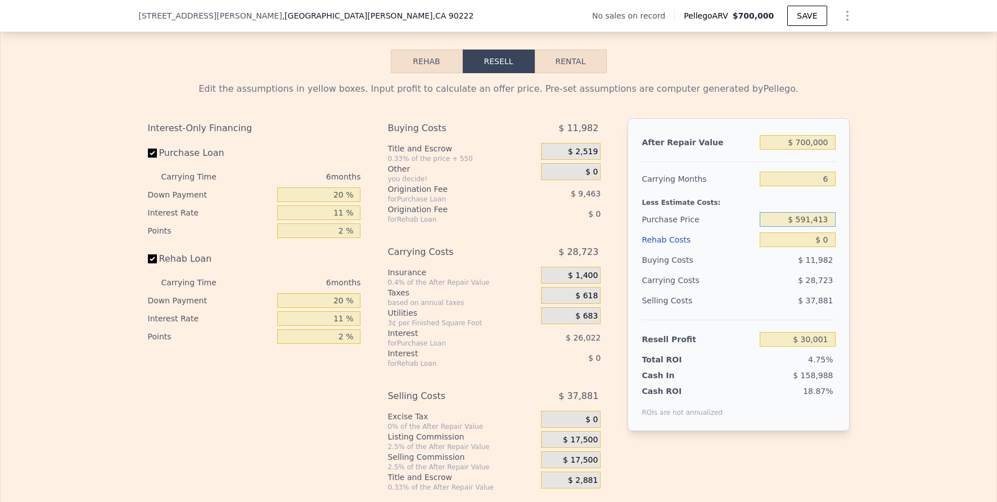
click at [821, 227] on input "$ 591,413" at bounding box center [797, 219] width 75 height 15
type input "$ 550,000"
click at [815, 247] on input "$ 0" at bounding box center [797, 239] width 75 height 15
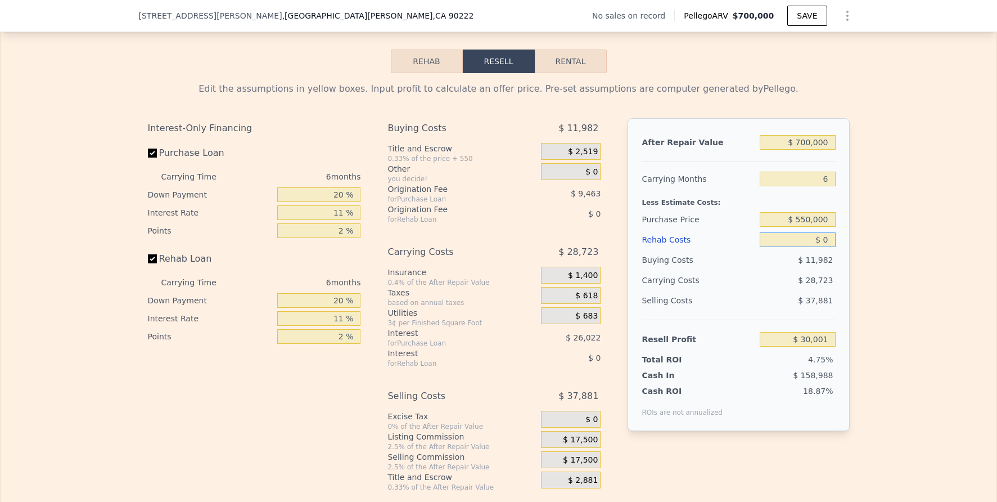
type input "$ 74,038"
click at [815, 247] on input "$ 0" at bounding box center [797, 239] width 75 height 15
type input "$ 8"
type input "$ 74,030"
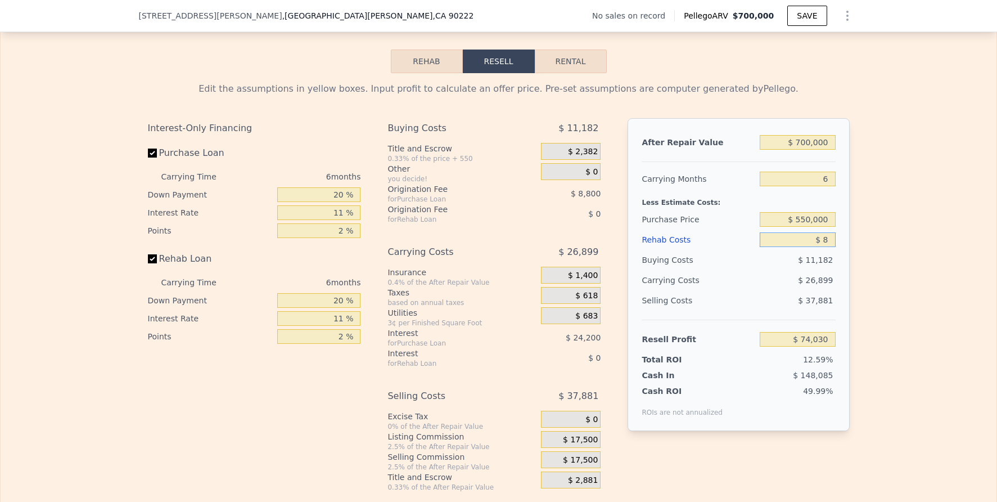
type input "$ 80"
type input "$ 73,951"
type input "$ 800"
type input "$ 73,189"
type input "$ 8,000"
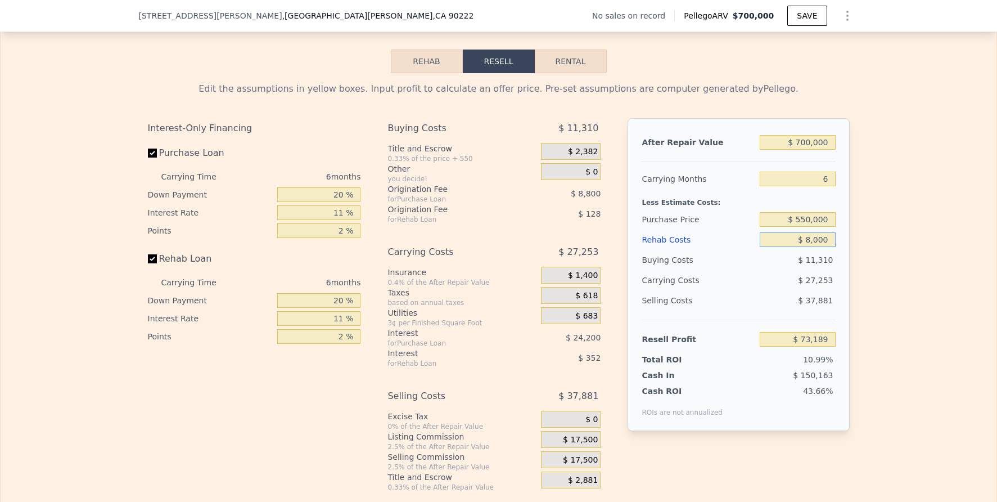
type input "$ 65,556"
type input "$ 80,000"
type input "-$ 10,764"
type input "$ 80,000"
click at [918, 313] on div "Edit the assumptions in yellow boxes. Input profit to calculate an offer price.…" at bounding box center [499, 282] width 996 height 418
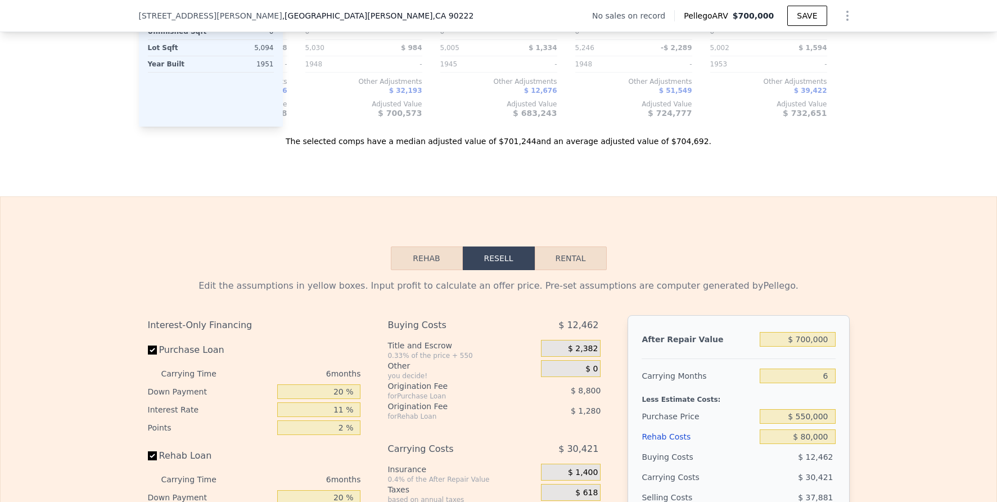
scroll to position [1452, 0]
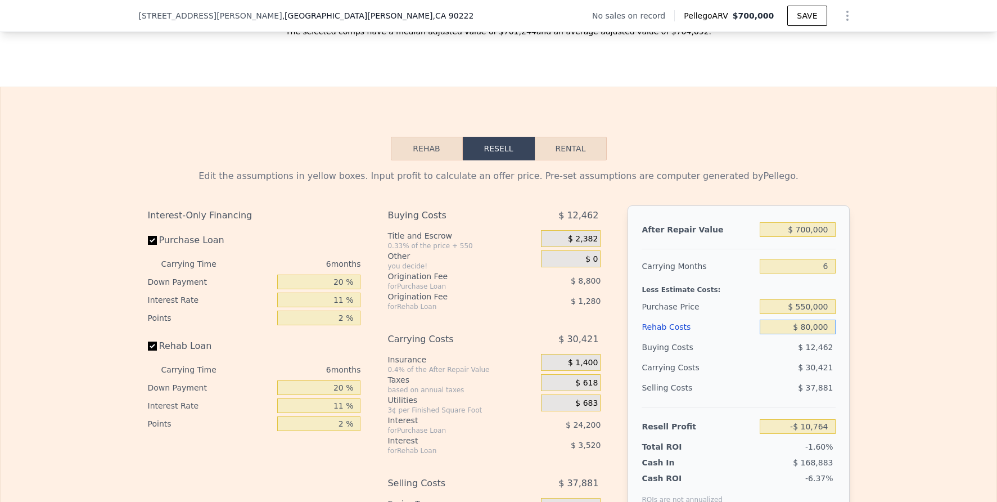
click at [808, 334] on input "$ 80,000" at bounding box center [797, 326] width 75 height 15
click at [830, 314] on input "$ 550,000" at bounding box center [797, 306] width 75 height 15
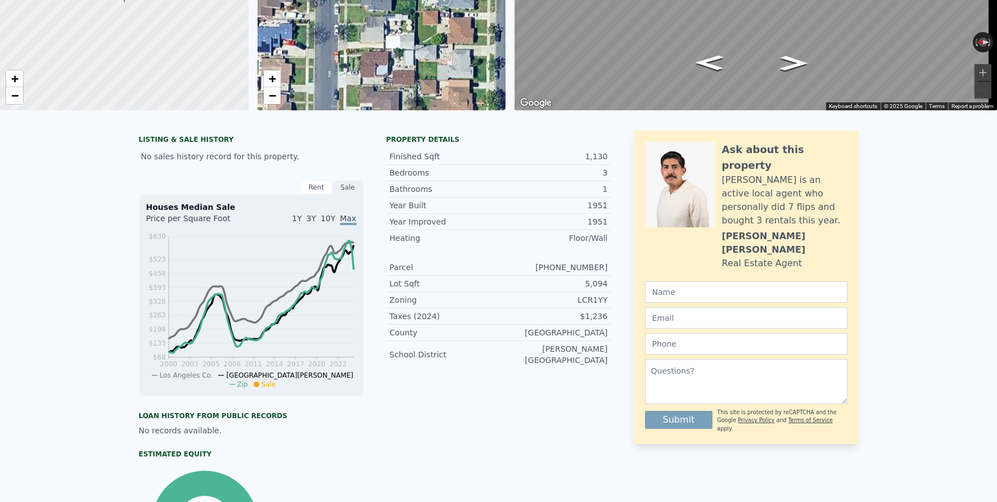
scroll to position [0, 0]
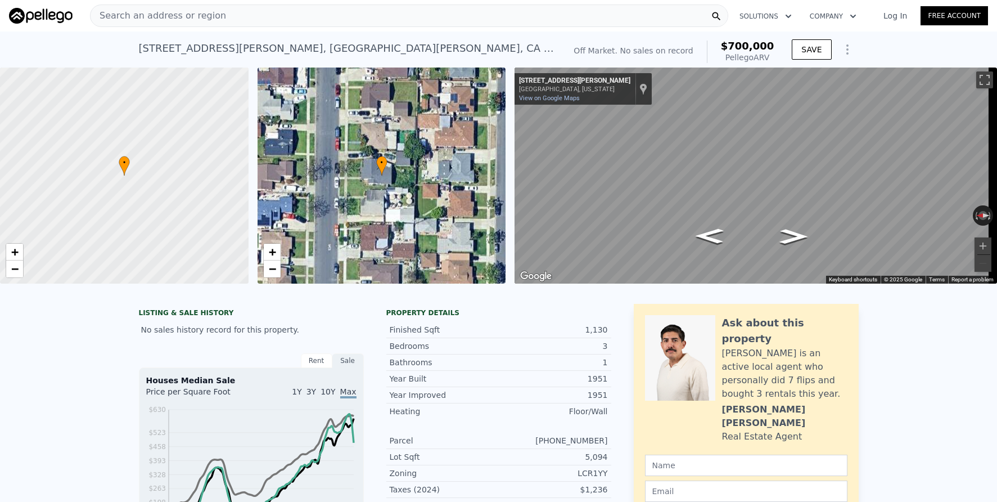
click at [241, 19] on div "Search an address or region" at bounding box center [409, 15] width 638 height 22
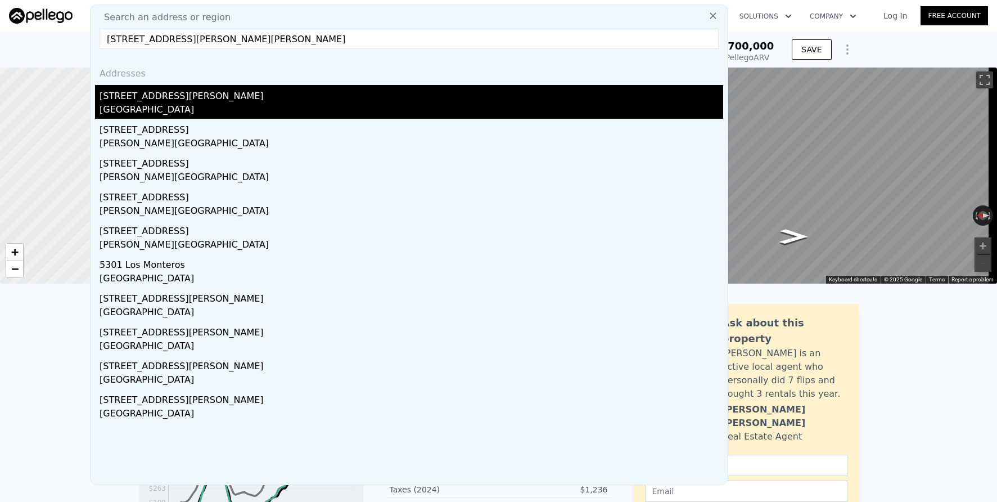
type input "[STREET_ADDRESS][PERSON_NAME][PERSON_NAME]"
click at [297, 106] on div "[GEOGRAPHIC_DATA]" at bounding box center [412, 111] width 624 height 16
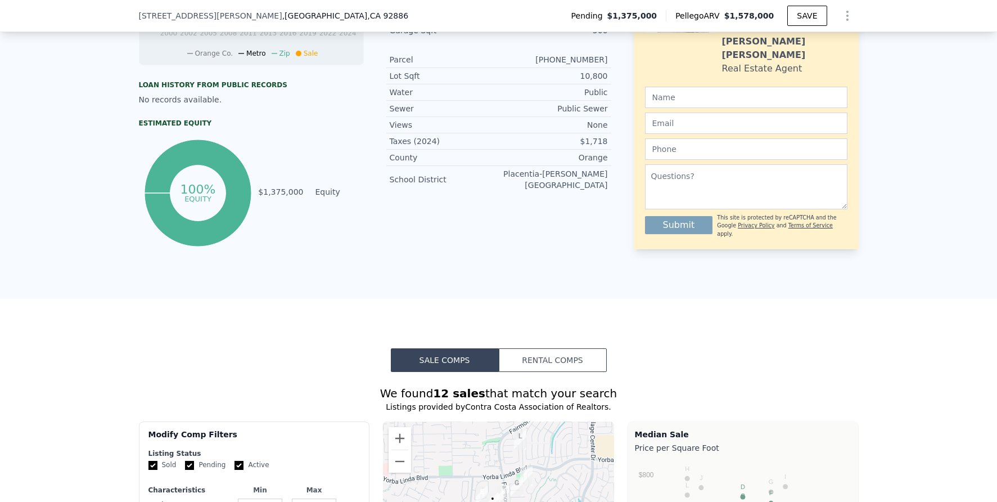
scroll to position [734, 0]
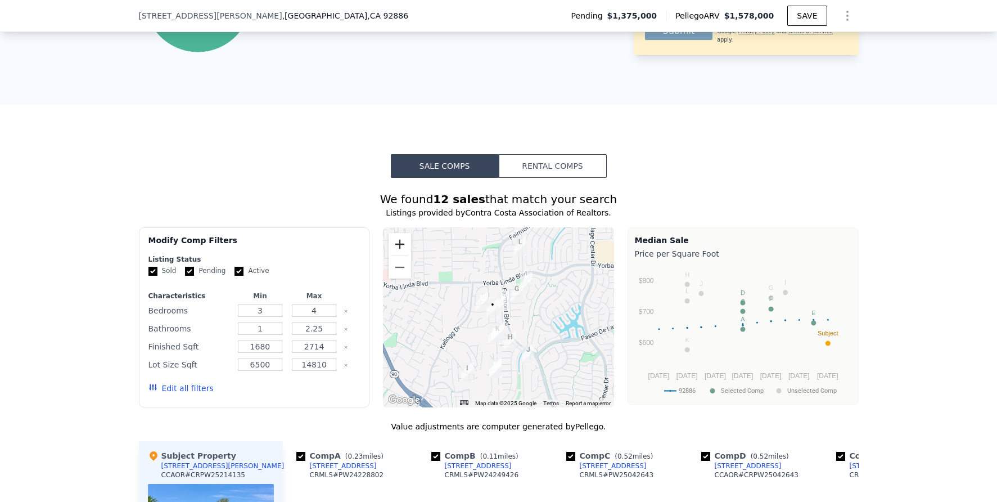
click at [398, 253] on button "Zoom in" at bounding box center [399, 244] width 22 height 22
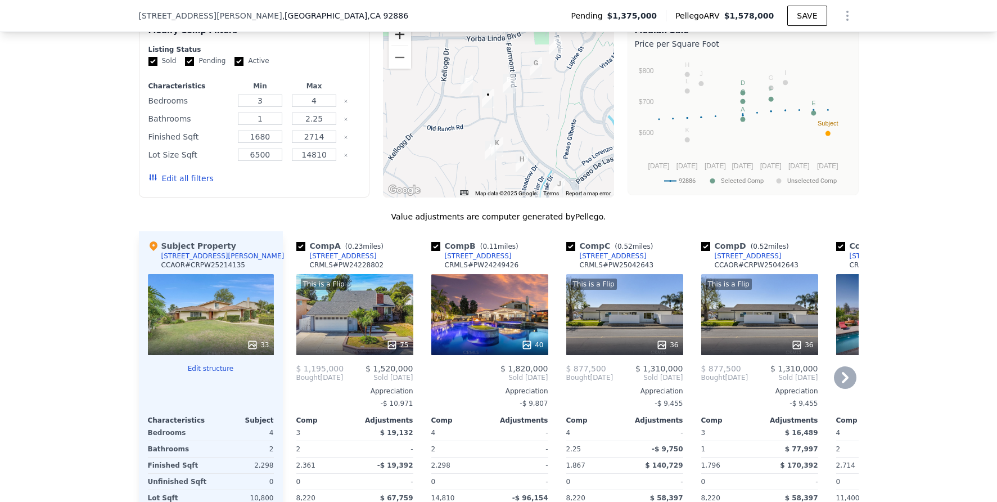
scroll to position [945, 0]
click at [501, 328] on div "40" at bounding box center [489, 313] width 117 height 81
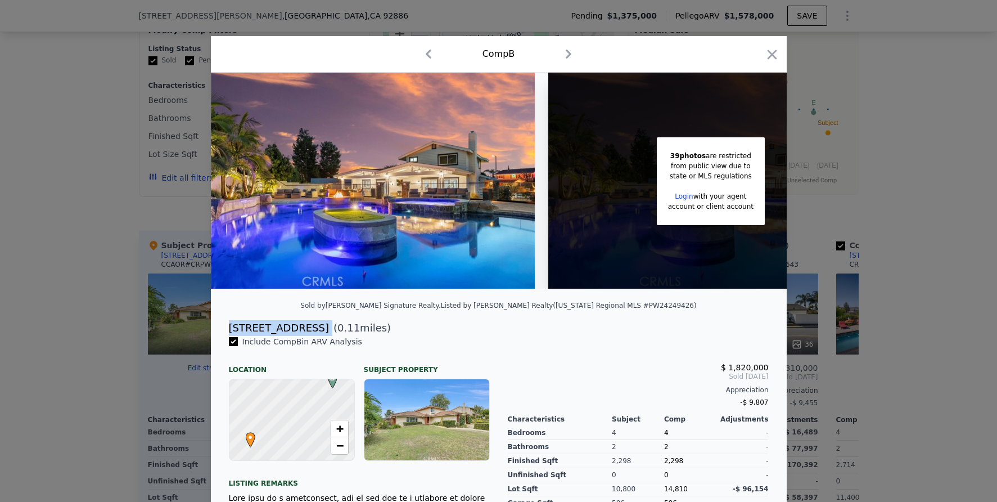
drag, startPoint x: 224, startPoint y: 335, endPoint x: 304, endPoint y: 337, distance: 79.9
click at [304, 336] on div "[STREET_ADDRESS] ( 0.11 miles)" at bounding box center [499, 328] width 558 height 16
copy div "[STREET_ADDRESS]"
drag, startPoint x: 26, startPoint y: 223, endPoint x: 43, endPoint y: 222, distance: 17.0
click at [27, 223] on div at bounding box center [498, 251] width 997 height 502
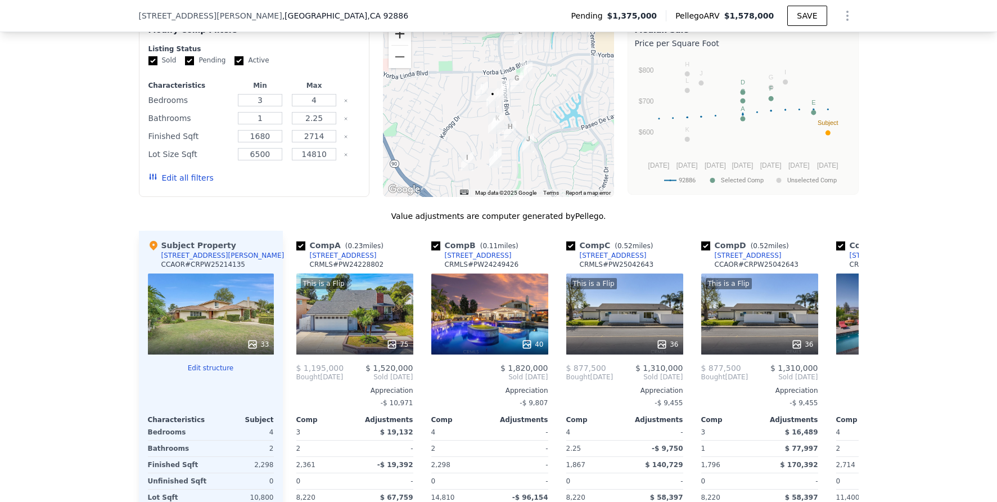
click at [395, 44] on button "Zoom in" at bounding box center [399, 33] width 22 height 22
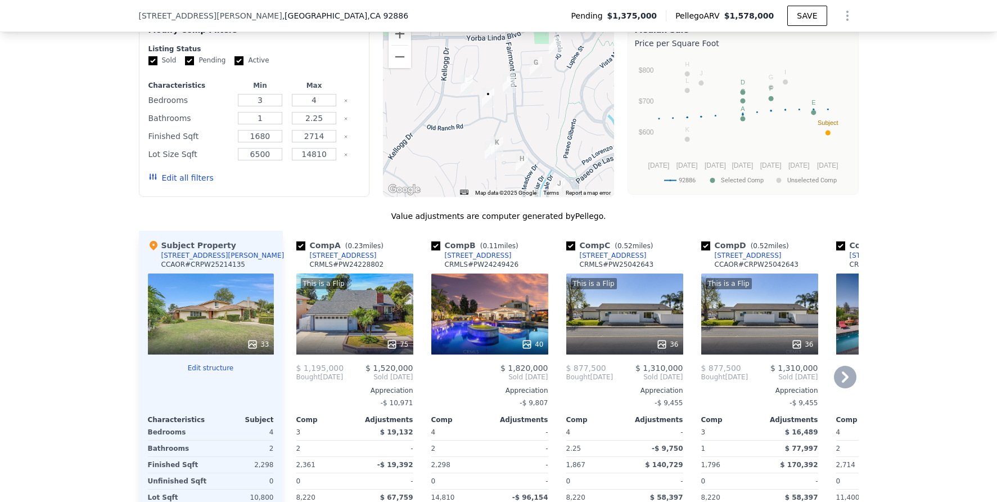
click at [842, 382] on icon at bounding box center [845, 376] width 7 height 11
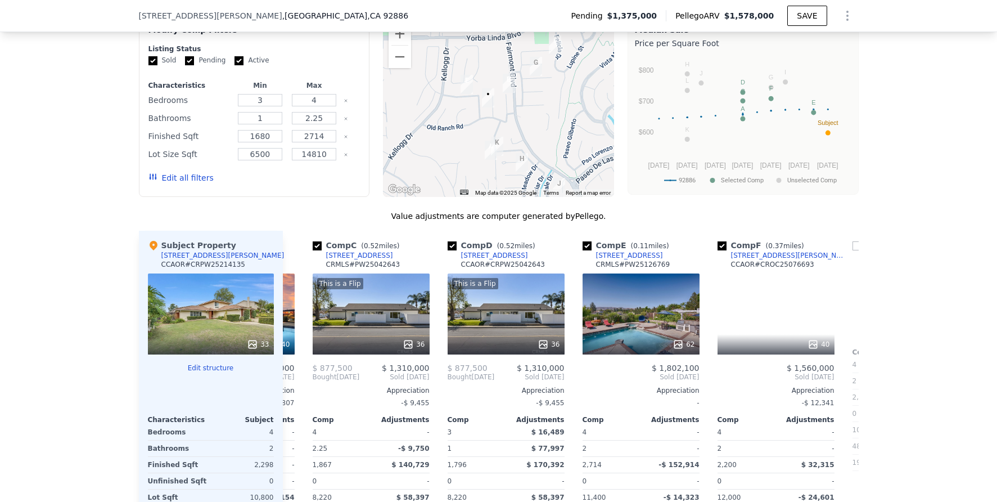
scroll to position [0, 270]
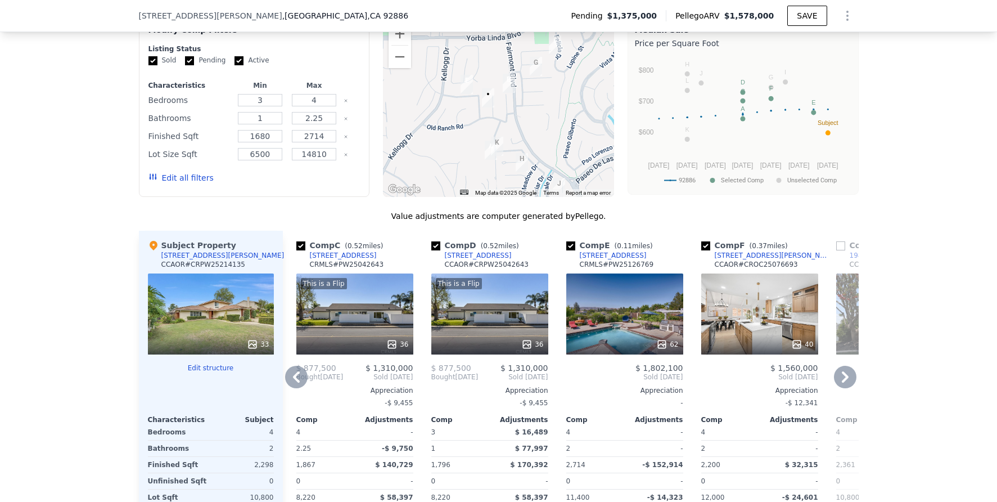
click at [611, 296] on div "62" at bounding box center [624, 313] width 117 height 81
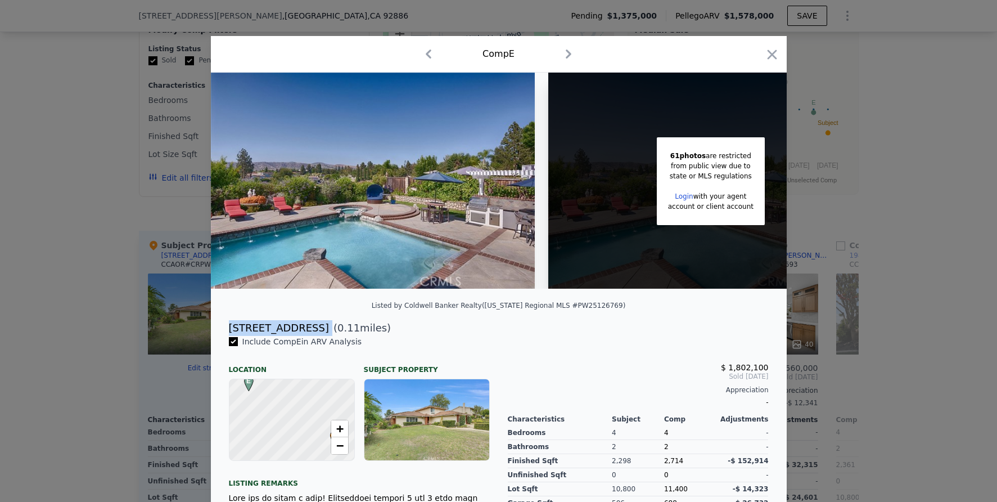
drag, startPoint x: 226, startPoint y: 333, endPoint x: 325, endPoint y: 330, distance: 99.0
click at [325, 330] on div "[STREET_ADDRESS] ( 0.11 miles)" at bounding box center [499, 328] width 558 height 16
copy div "[STREET_ADDRESS]"
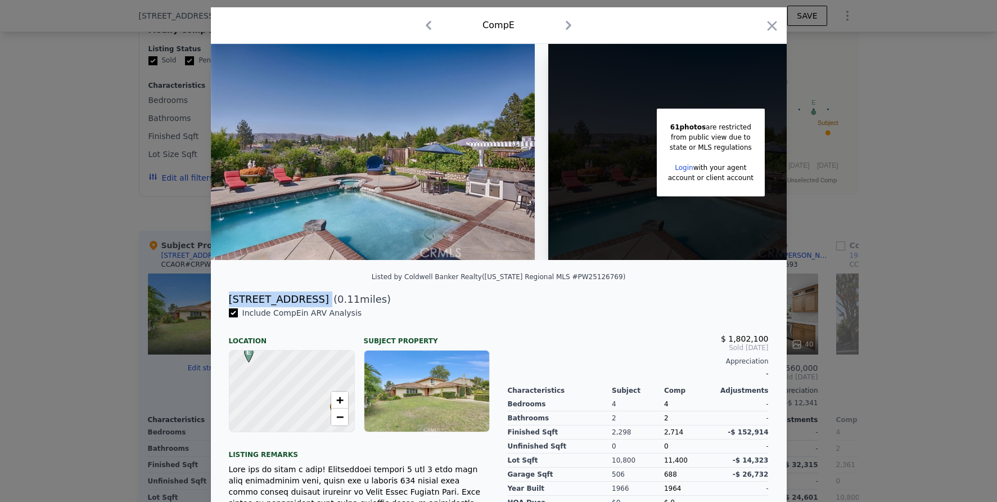
scroll to position [171, 0]
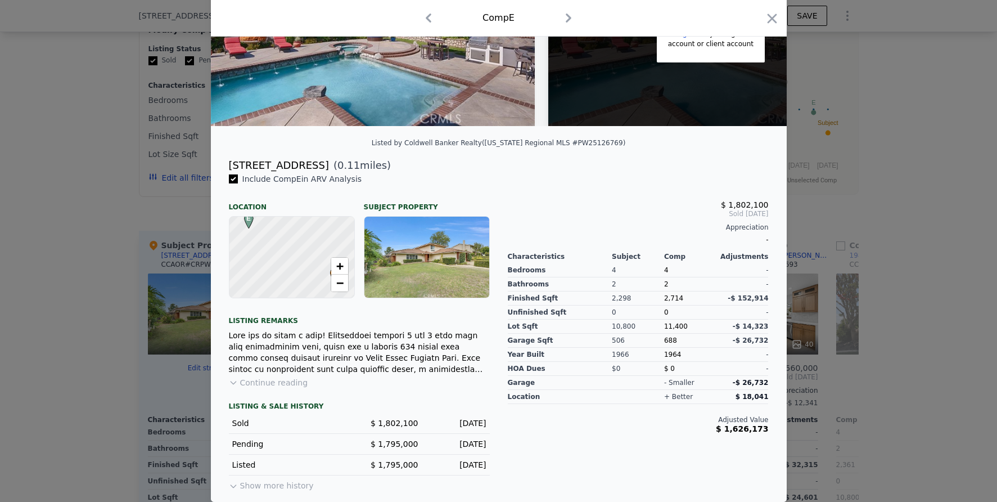
click at [900, 218] on div at bounding box center [498, 251] width 997 height 502
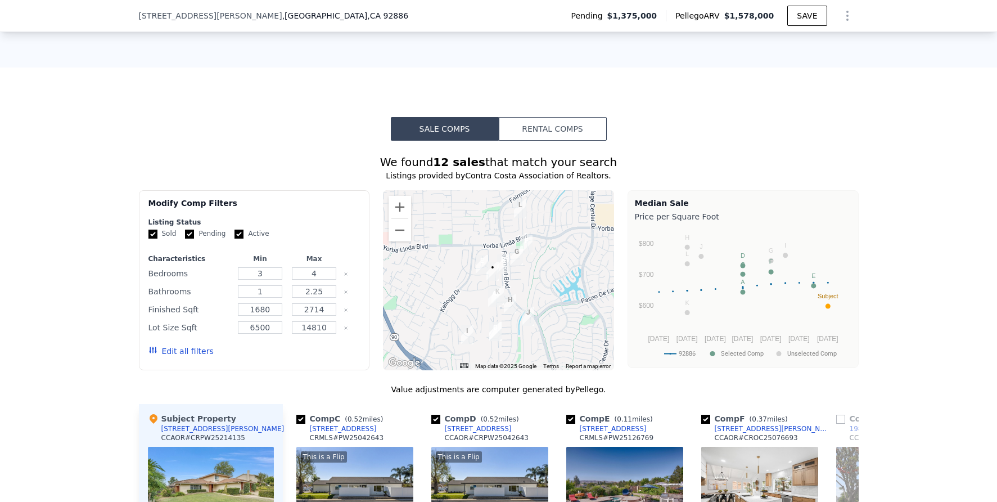
scroll to position [779, 0]
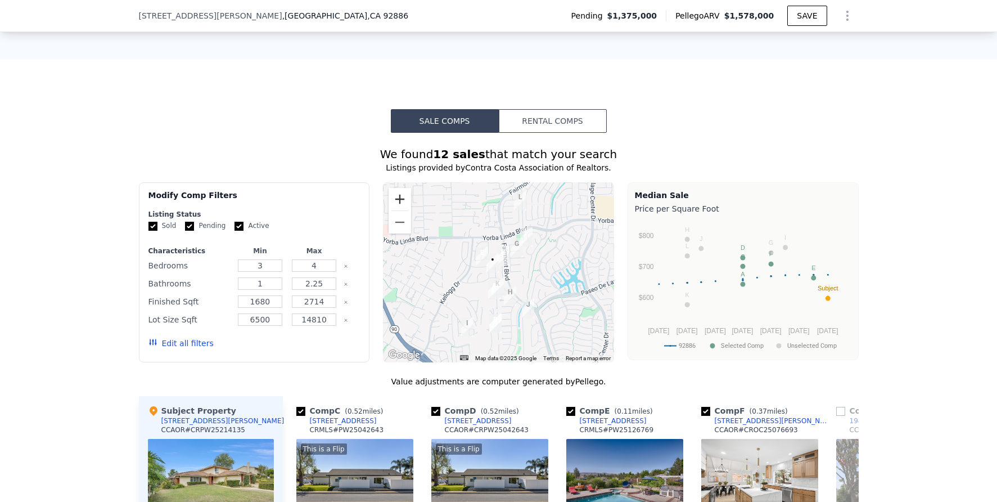
click at [388, 210] on button "Zoom in" at bounding box center [399, 199] width 22 height 22
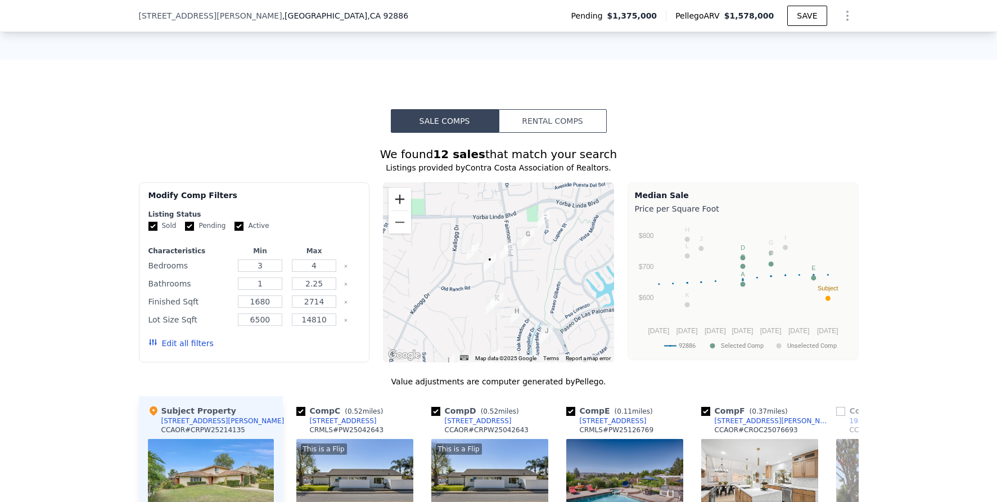
click at [388, 210] on button "Zoom in" at bounding box center [399, 199] width 22 height 22
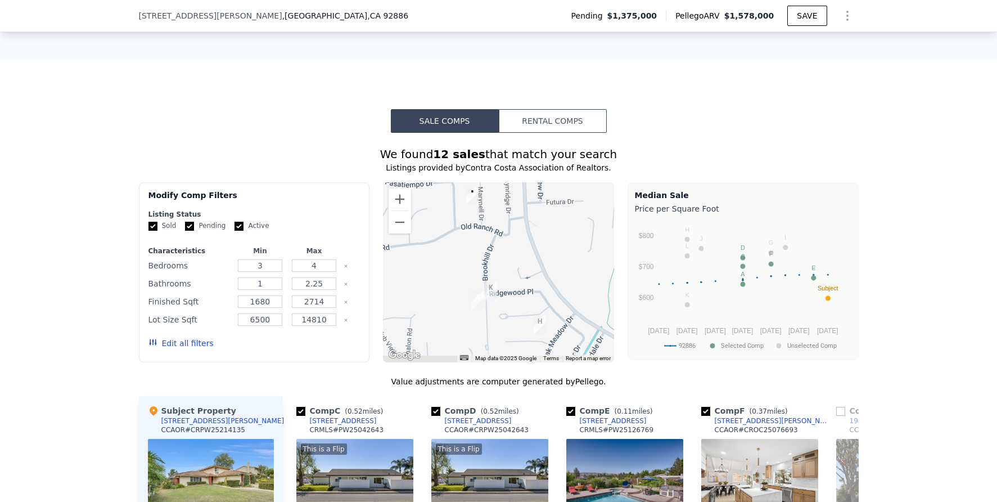
drag, startPoint x: 513, startPoint y: 297, endPoint x: 505, endPoint y: 214, distance: 83.6
click at [505, 214] on div at bounding box center [498, 272] width 231 height 180
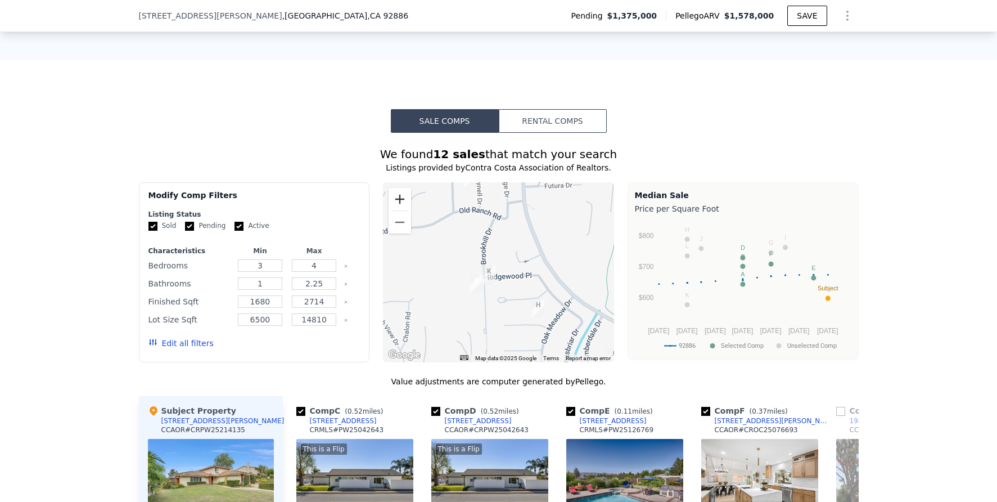
click at [399, 210] on button "Zoom in" at bounding box center [399, 199] width 22 height 22
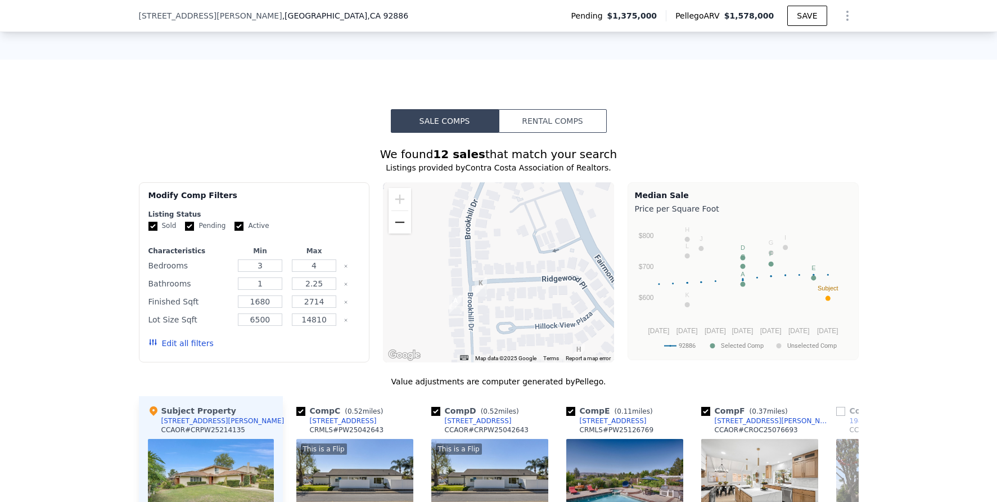
click at [401, 228] on button "Zoom out" at bounding box center [399, 222] width 22 height 22
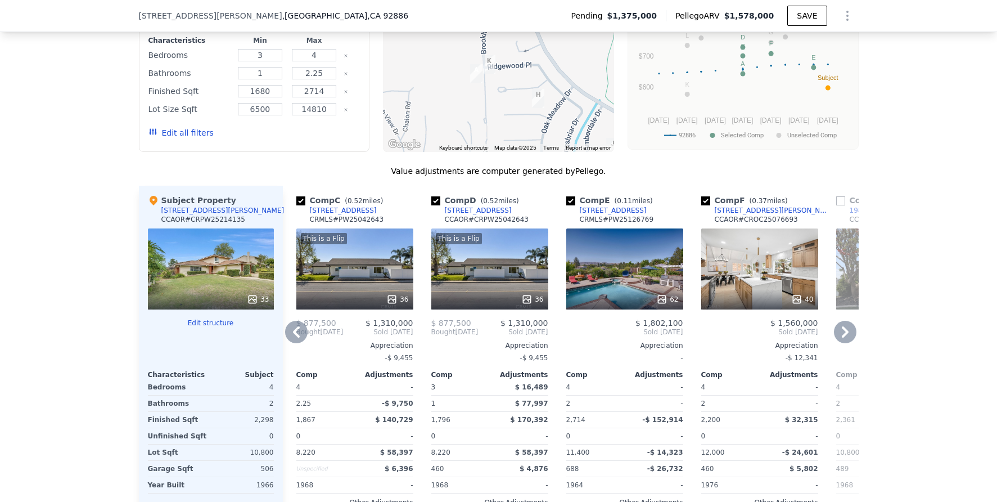
scroll to position [995, 0]
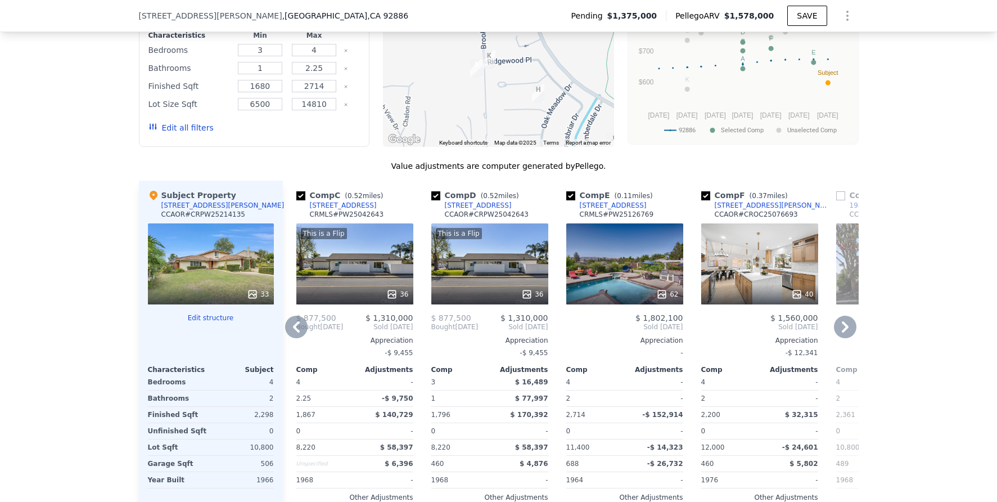
click at [844, 336] on icon at bounding box center [845, 326] width 22 height 22
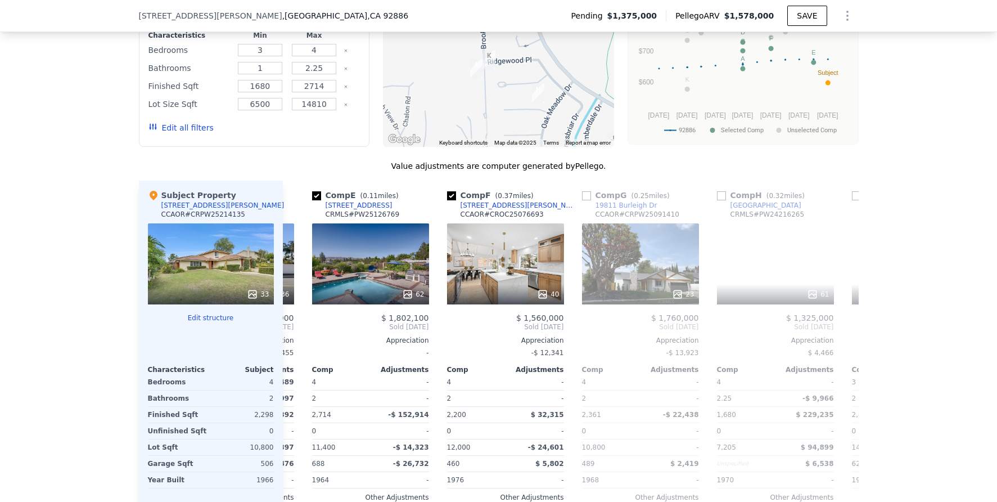
scroll to position [0, 540]
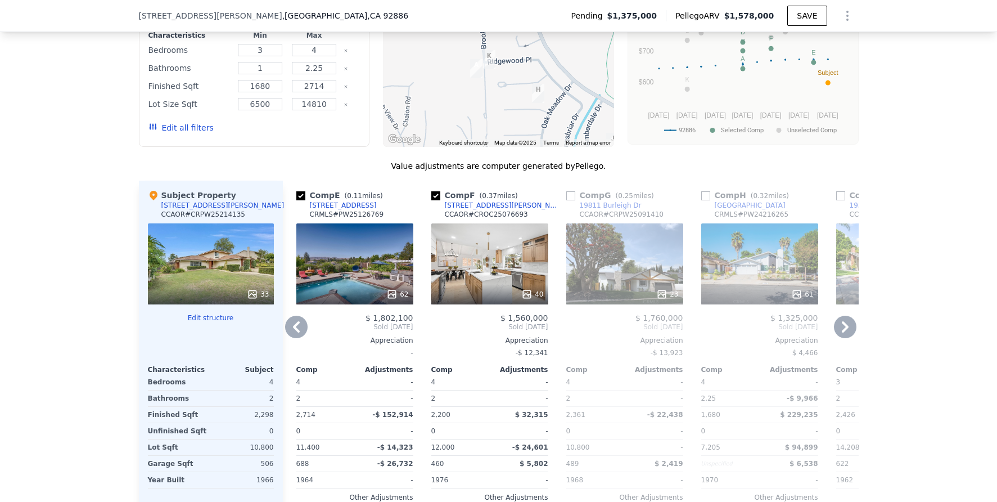
click at [846, 335] on icon at bounding box center [845, 326] width 22 height 22
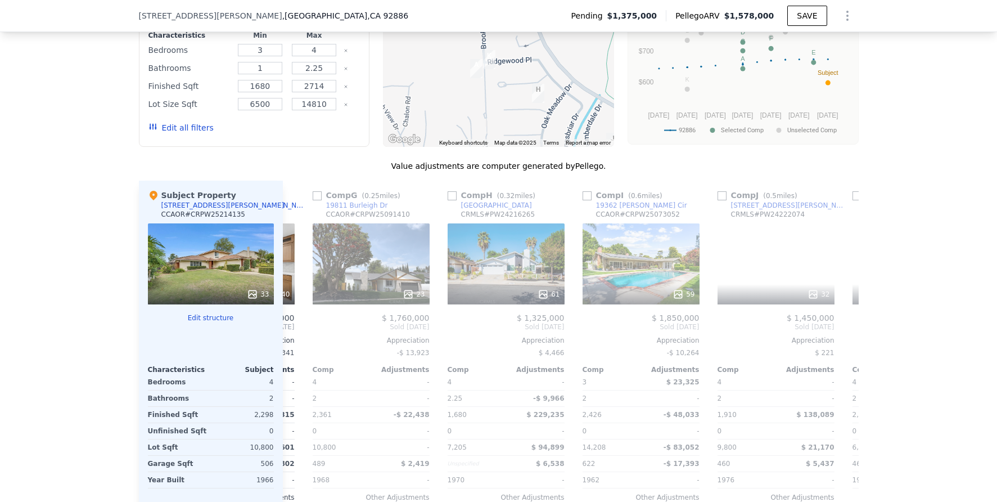
scroll to position [0, 810]
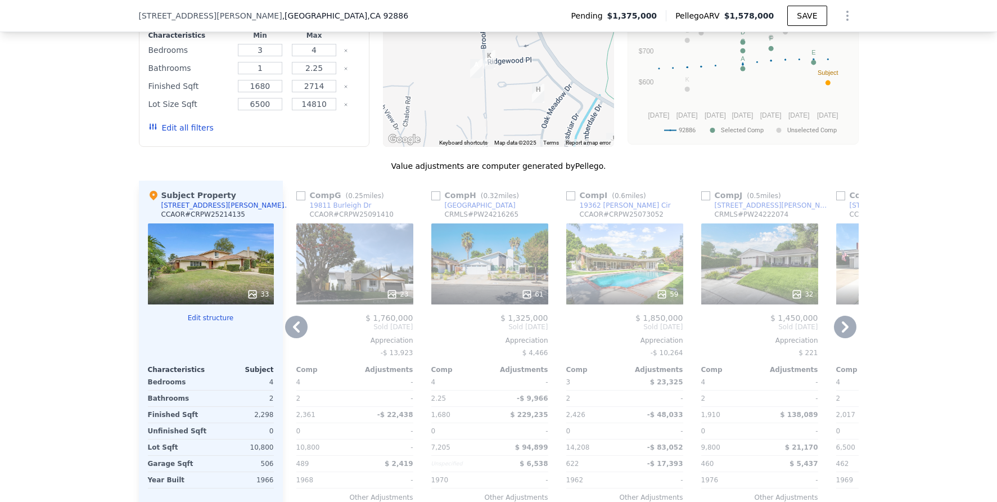
click at [839, 334] on icon at bounding box center [845, 326] width 22 height 22
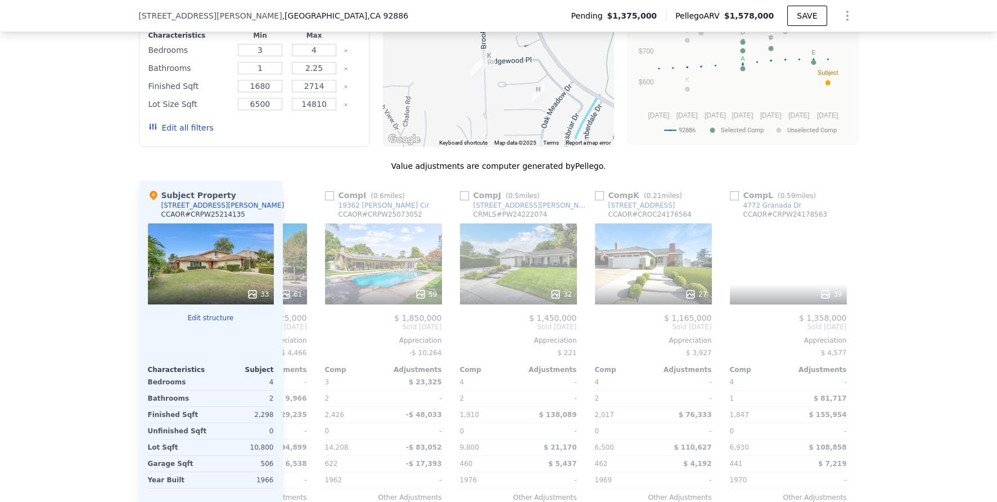
scroll to position [0, 1070]
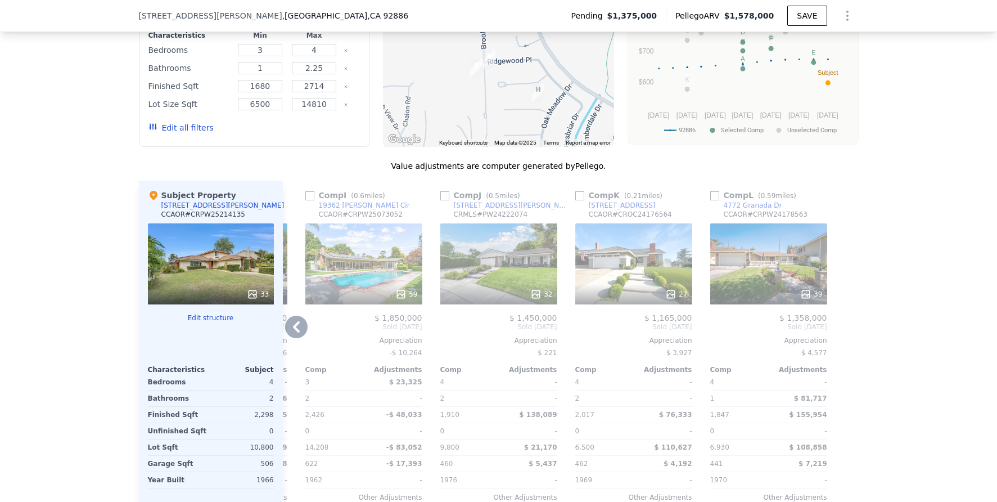
click at [616, 267] on div "27" at bounding box center [633, 263] width 117 height 81
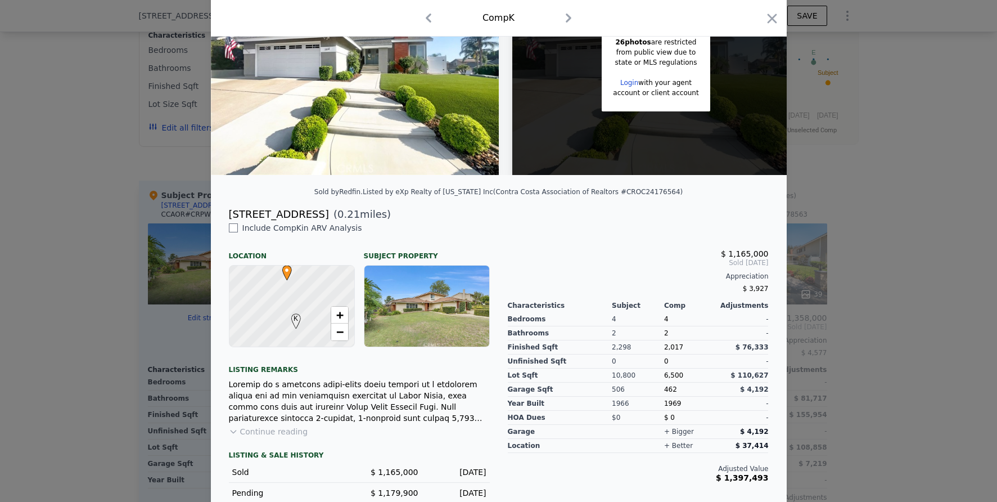
scroll to position [192, 0]
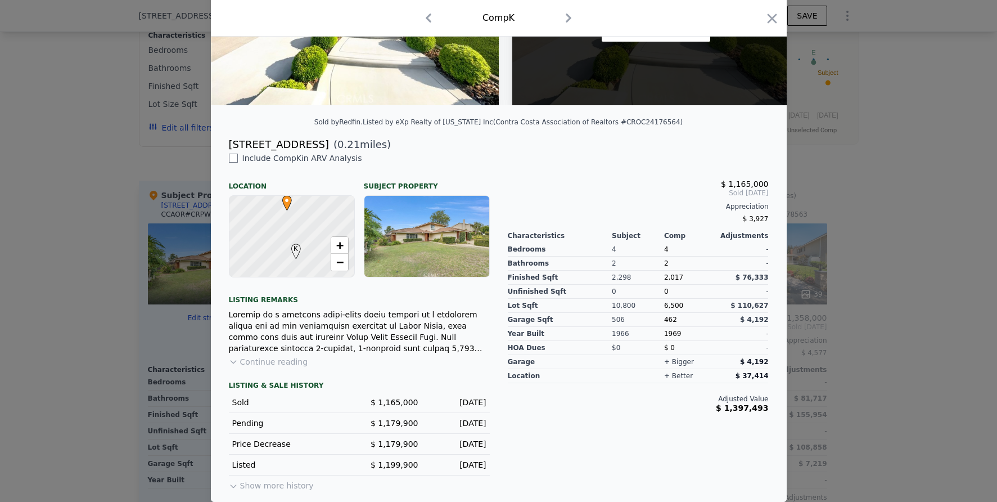
click at [257, 360] on button "Continue reading" at bounding box center [268, 361] width 79 height 11
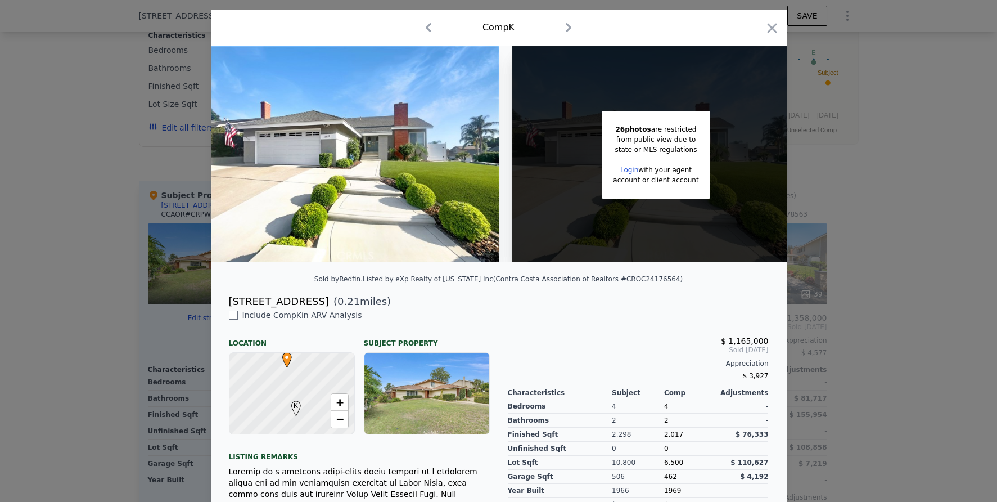
scroll to position [0, 0]
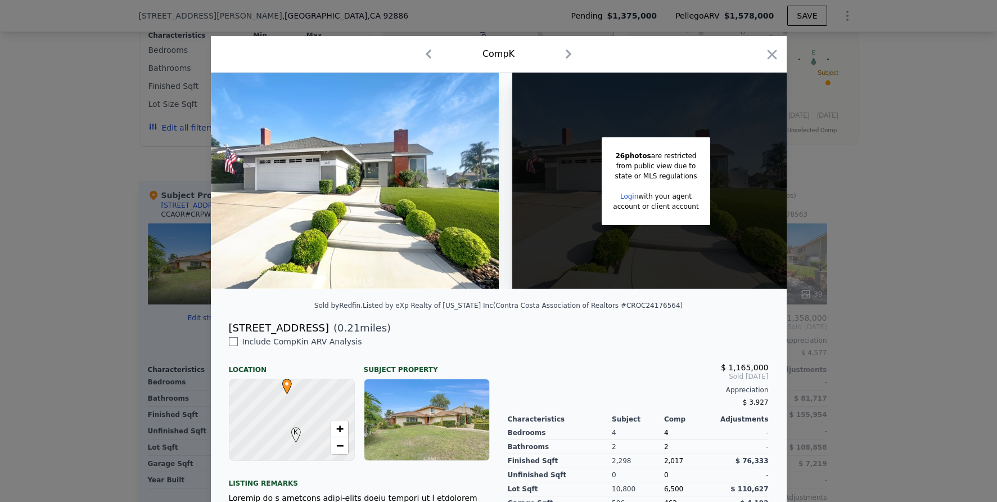
click at [834, 227] on div at bounding box center [498, 251] width 997 height 502
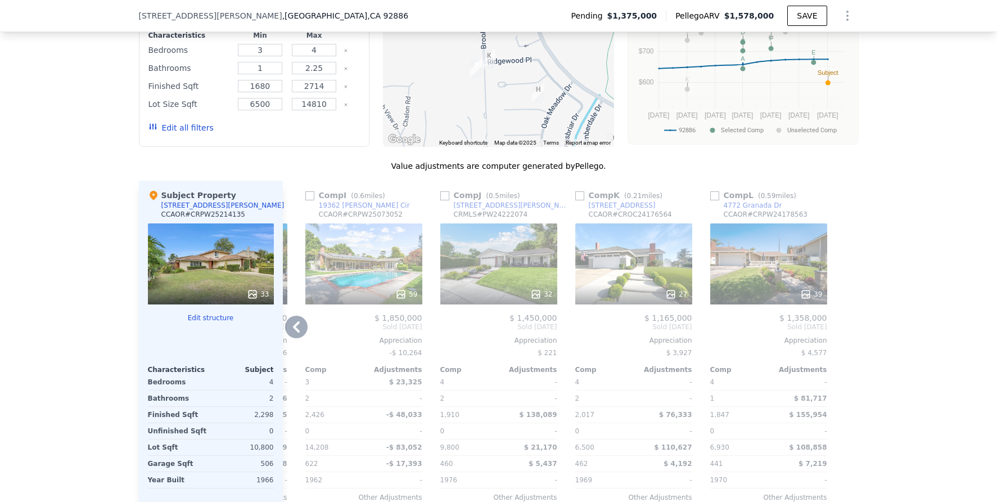
click at [295, 335] on icon at bounding box center [296, 326] width 22 height 22
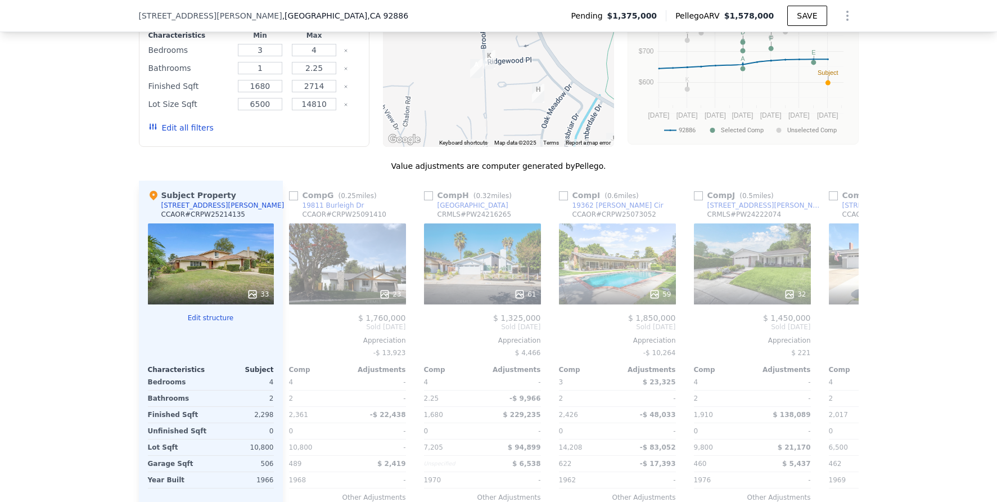
scroll to position [0, 801]
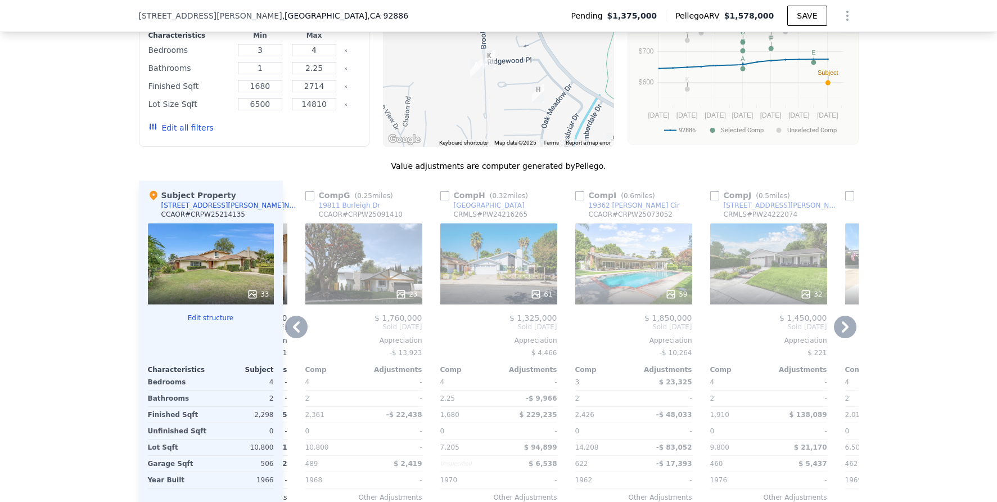
click at [296, 335] on icon at bounding box center [296, 326] width 22 height 22
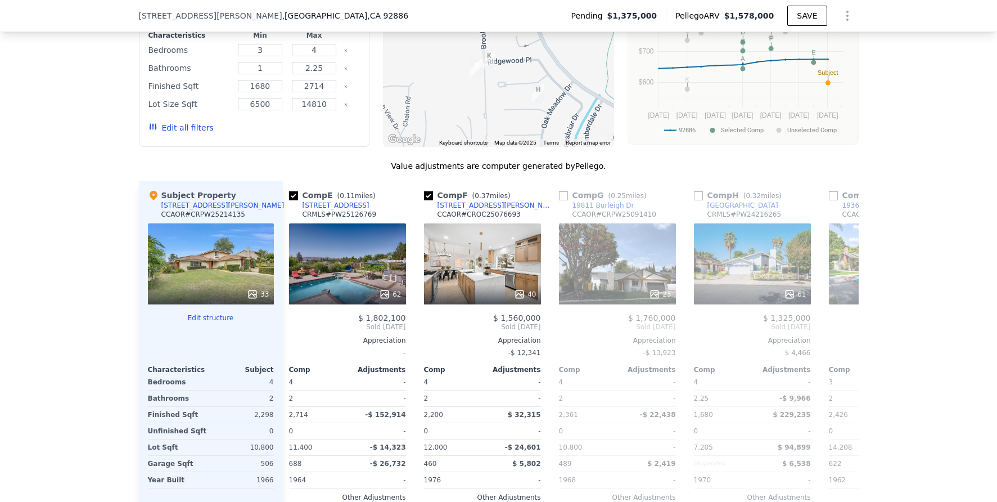
scroll to position [0, 531]
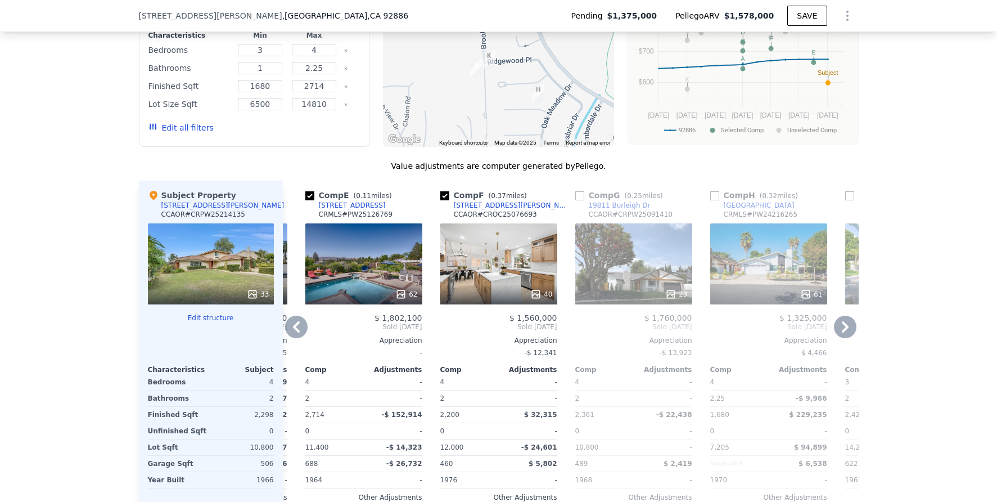
click at [298, 336] on icon at bounding box center [296, 326] width 22 height 22
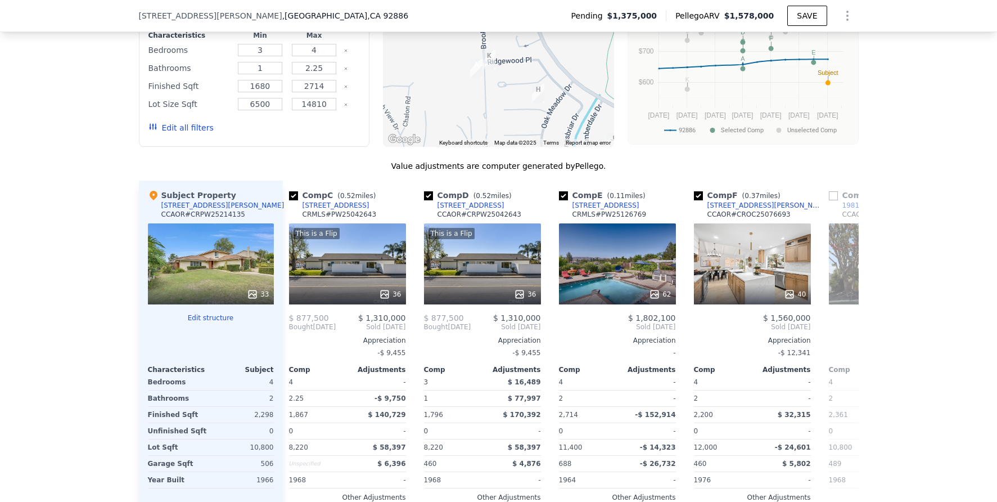
scroll to position [0, 261]
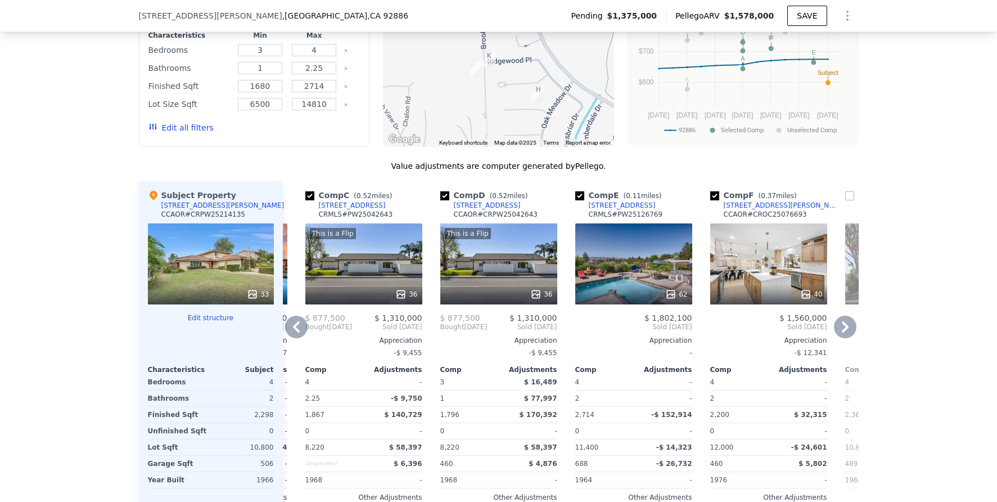
click at [298, 336] on icon at bounding box center [296, 326] width 22 height 22
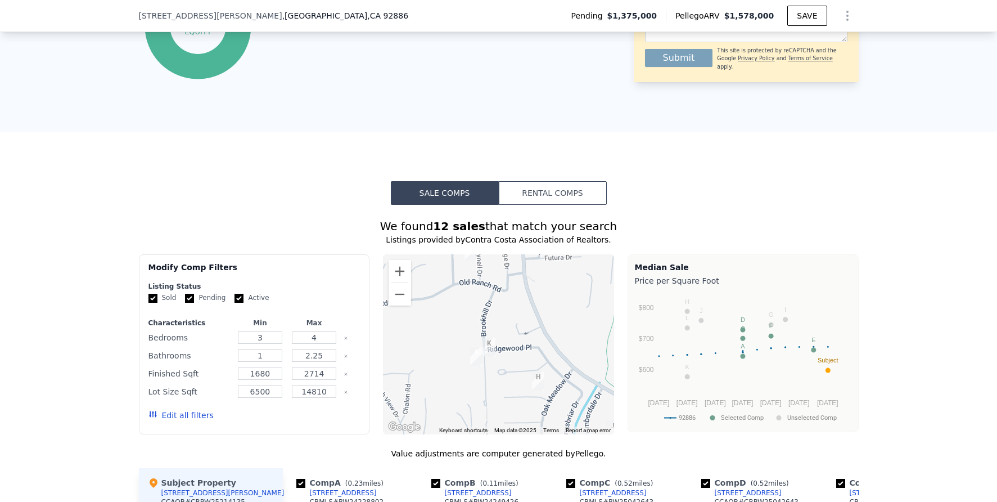
scroll to position [1393, 0]
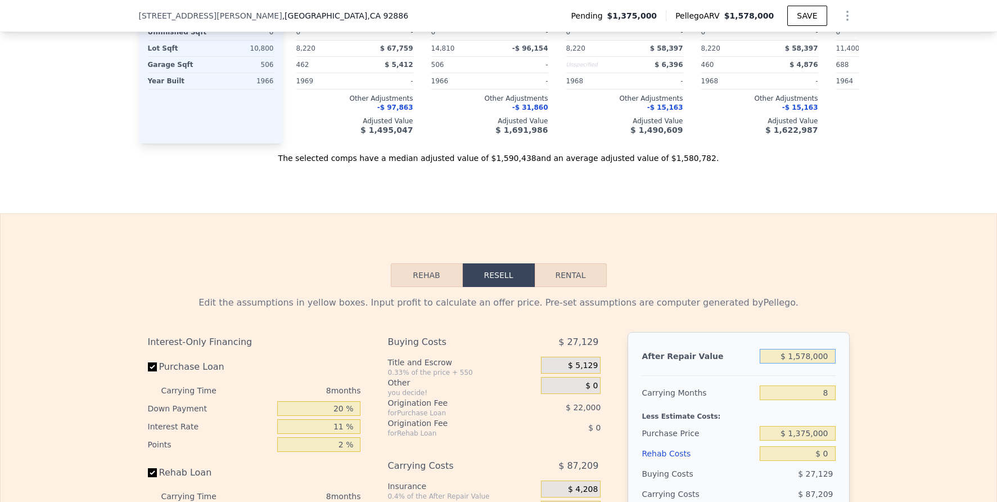
click at [824, 363] on input "$ 1,578,000" at bounding box center [797, 356] width 75 height 15
type input "$ 1"
type input "-$ 1,485,679"
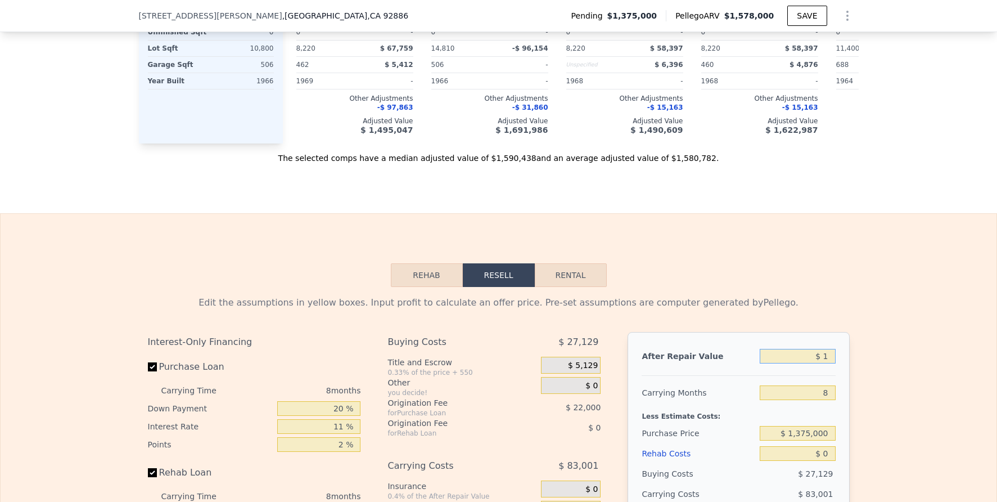
type input "$ 17"
type input "-$ 1,485,663"
type input "$ 170"
type input "-$ 1,485,519"
type input "$ 1,700"
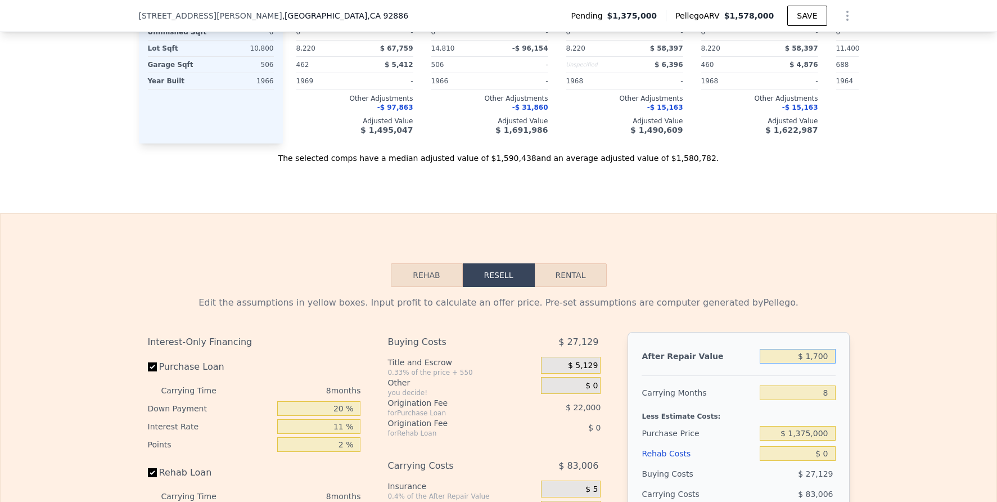
type input "-$ 1,484,077"
type input "$ 1,700,000"
type input "$ 119,126"
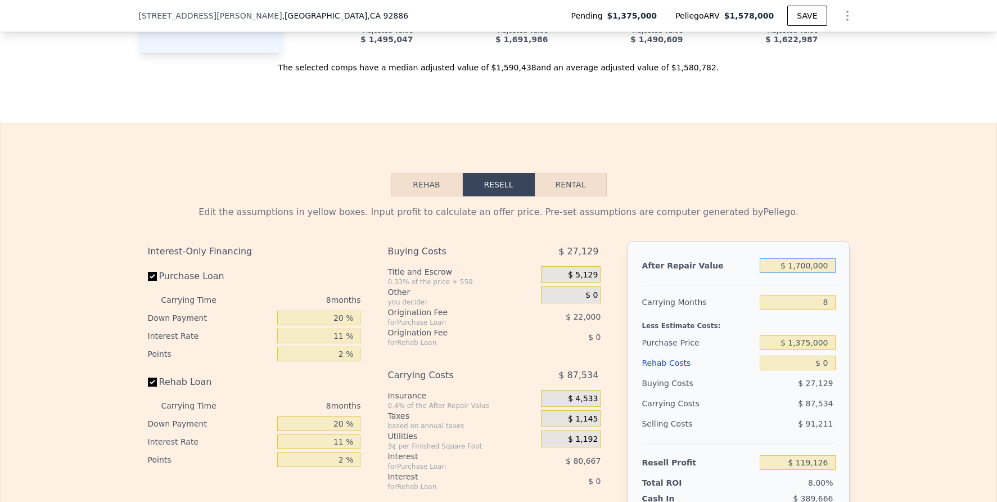
scroll to position [1485, 0]
type input "$ 1,700,000"
click at [828, 308] on input "8" at bounding box center [797, 300] width 75 height 15
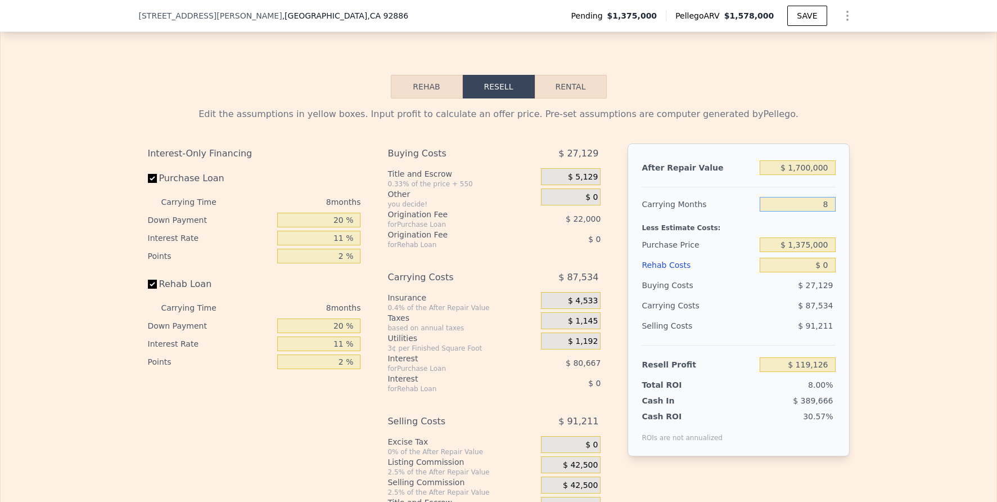
scroll to position [1589, 0]
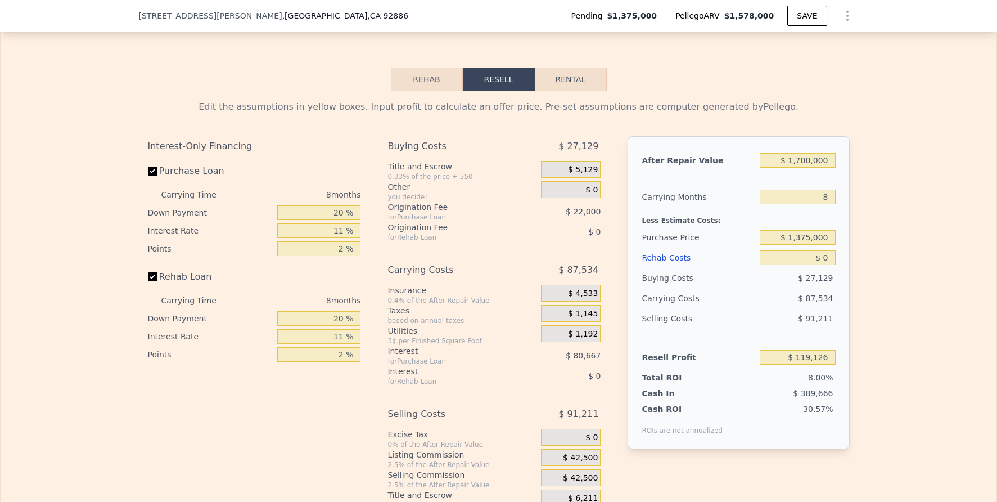
click at [852, 263] on div "Edit the assumptions in yellow boxes. Input profit to calculate an offer price.…" at bounding box center [499, 300] width 720 height 418
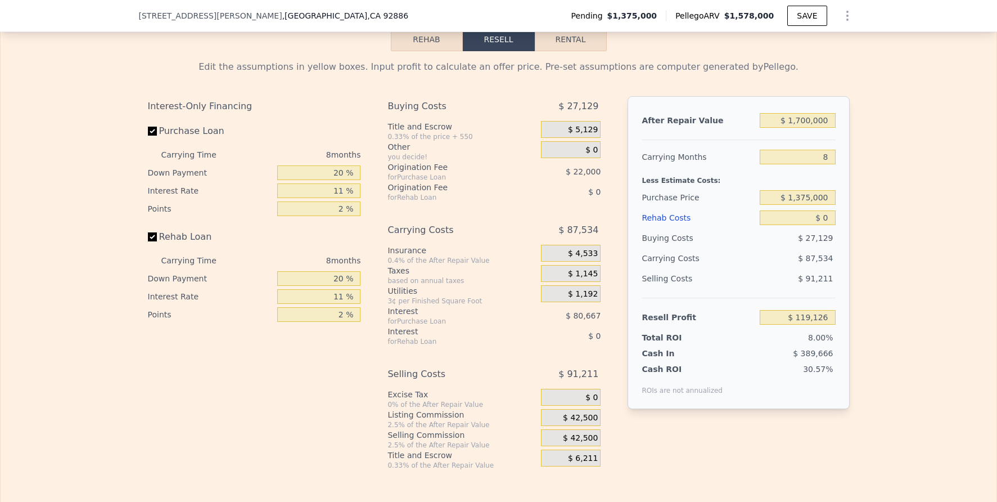
scroll to position [1682, 0]
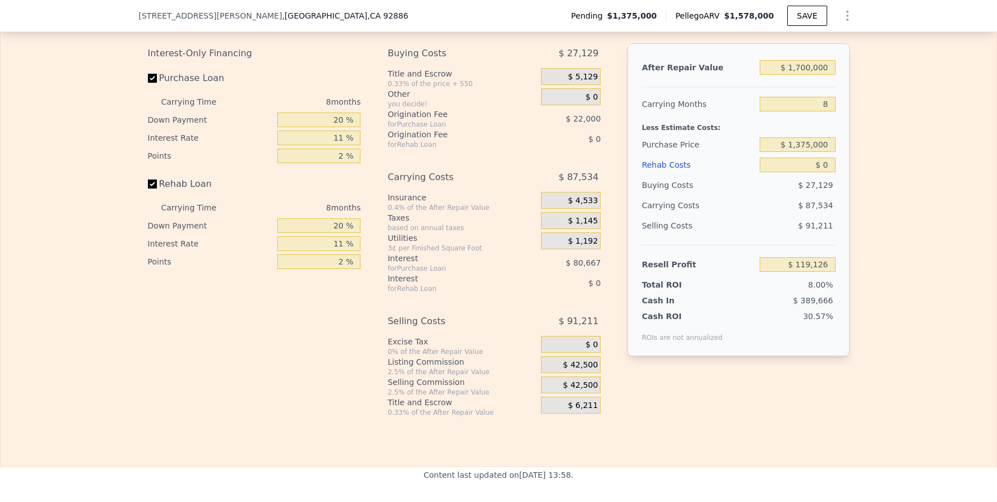
click at [583, 370] on span "$ 42,500" at bounding box center [580, 365] width 35 height 10
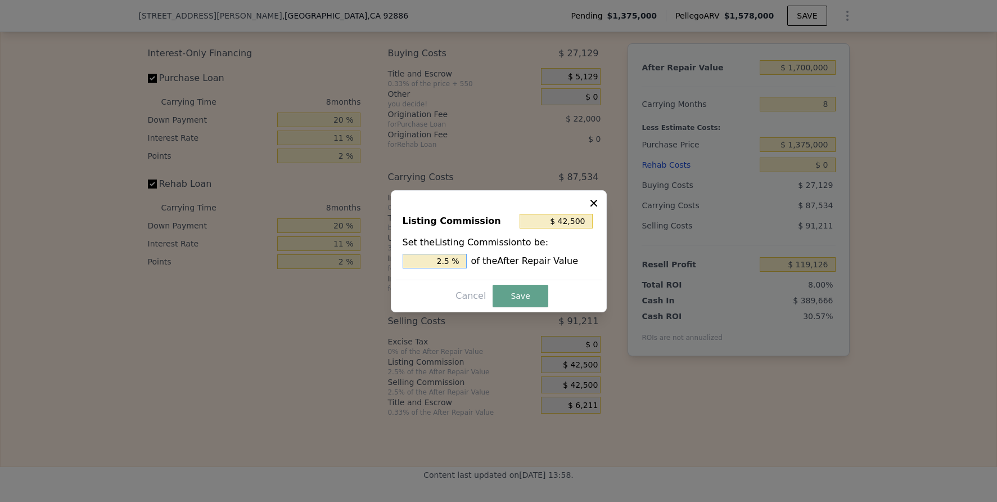
click at [444, 264] on input "2.5 %" at bounding box center [435, 261] width 64 height 15
type input "$ 17,000"
type input "1 %"
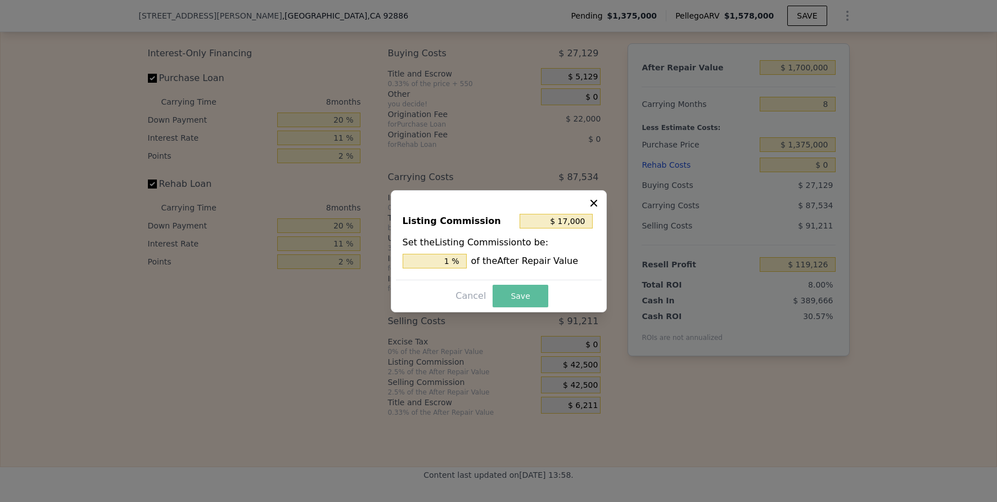
click at [535, 296] on button "Save" at bounding box center [520, 295] width 55 height 22
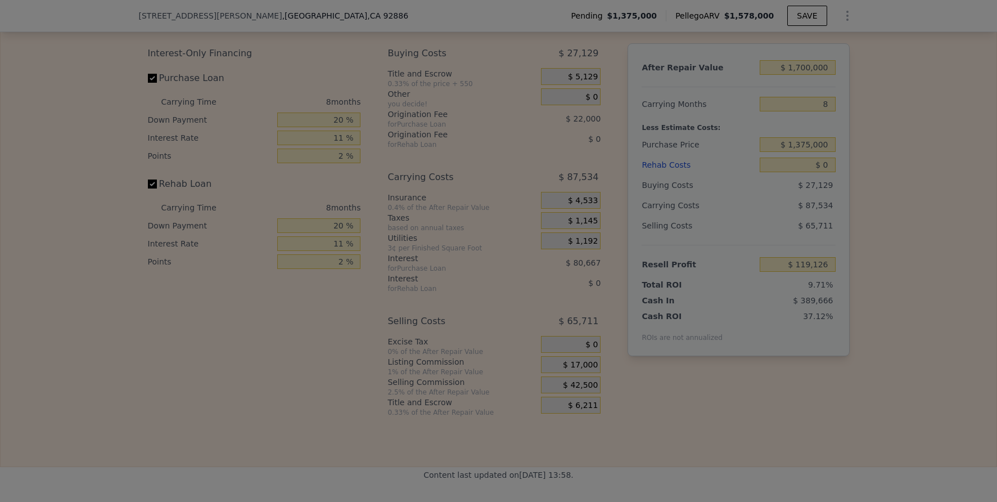
type input "$ 144,626"
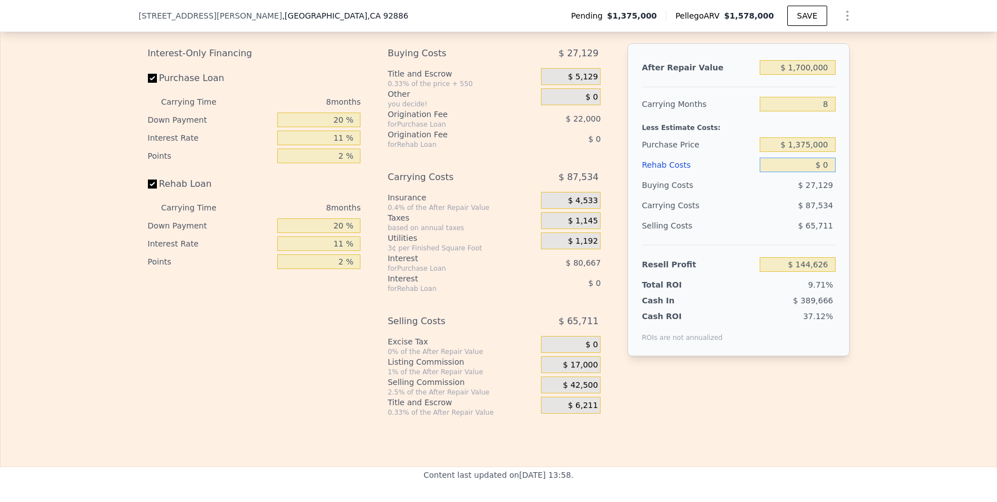
click at [817, 172] on input "$ 0" at bounding box center [797, 164] width 75 height 15
type input "$ 2"
type input "$ 144,624"
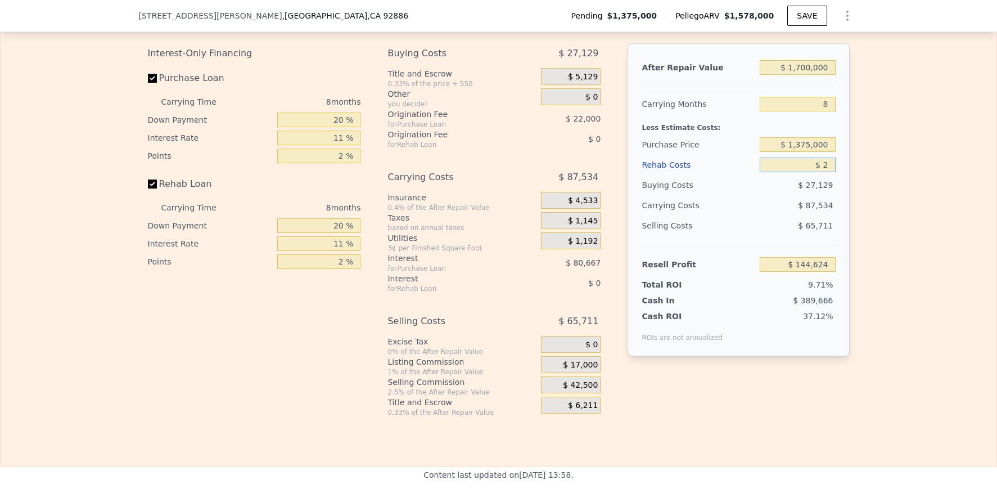
type input "$ 20"
type input "$ 144,606"
type input "$ 200"
type input "$ 144,415"
type input "$ 200,000"
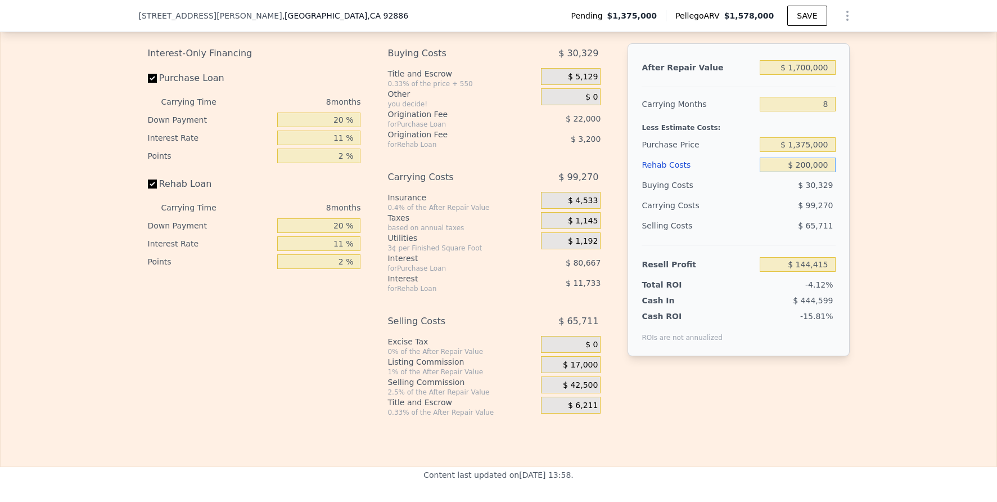
type input "-$ 70,310"
type input "$ 200,000"
click at [906, 196] on div "Edit the assumptions in yellow boxes. Input profit to calculate an offer price.…" at bounding box center [499, 207] width 996 height 418
click at [795, 75] on input "$ 1,700,000" at bounding box center [797, 67] width 75 height 15
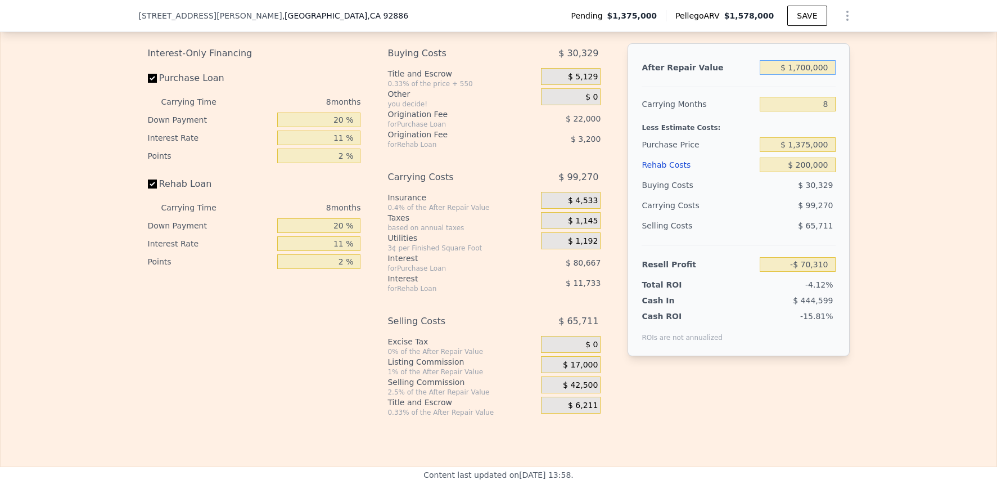
click at [795, 75] on input "$ 1,700,000" at bounding box center [797, 67] width 75 height 15
type input "$ 1"
type input "-$ 1,700,615"
type input "$ 18"
type input "-$ 1,700,598"
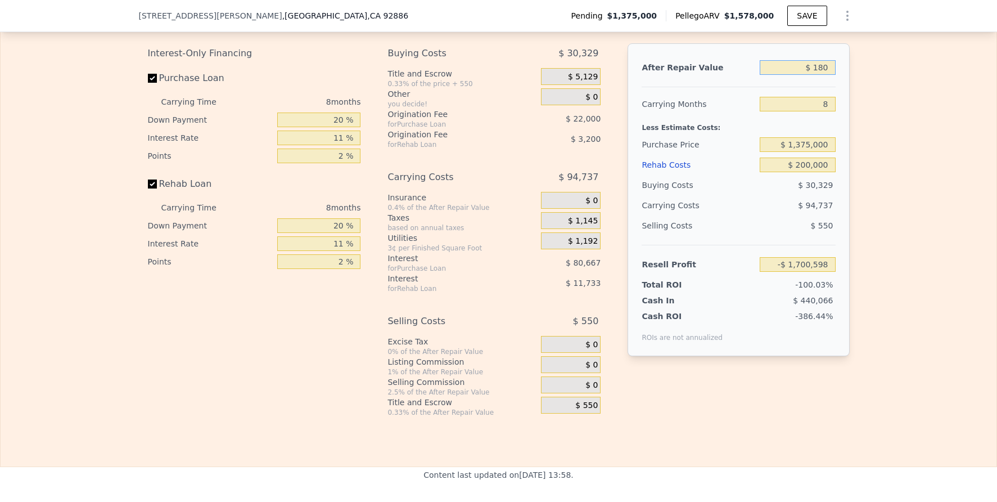
type input "$ 1,800"
type input "-$ 1,698,890"
type input "$ 1,800,000"
type input "$ 25,590"
type input "$ 1,800,000"
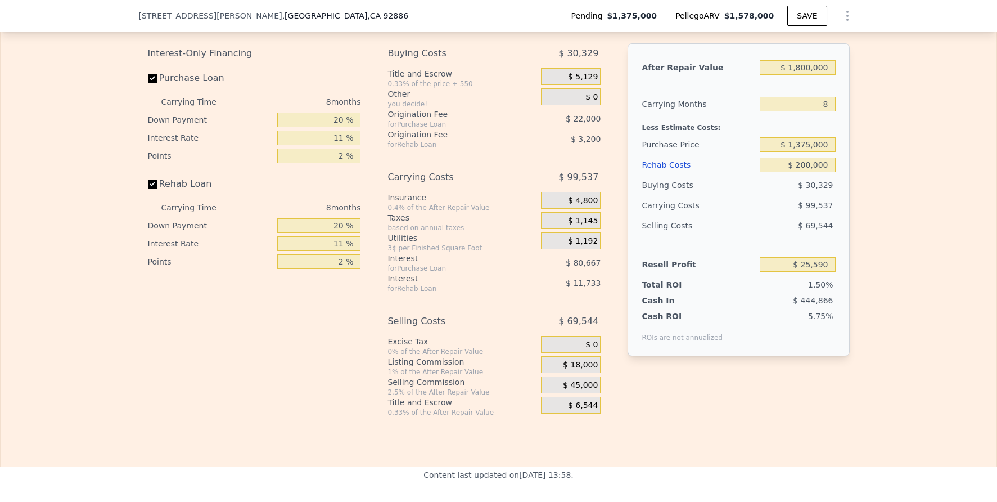
click at [902, 142] on div "Edit the assumptions in yellow boxes. Input profit to calculate an offer price.…" at bounding box center [499, 207] width 996 height 418
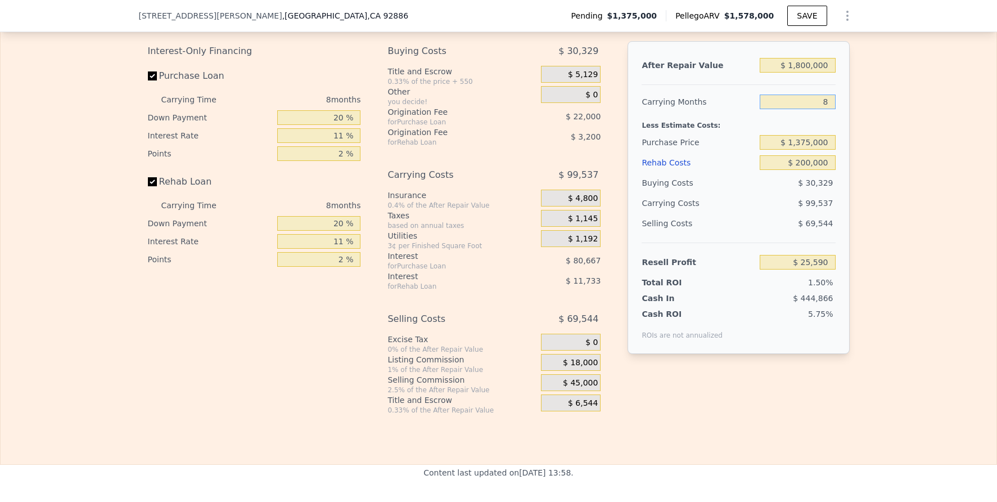
click at [829, 109] on input "8" at bounding box center [797, 101] width 75 height 15
type input "6"
type input "$ 50,474"
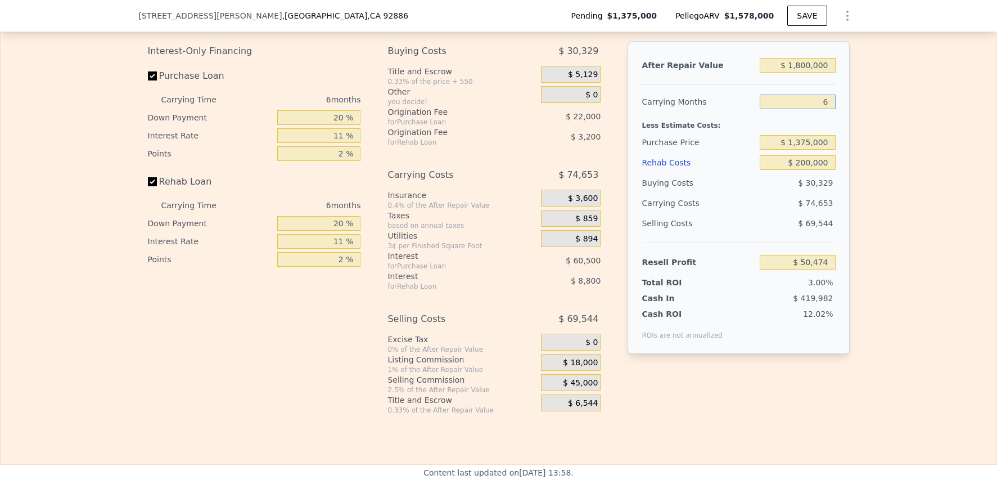
type input "6"
click at [944, 168] on div "Edit the assumptions in yellow boxes. Input profit to calculate an offer price.…" at bounding box center [499, 205] width 996 height 418
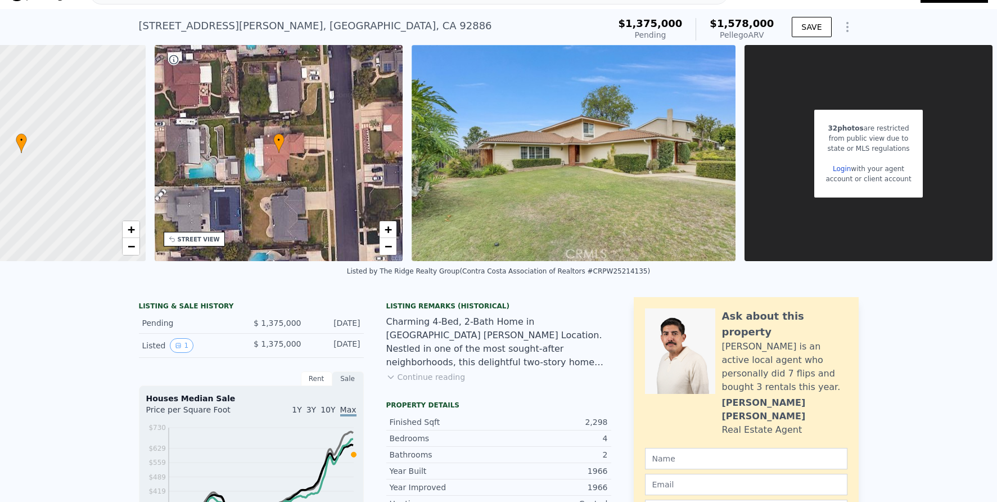
scroll to position [4, 0]
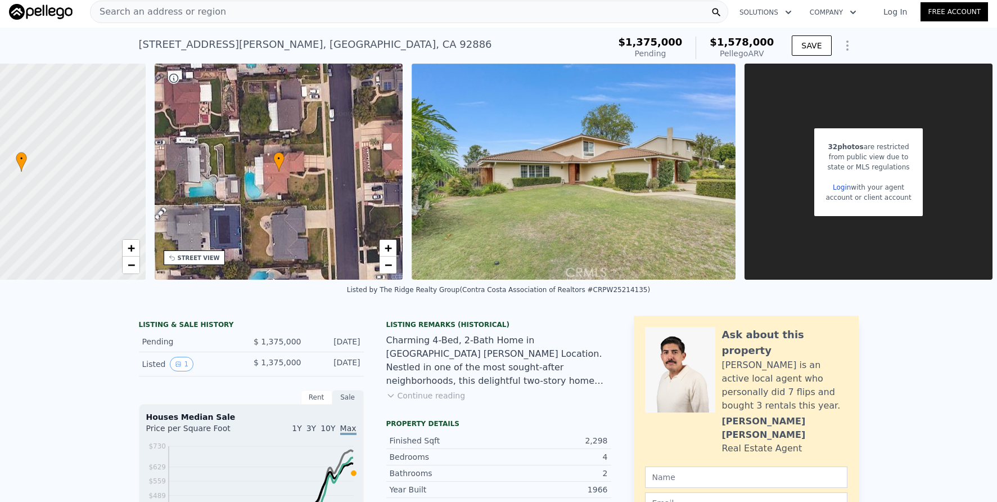
click at [359, 12] on div "Search an address or region" at bounding box center [409, 12] width 638 height 22
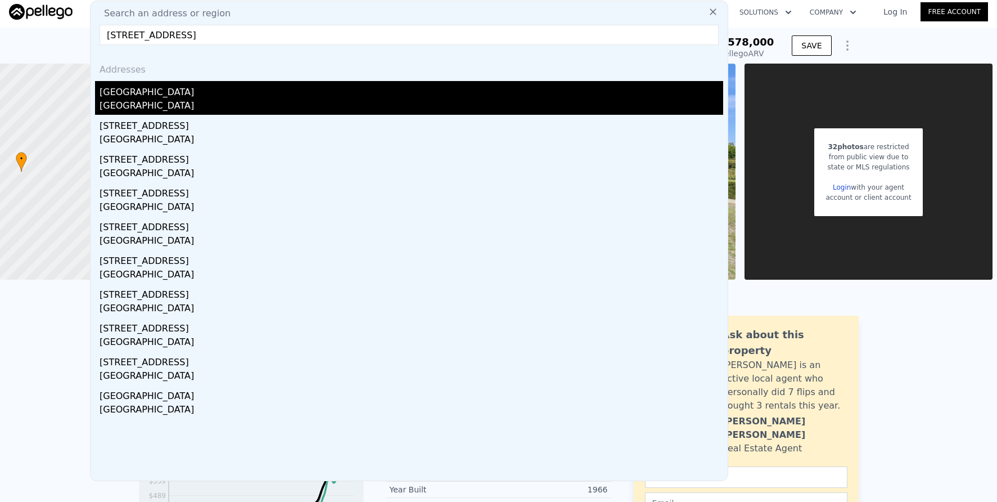
type input "[STREET_ADDRESS]"
click at [256, 98] on div "[STREET_ADDRESS]" at bounding box center [412, 98] width 624 height 34
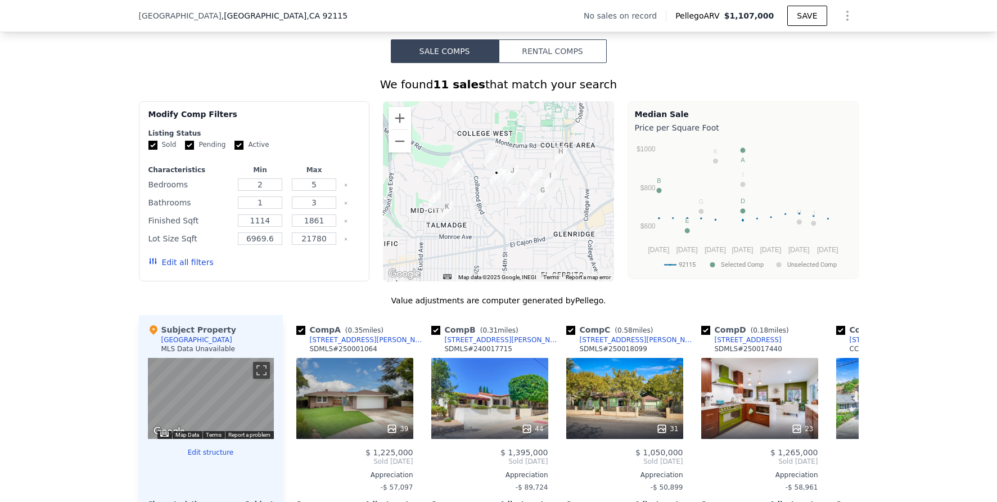
scroll to position [857, 0]
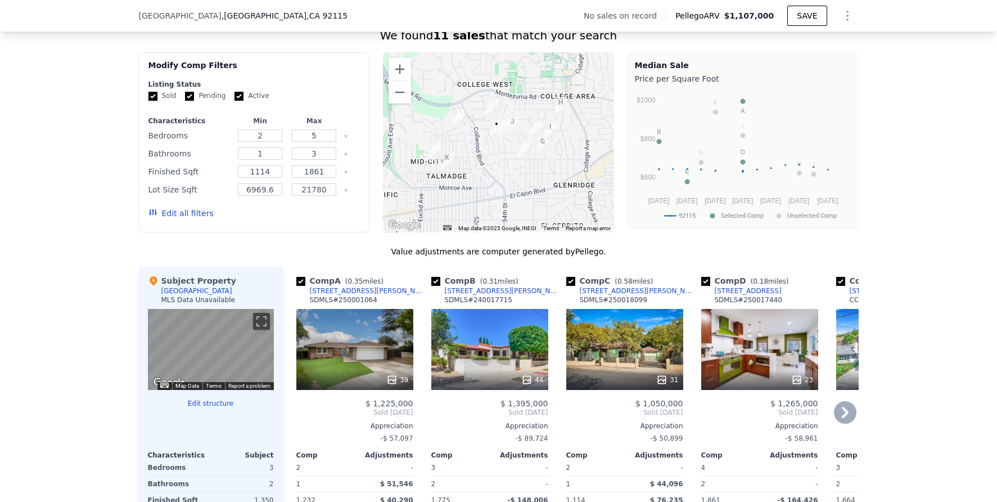
click at [843, 417] on icon at bounding box center [845, 412] width 22 height 22
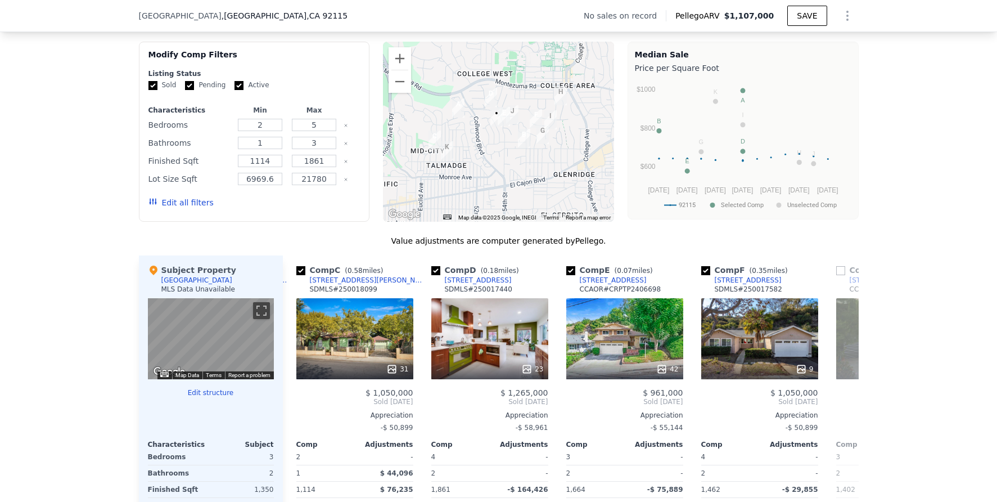
scroll to position [798, 0]
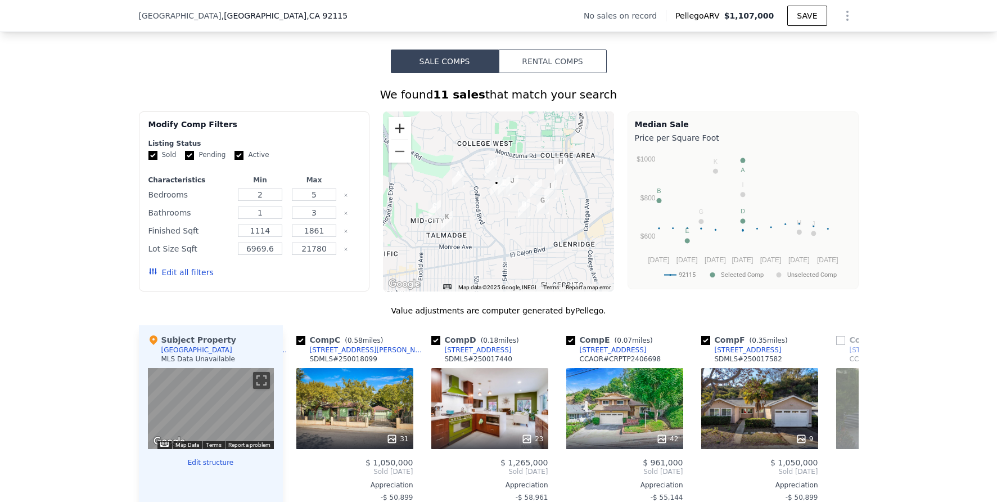
click at [390, 139] on button "Zoom in" at bounding box center [399, 128] width 22 height 22
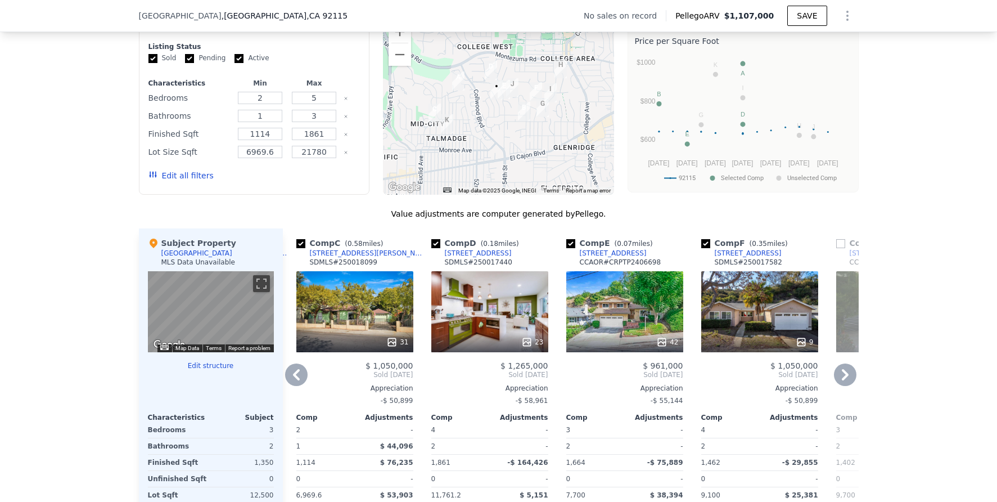
scroll to position [896, 0]
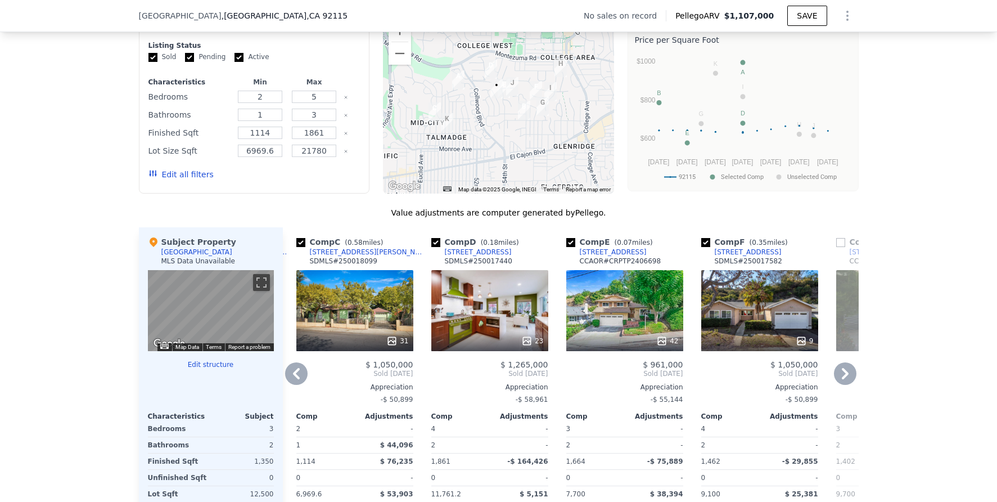
click at [841, 381] on icon at bounding box center [845, 373] width 22 height 22
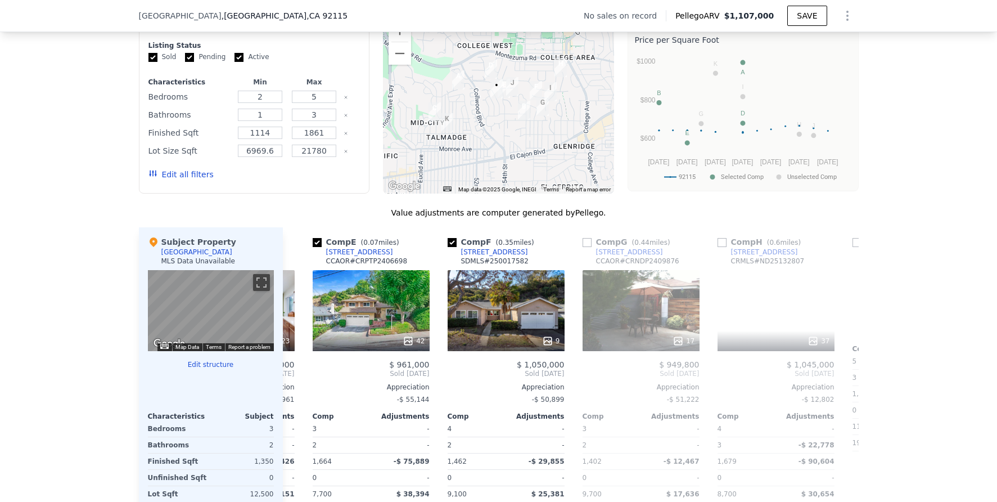
scroll to position [0, 540]
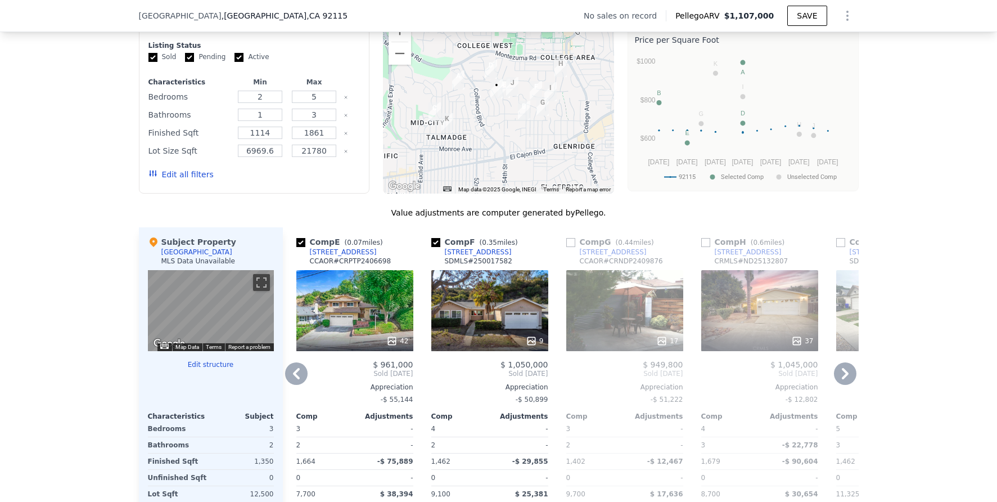
click at [841, 381] on icon at bounding box center [845, 373] width 22 height 22
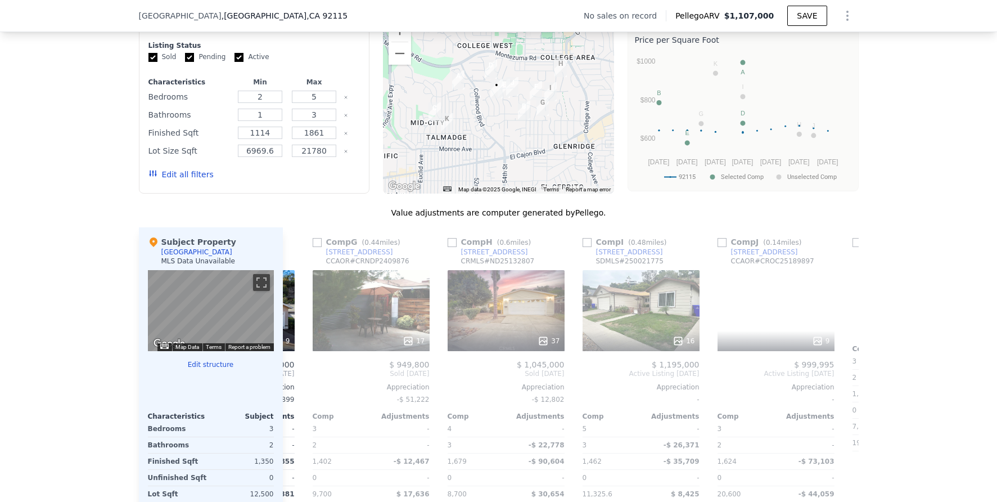
scroll to position [0, 810]
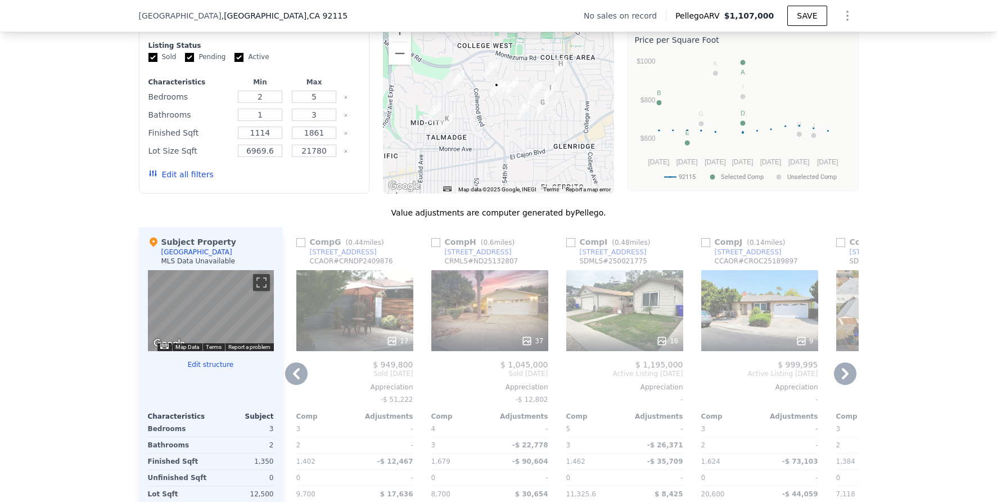
click at [742, 337] on div "9" at bounding box center [759, 310] width 117 height 81
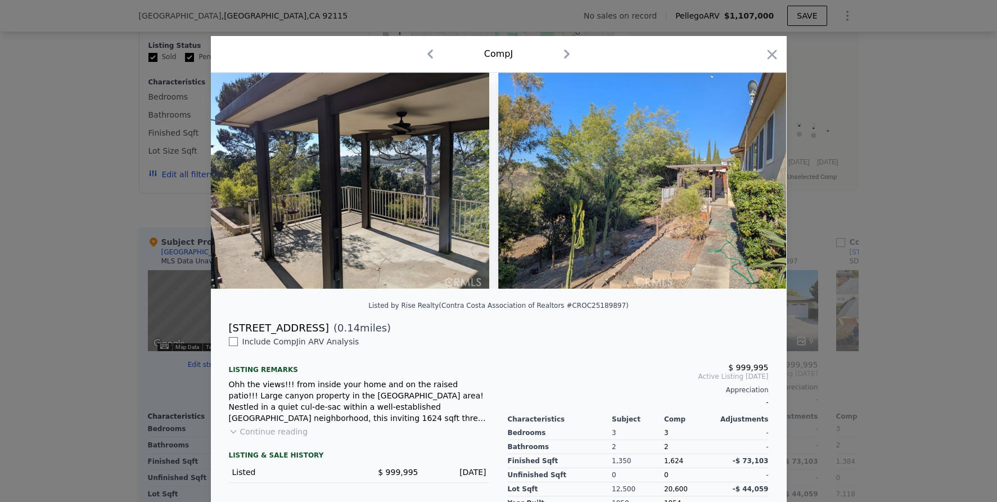
click at [902, 328] on div at bounding box center [498, 251] width 997 height 502
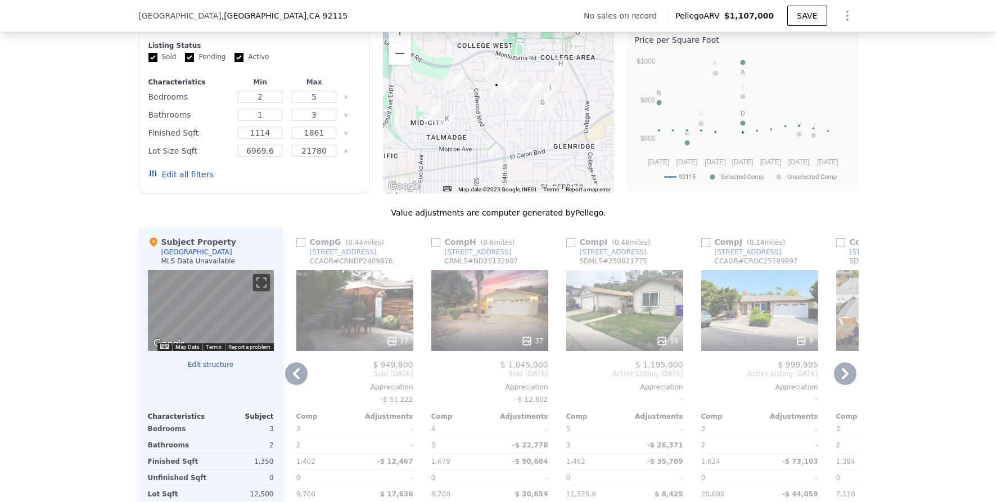
click at [778, 316] on div "9" at bounding box center [759, 310] width 117 height 81
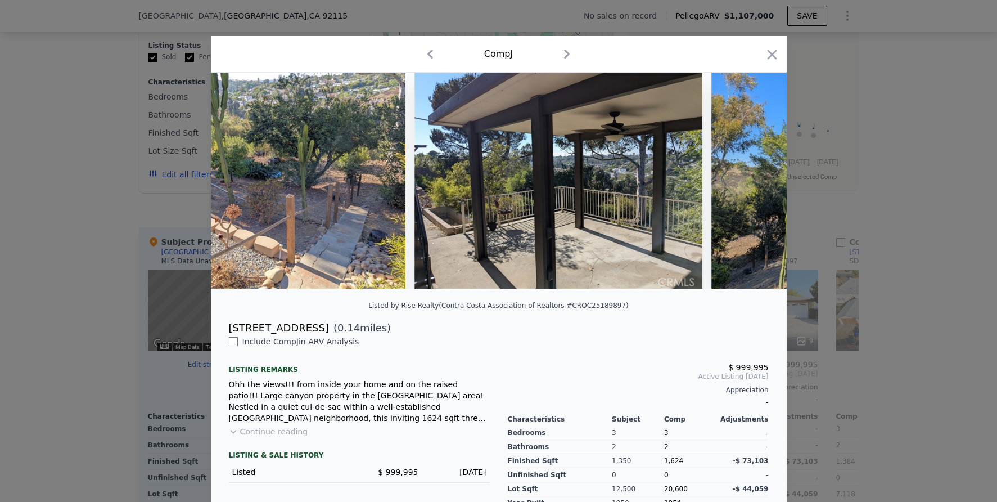
scroll to position [0, 4209]
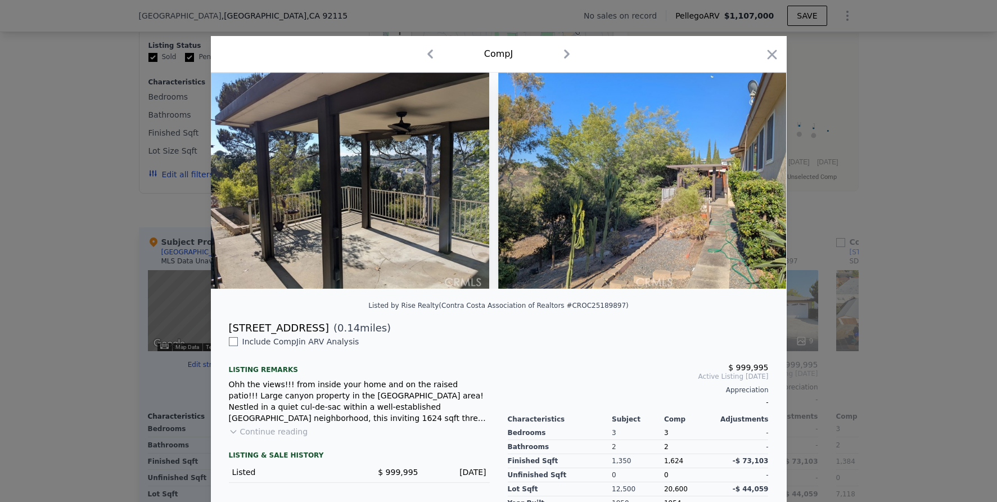
click at [886, 308] on div at bounding box center [498, 251] width 997 height 502
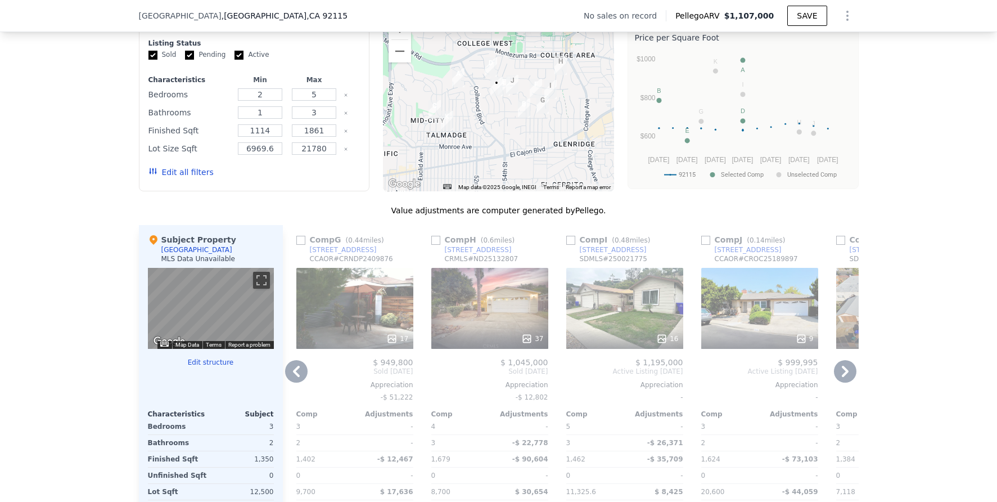
scroll to position [898, 0]
click at [844, 370] on icon at bounding box center [845, 371] width 22 height 22
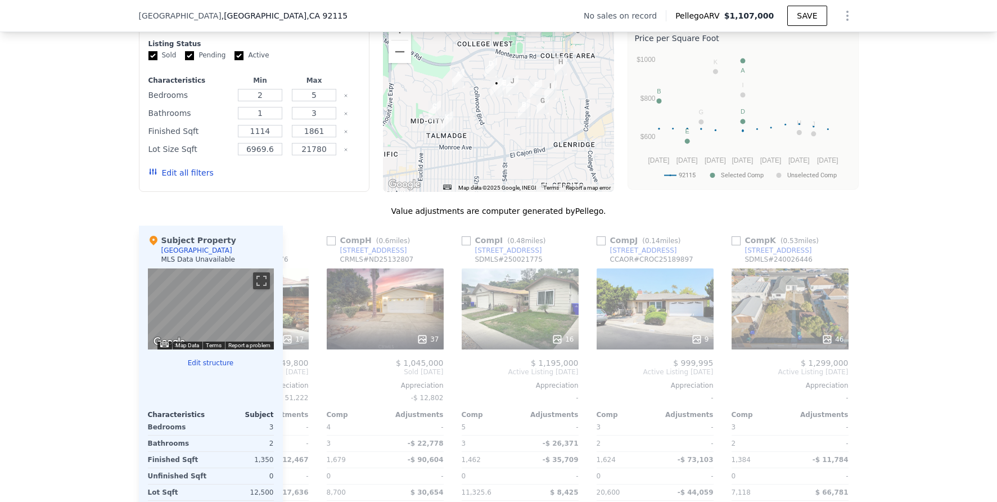
scroll to position [0, 936]
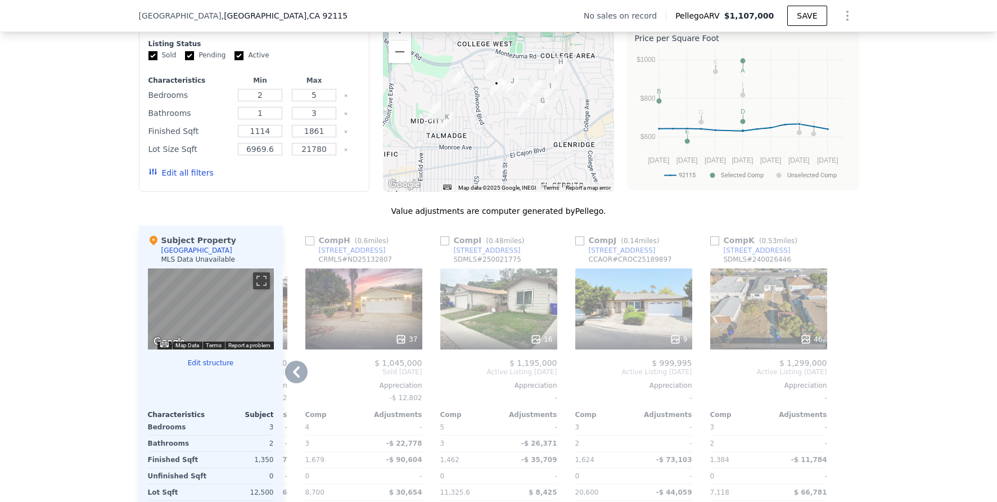
click at [392, 37] on button "Zoom in" at bounding box center [399, 28] width 22 height 22
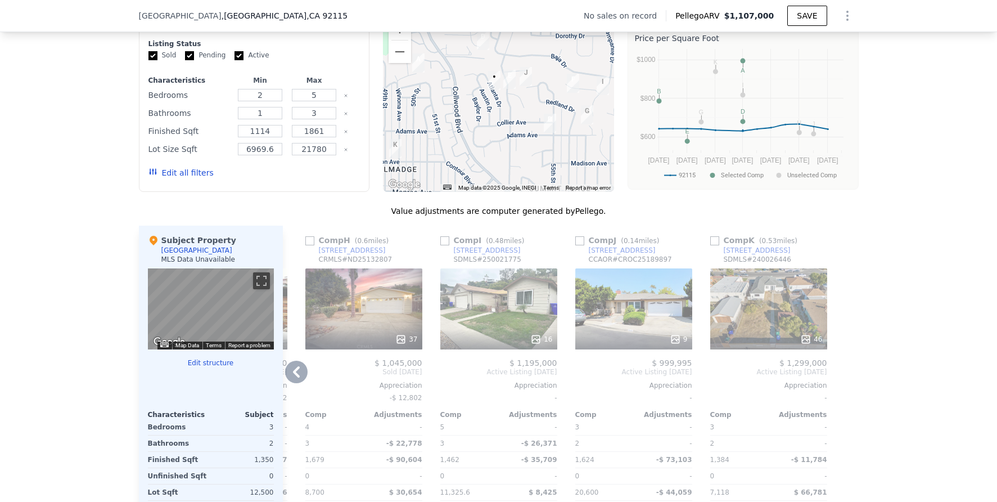
click at [290, 383] on icon at bounding box center [296, 371] width 22 height 22
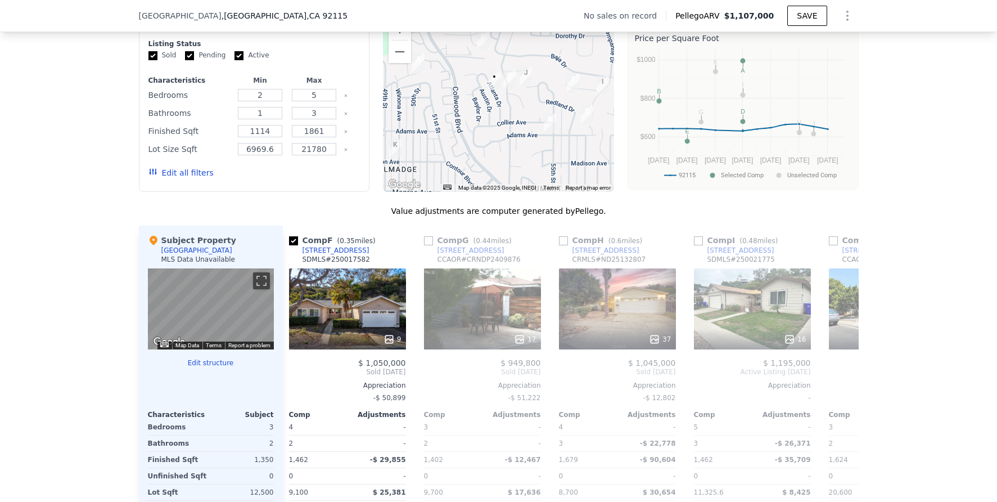
scroll to position [0, 666]
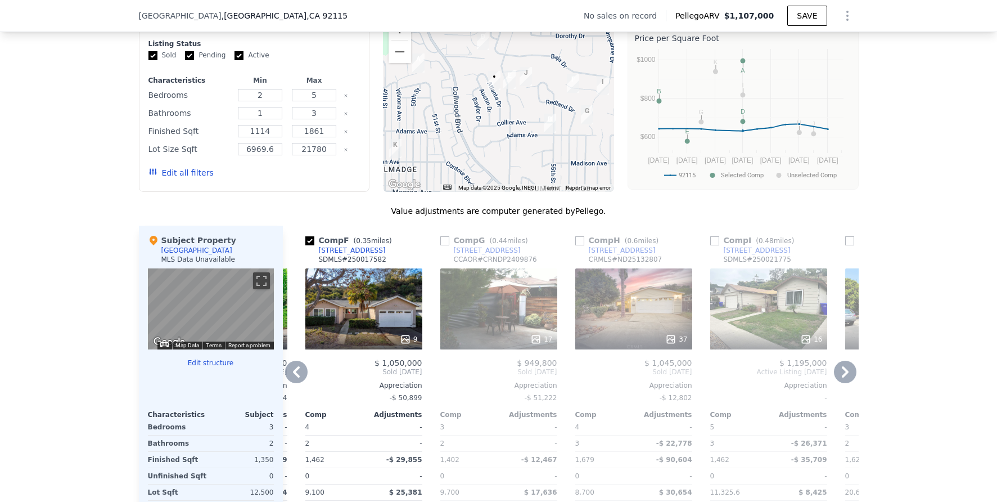
click at [842, 376] on icon at bounding box center [845, 371] width 22 height 22
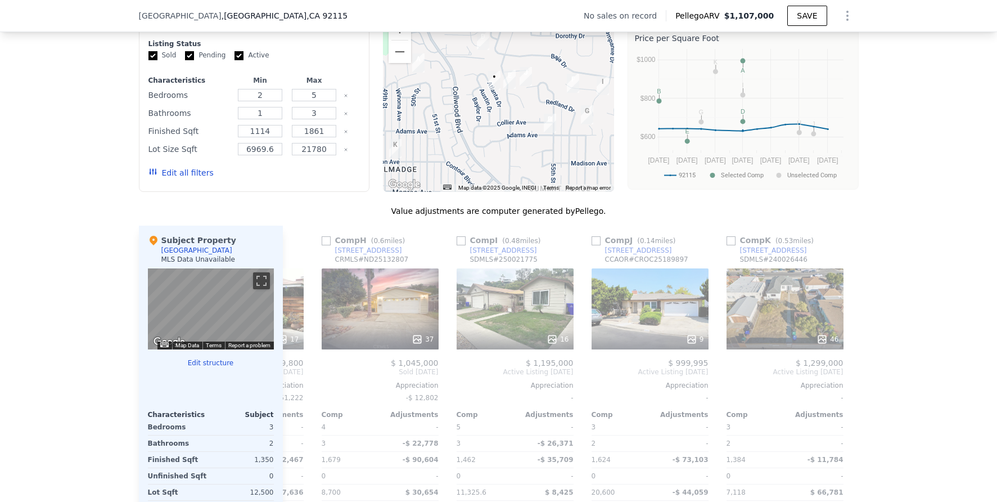
scroll to position [0, 936]
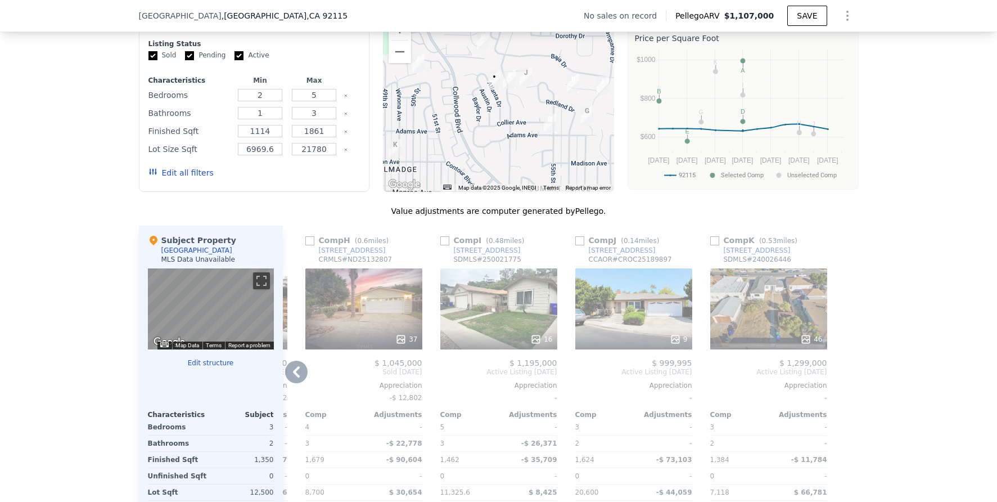
click at [495, 286] on div "16" at bounding box center [498, 308] width 117 height 81
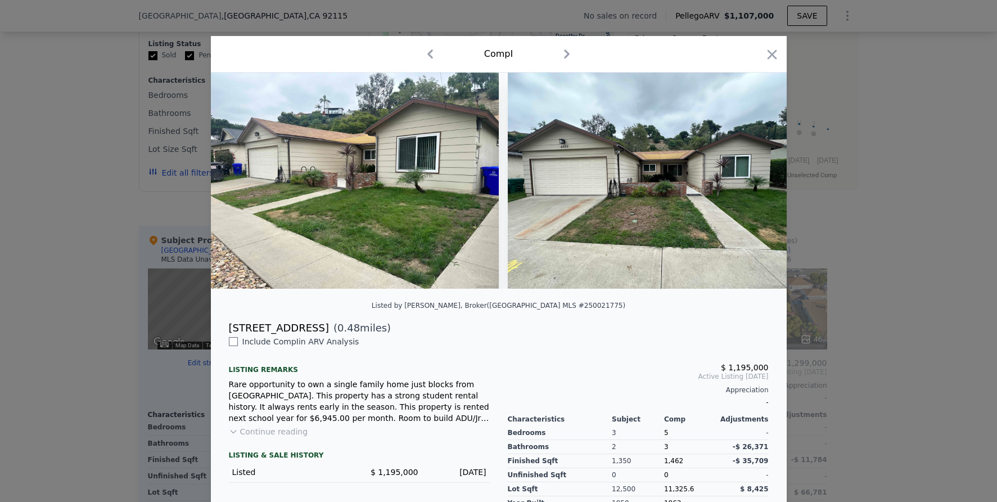
click at [910, 306] on div at bounding box center [498, 251] width 997 height 502
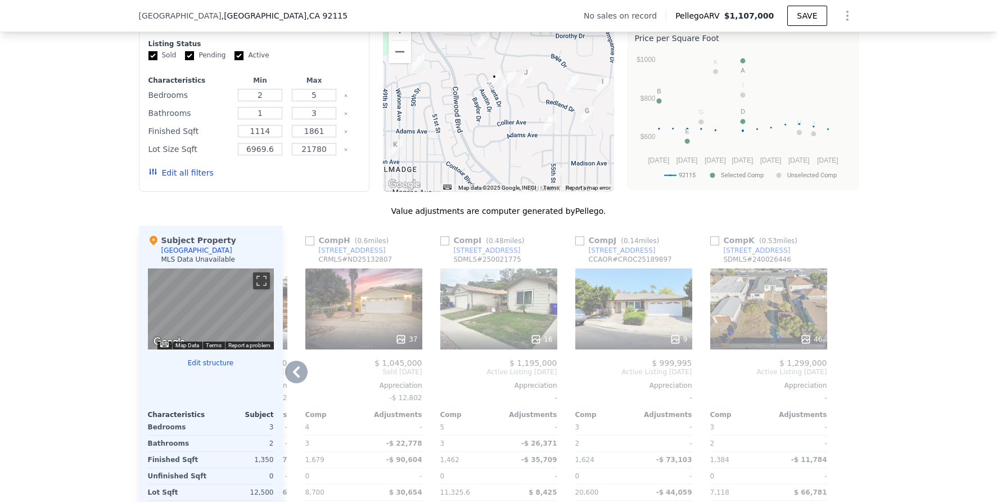
click at [298, 382] on icon at bounding box center [296, 371] width 22 height 22
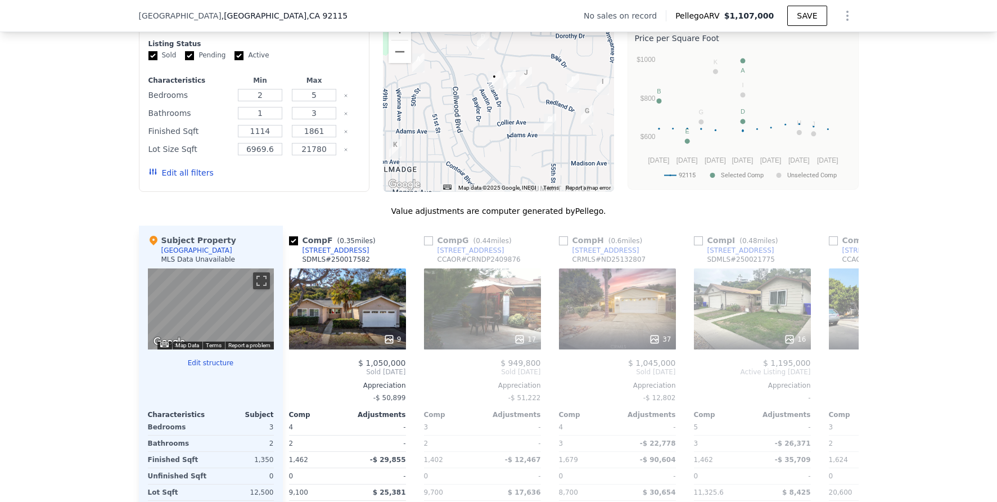
scroll to position [0, 666]
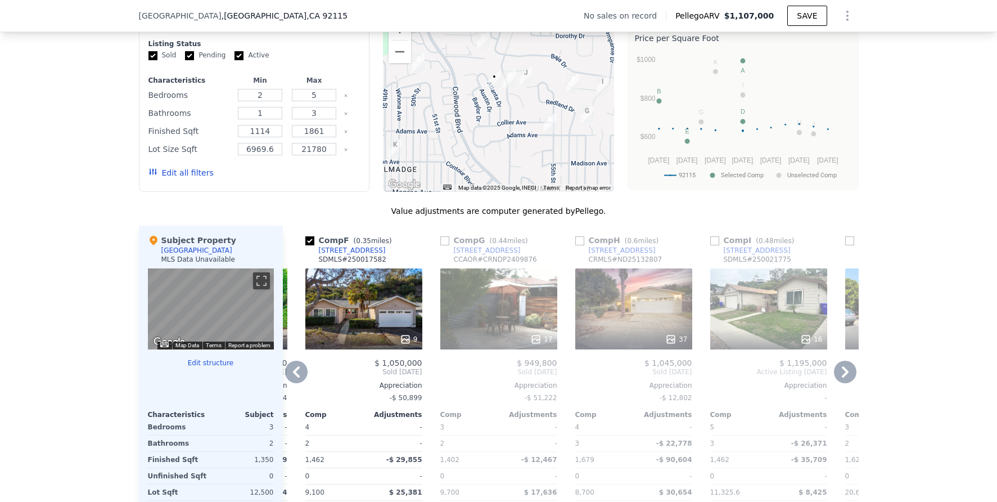
click at [293, 379] on icon at bounding box center [296, 371] width 22 height 22
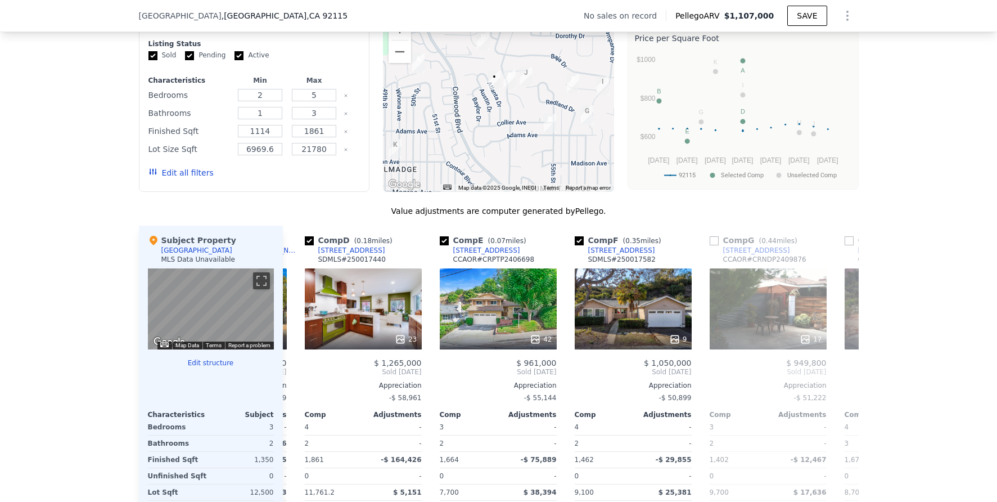
scroll to position [0, 396]
click at [293, 379] on icon at bounding box center [296, 371] width 22 height 22
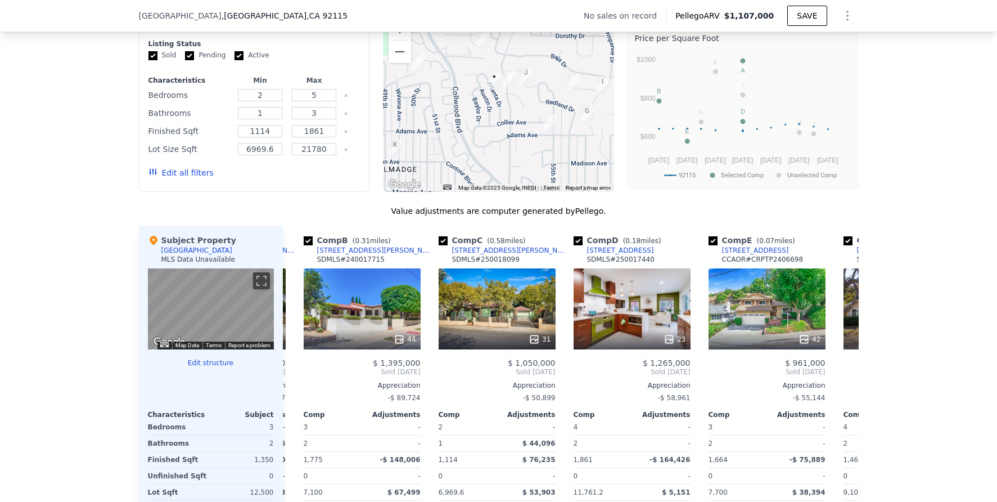
scroll to position [0, 126]
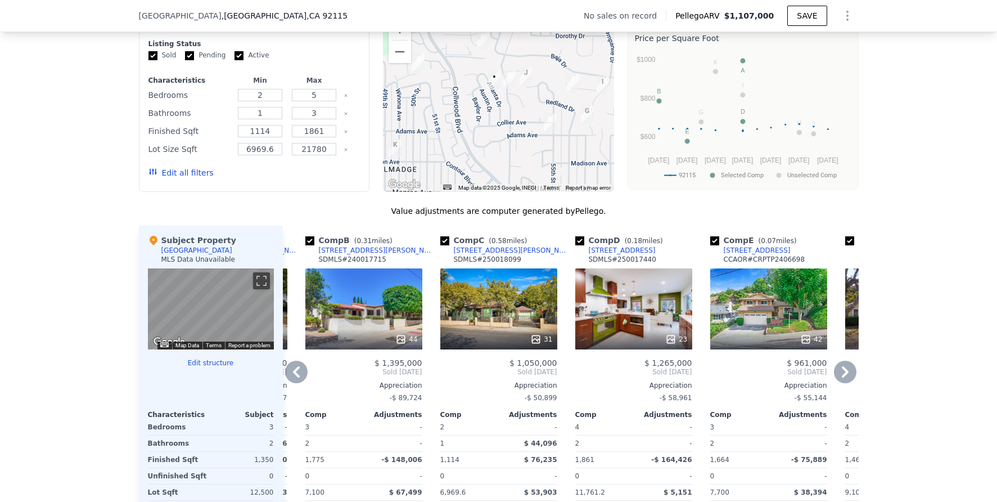
click at [294, 380] on icon at bounding box center [296, 371] width 22 height 22
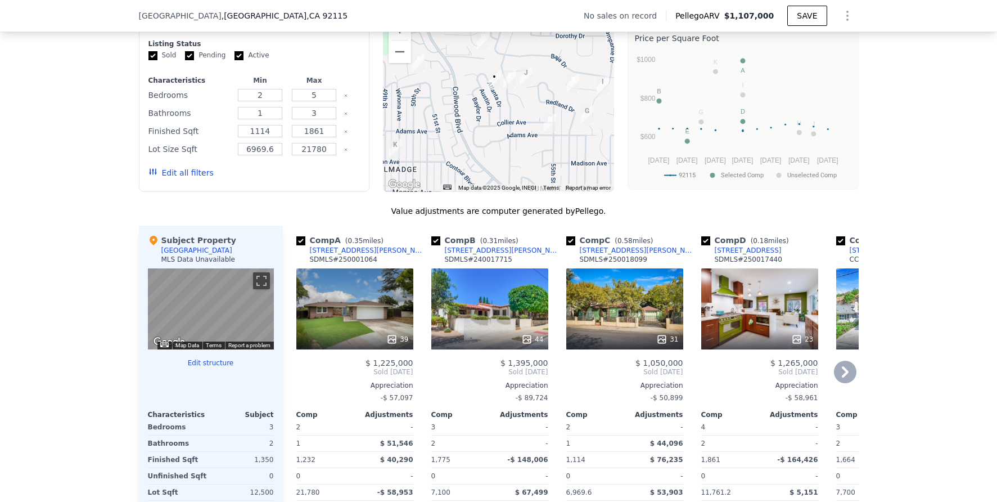
click at [357, 319] on div "39" at bounding box center [354, 308] width 117 height 81
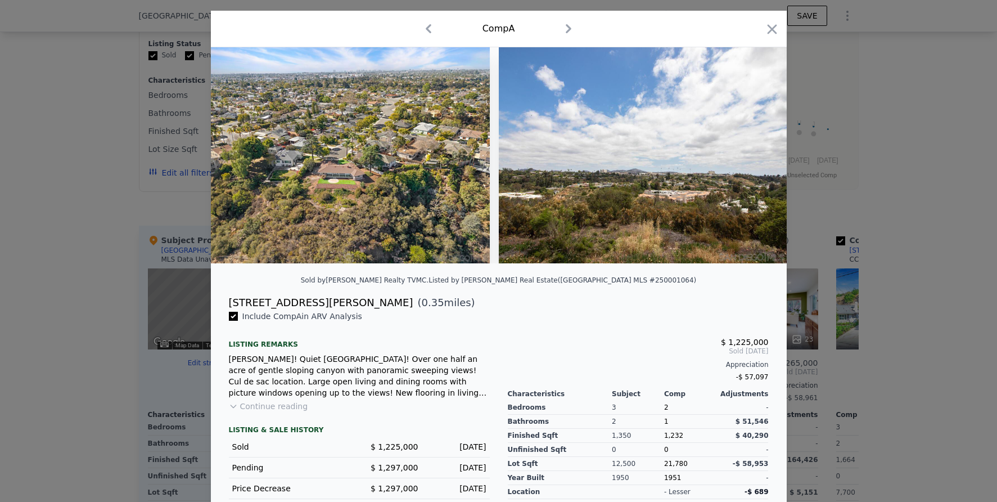
scroll to position [78, 0]
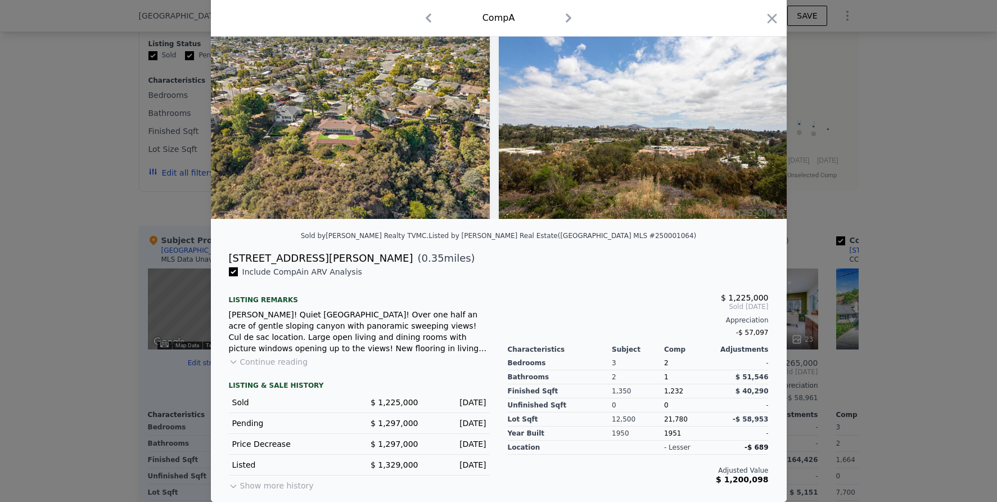
click at [270, 361] on button "Continue reading" at bounding box center [268, 361] width 79 height 11
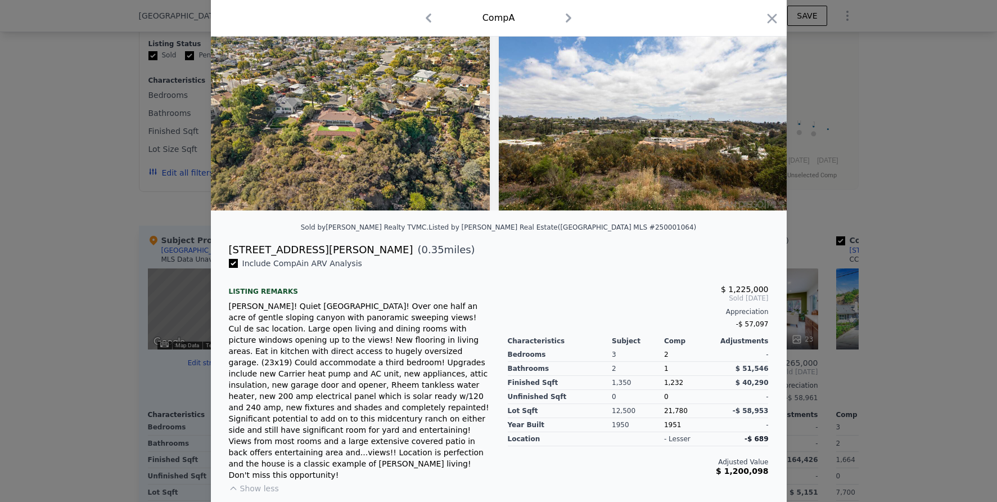
scroll to position [94, 0]
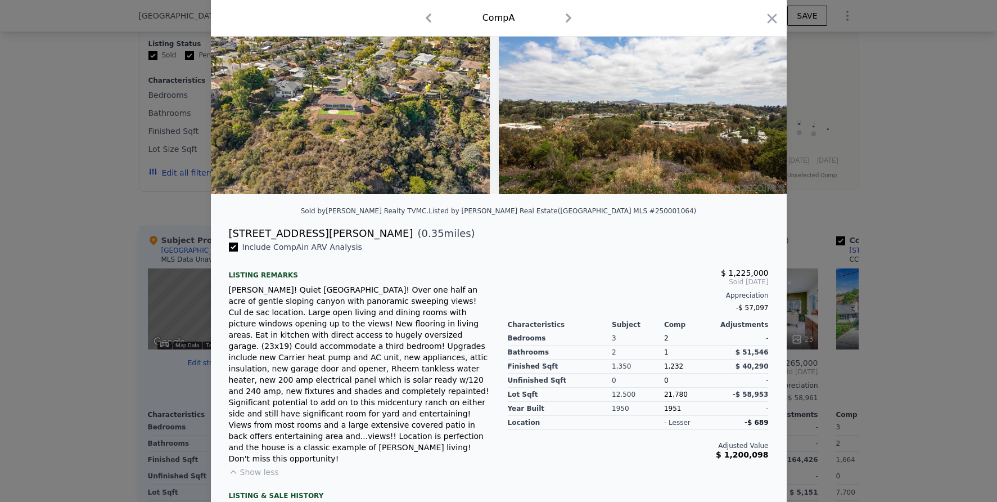
click at [912, 355] on div at bounding box center [498, 251] width 997 height 502
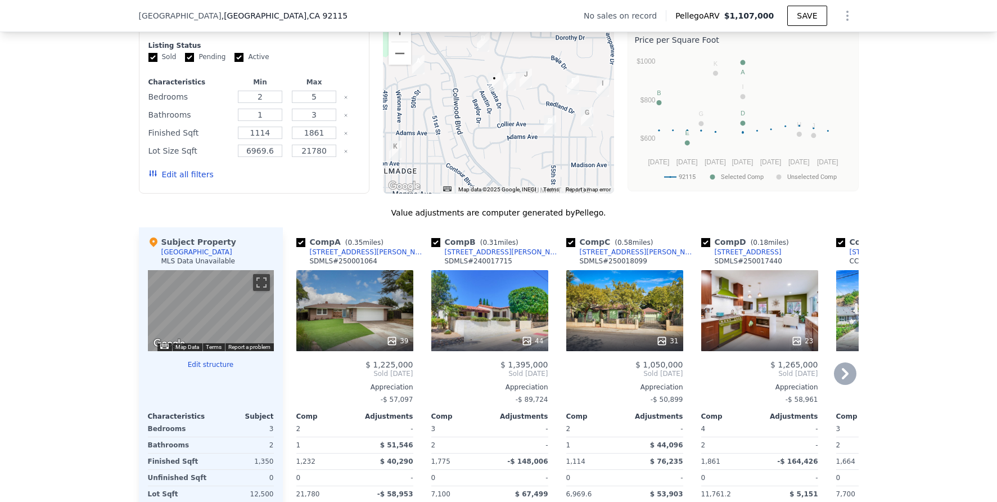
scroll to position [896, 0]
